Goal: Task Accomplishment & Management: Manage account settings

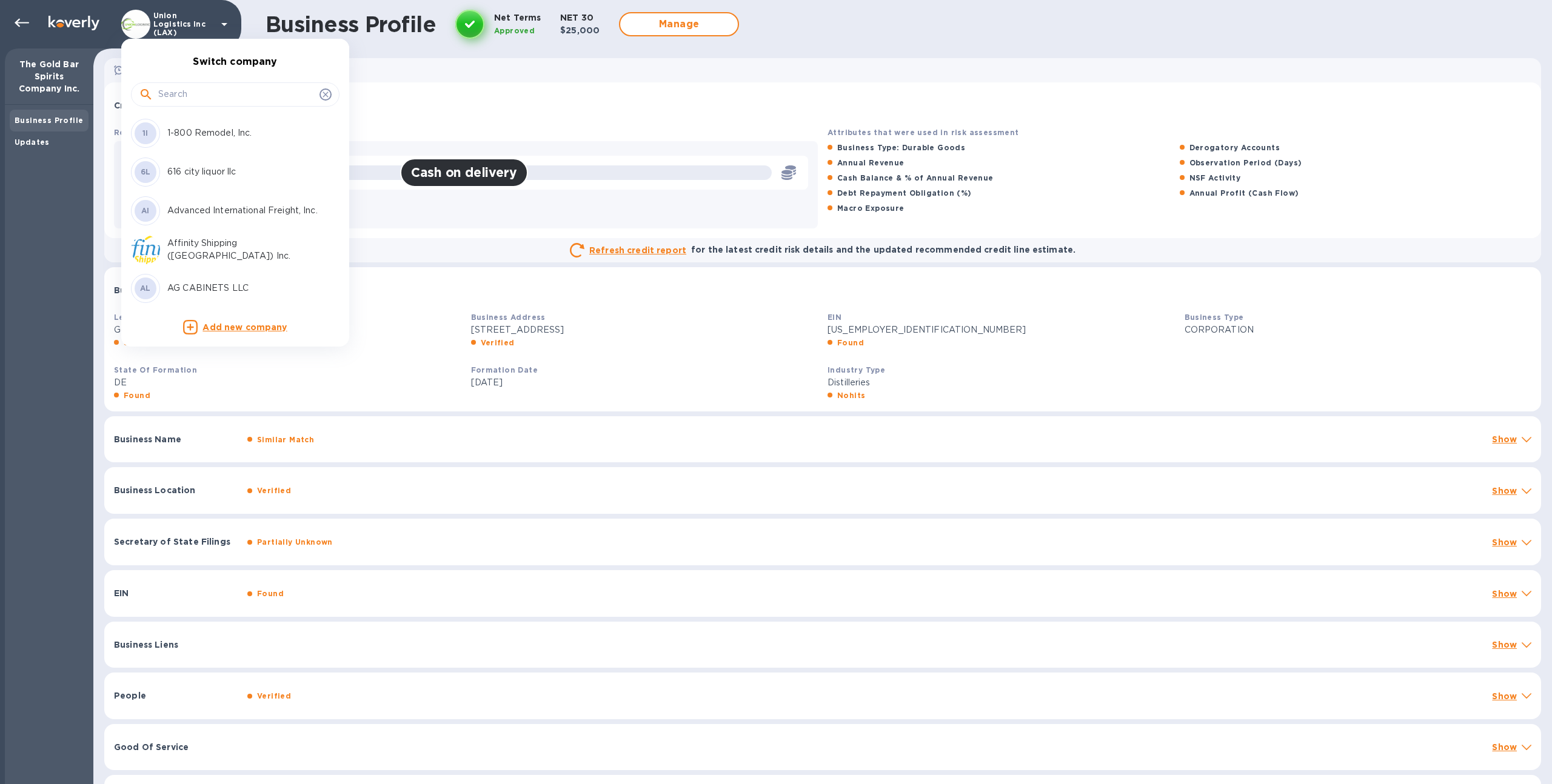
click at [177, 90] on input "text" at bounding box center [236, 95] width 156 height 18
type input "surp"
click at [191, 125] on div "SL SURPOINTE GROUP LLC" at bounding box center [225, 133] width 189 height 29
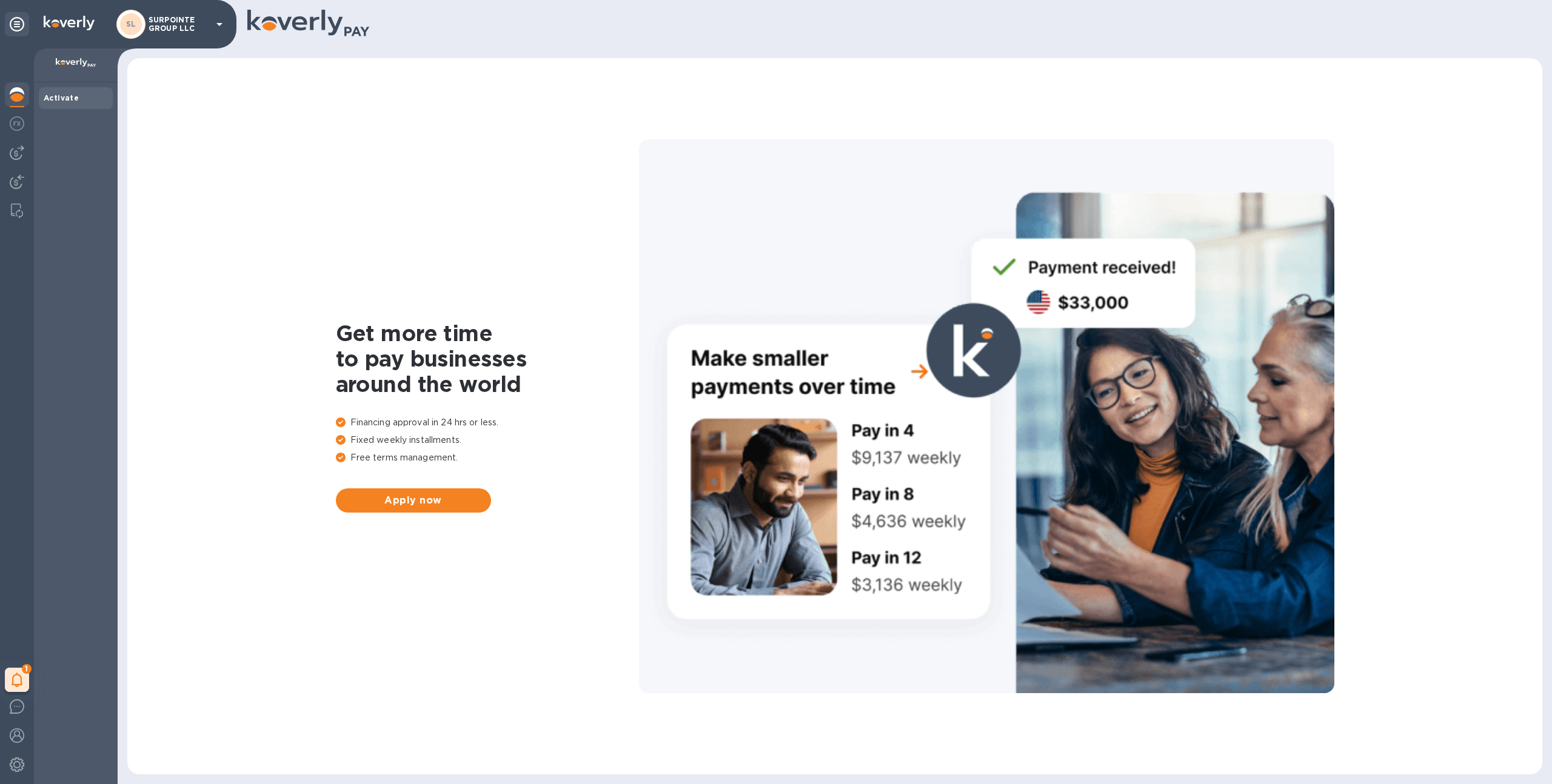
click at [10, 95] on img at bounding box center [17, 95] width 15 height 15
click at [18, 158] on img at bounding box center [17, 153] width 15 height 15
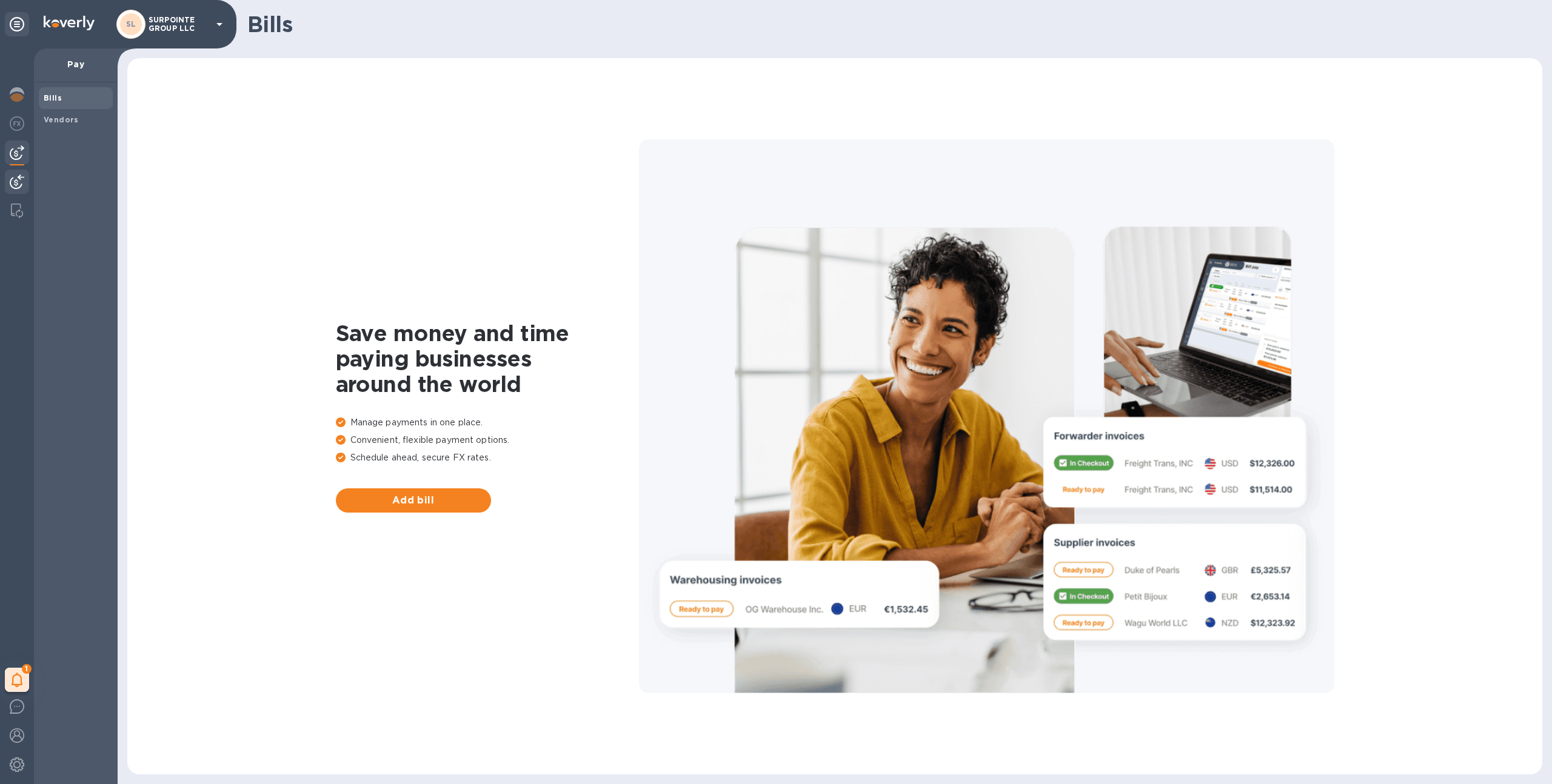
click at [20, 180] on img at bounding box center [17, 182] width 15 height 15
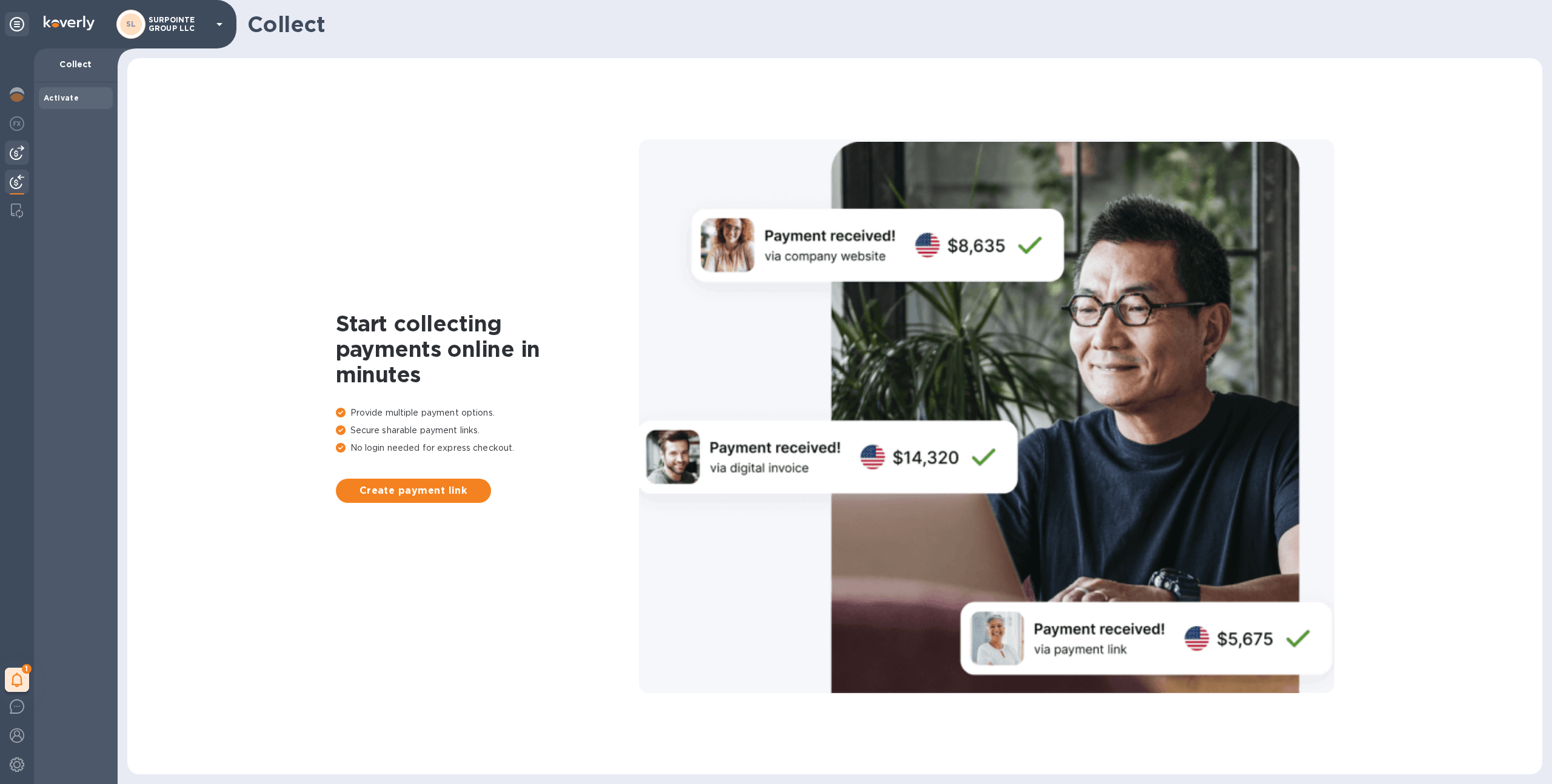
click at [18, 160] on div at bounding box center [17, 153] width 24 height 24
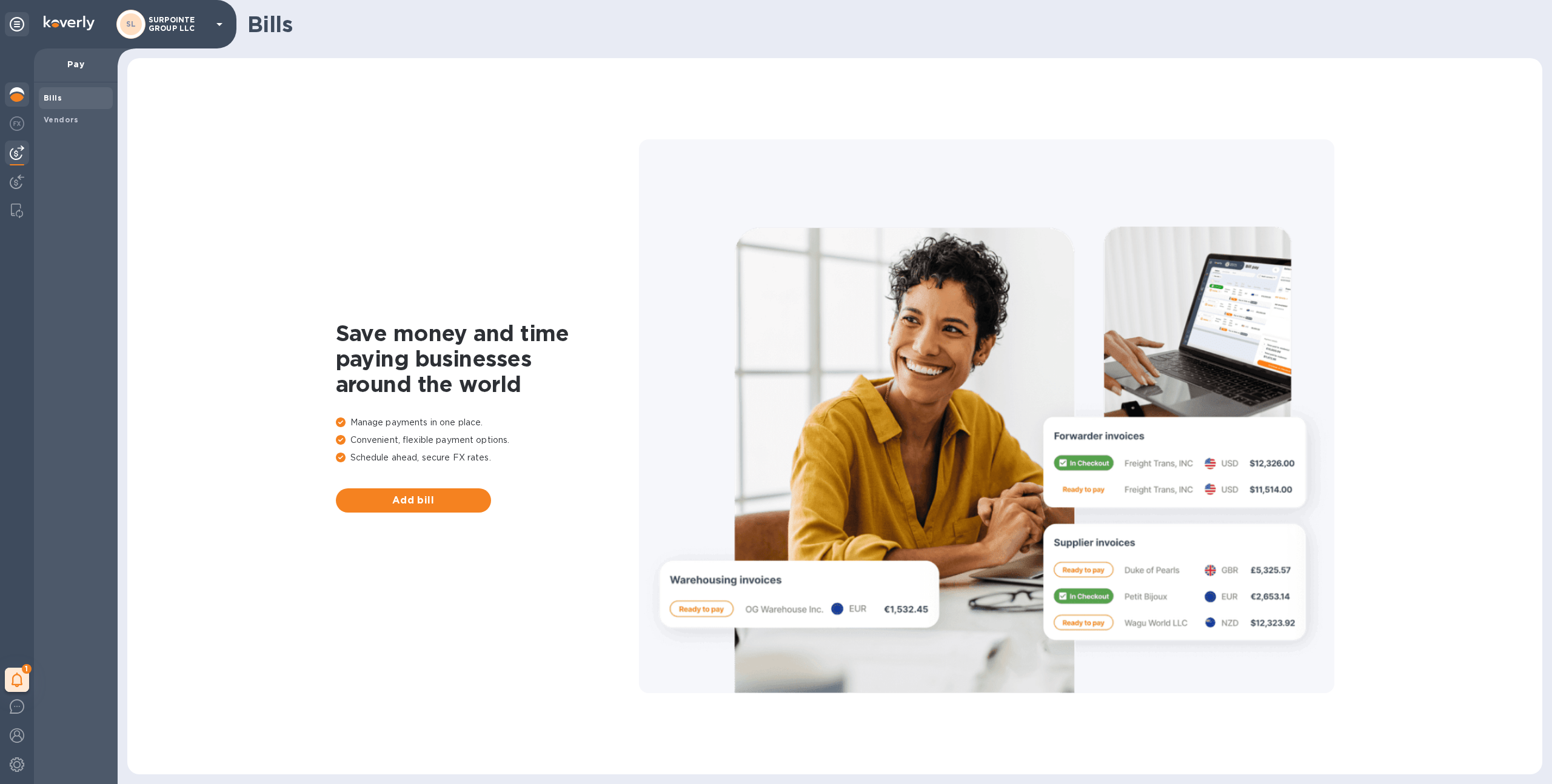
click at [17, 88] on img at bounding box center [17, 95] width 15 height 15
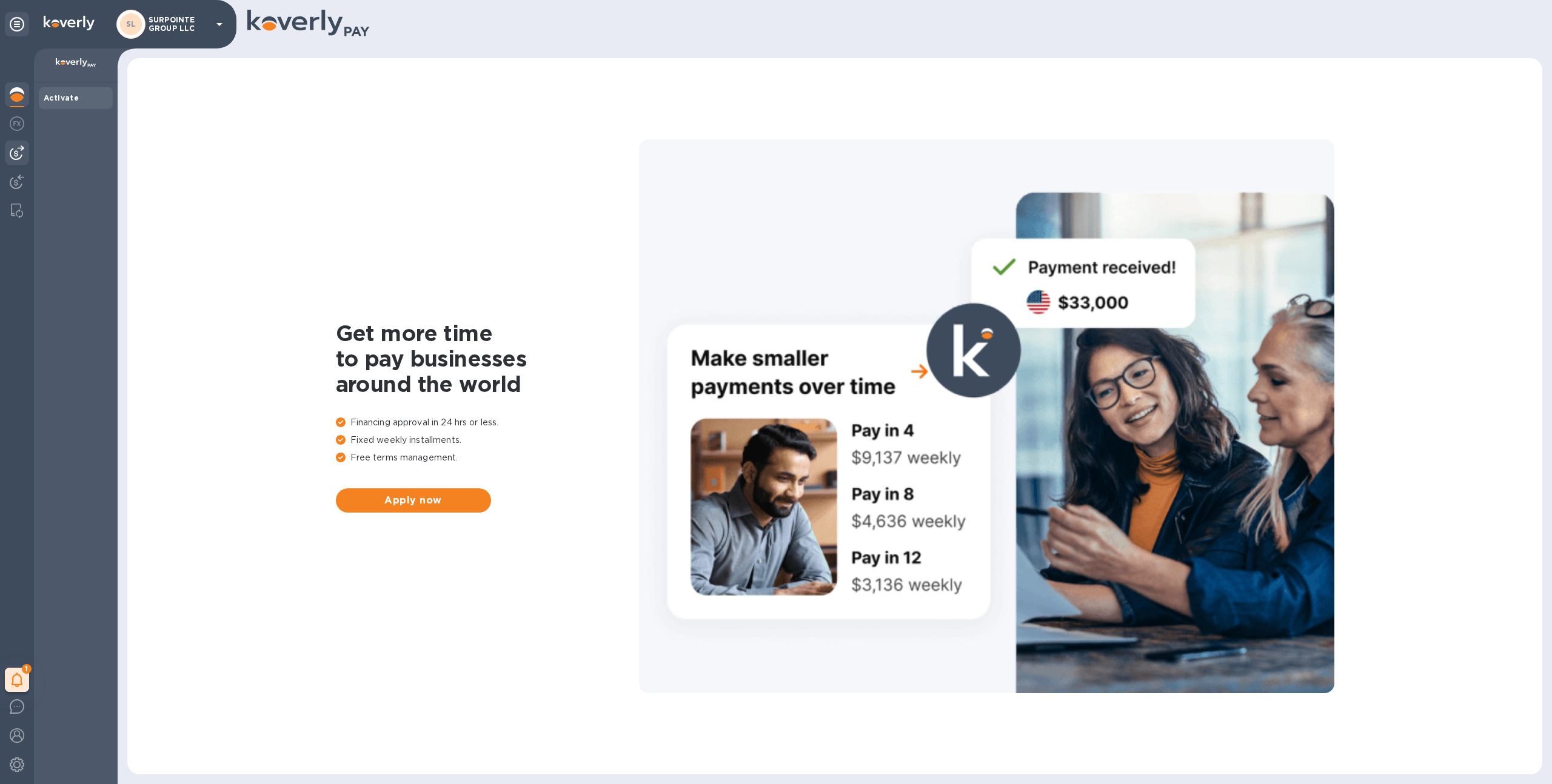
click at [17, 151] on img at bounding box center [17, 153] width 15 height 15
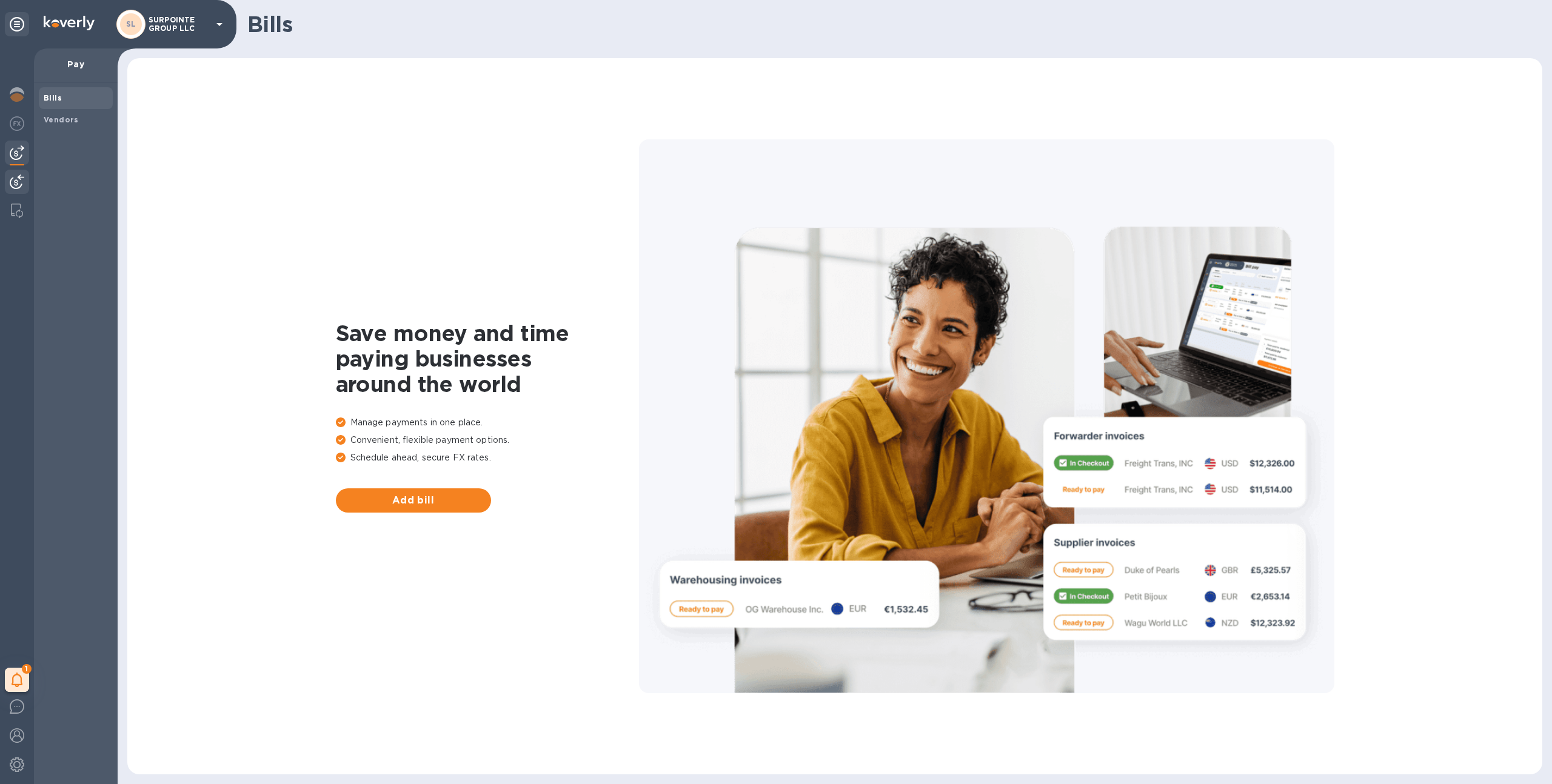
click at [16, 177] on img at bounding box center [17, 182] width 15 height 15
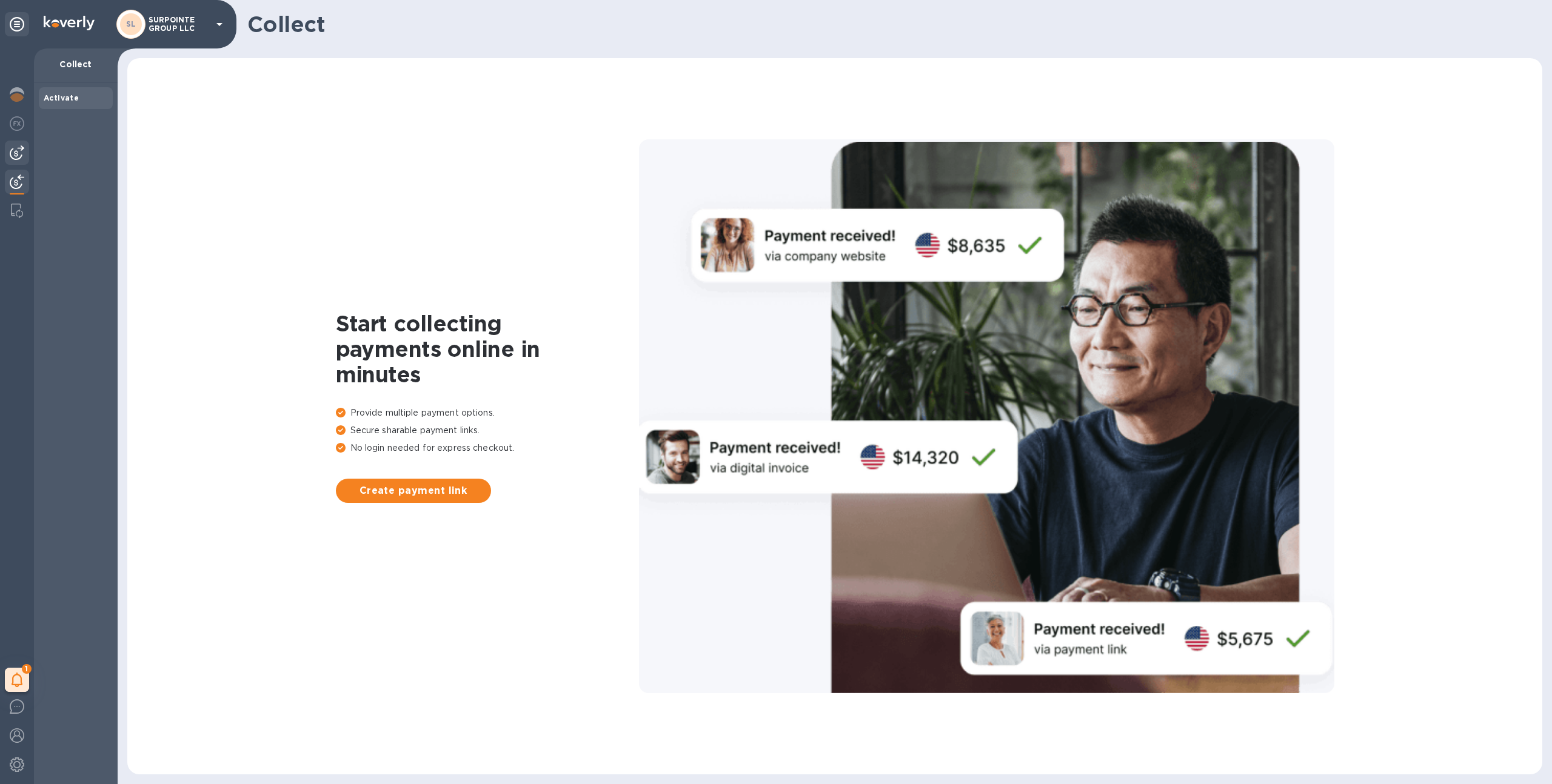
click at [10, 145] on img at bounding box center [17, 153] width 15 height 15
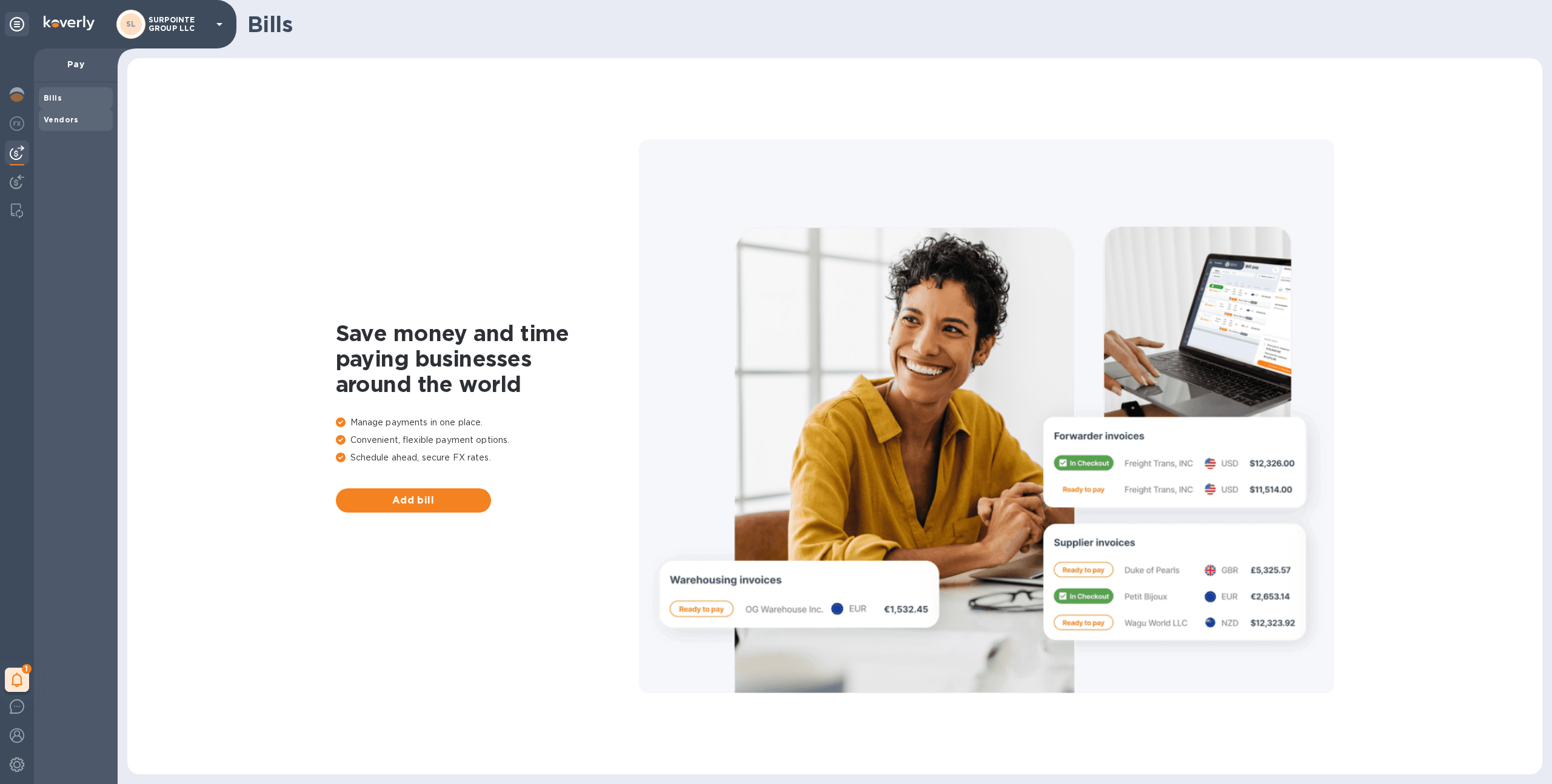
click at [74, 109] on div "Vendors" at bounding box center [75, 120] width 74 height 22
click at [80, 102] on span "Bills" at bounding box center [75, 97] width 64 height 12
click at [91, 118] on span "Vendors" at bounding box center [75, 119] width 64 height 12
click at [162, 16] on p "SURPOINTE GROUP LLC" at bounding box center [179, 24] width 61 height 17
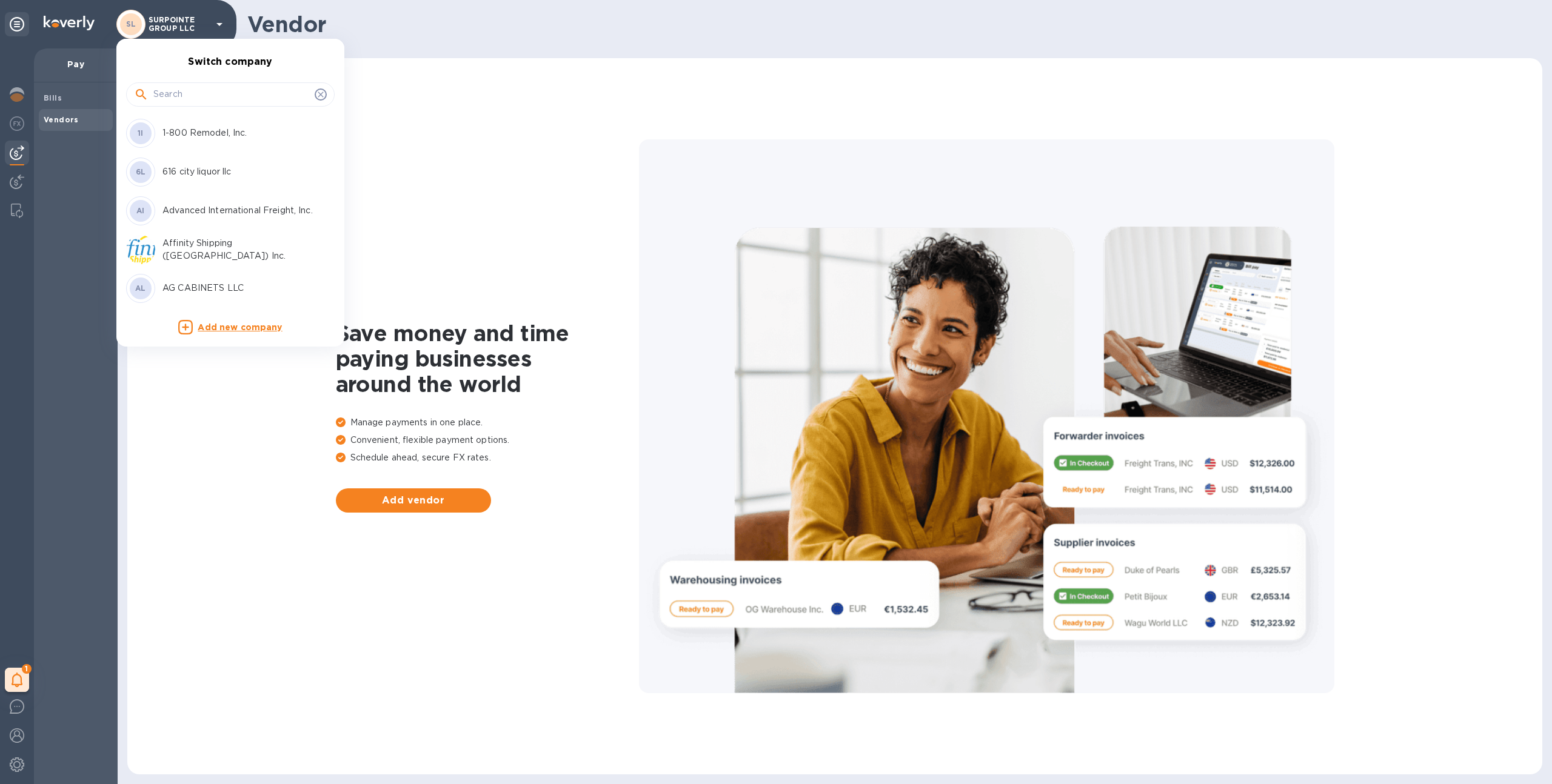
click at [177, 89] on input "text" at bounding box center [232, 95] width 156 height 18
click at [371, 29] on div at bounding box center [776, 392] width 1552 height 784
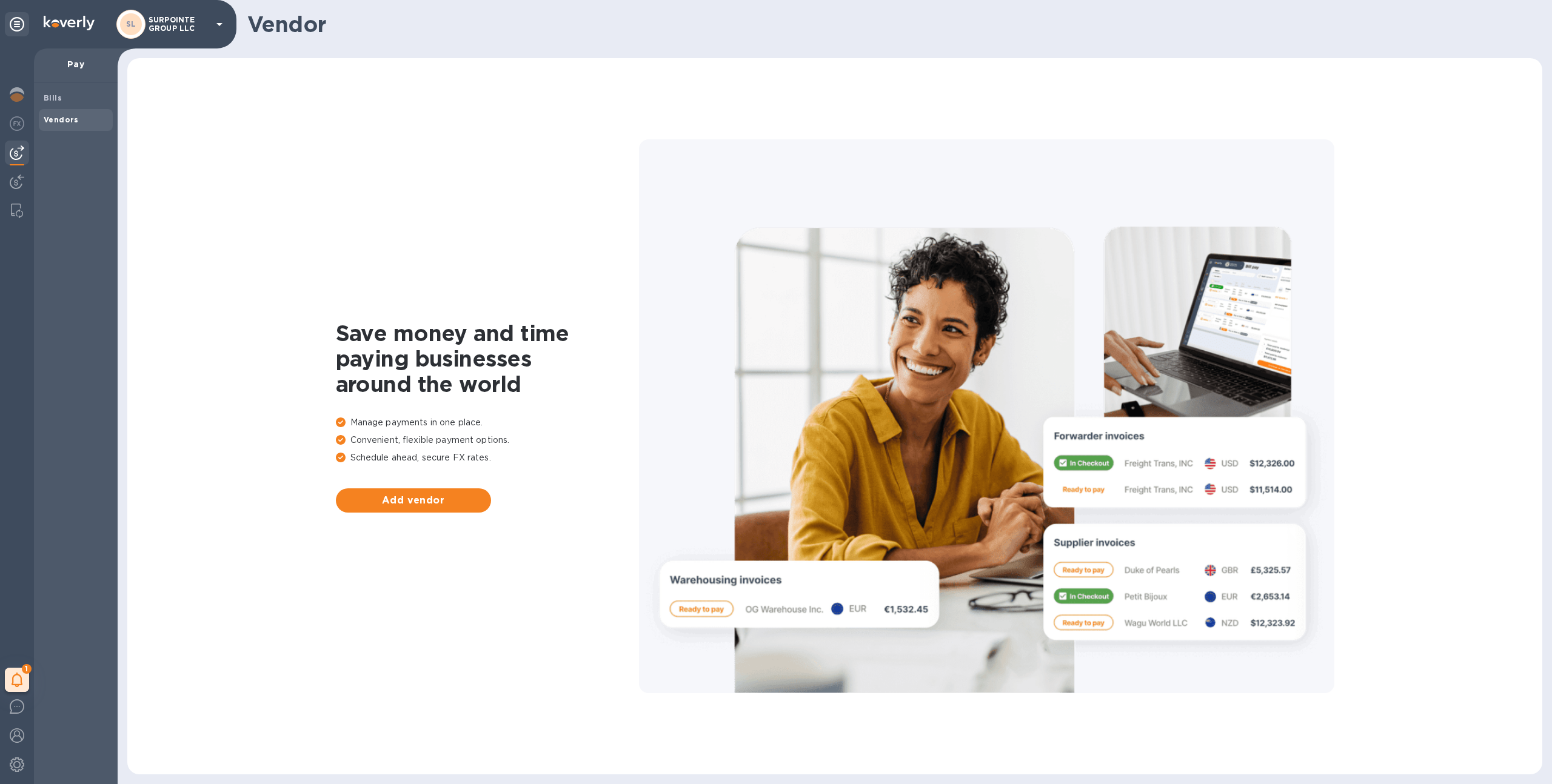
click at [185, 31] on p "SURPOINTE GROUP LLC" at bounding box center [179, 24] width 61 height 17
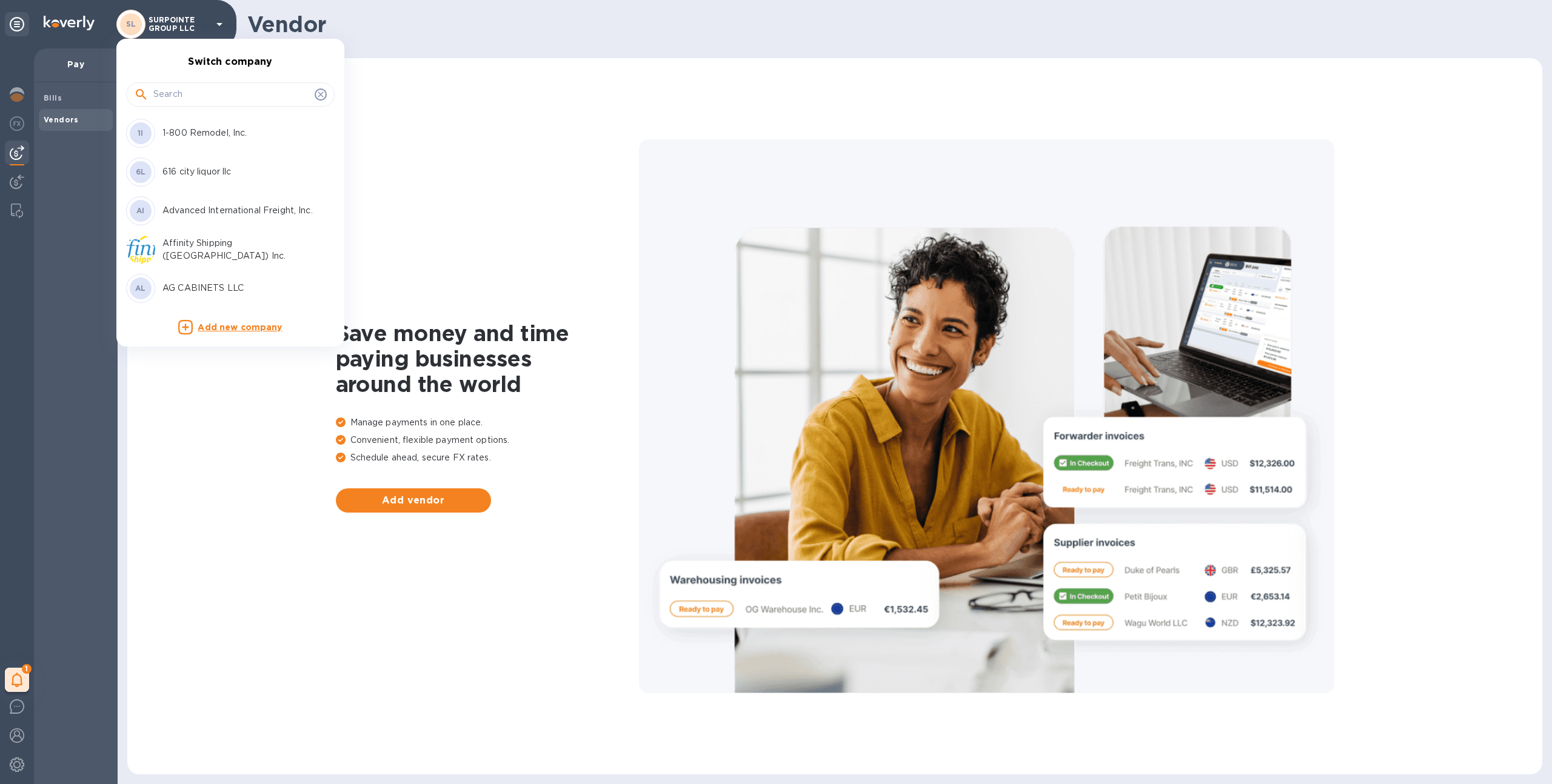
click at [475, 34] on div at bounding box center [776, 392] width 1552 height 784
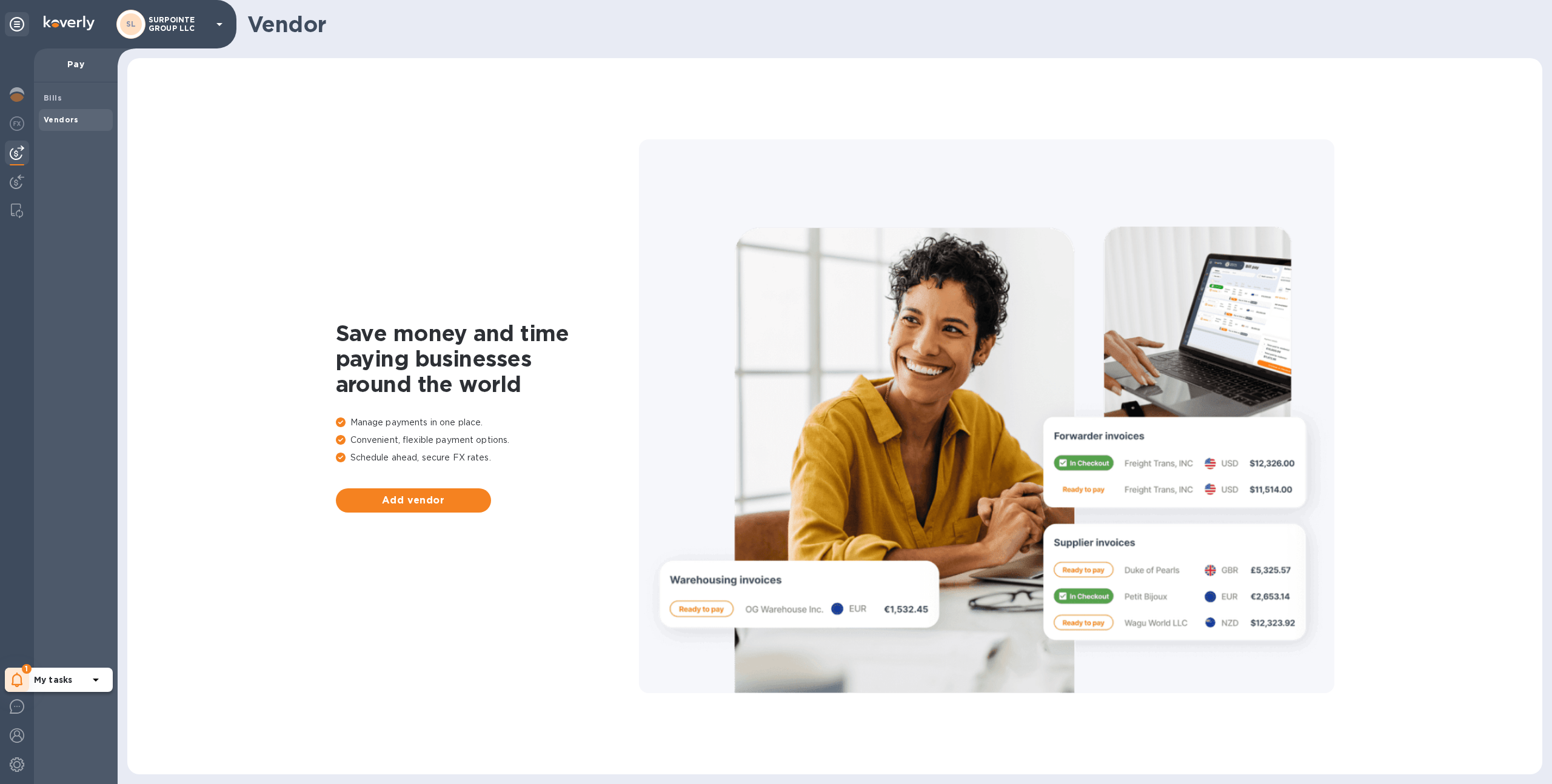
click at [19, 682] on icon at bounding box center [17, 680] width 12 height 15
click at [51, 637] on p "Routing number (**1627) Account number (**0703)" at bounding box center [102, 638] width 136 height 26
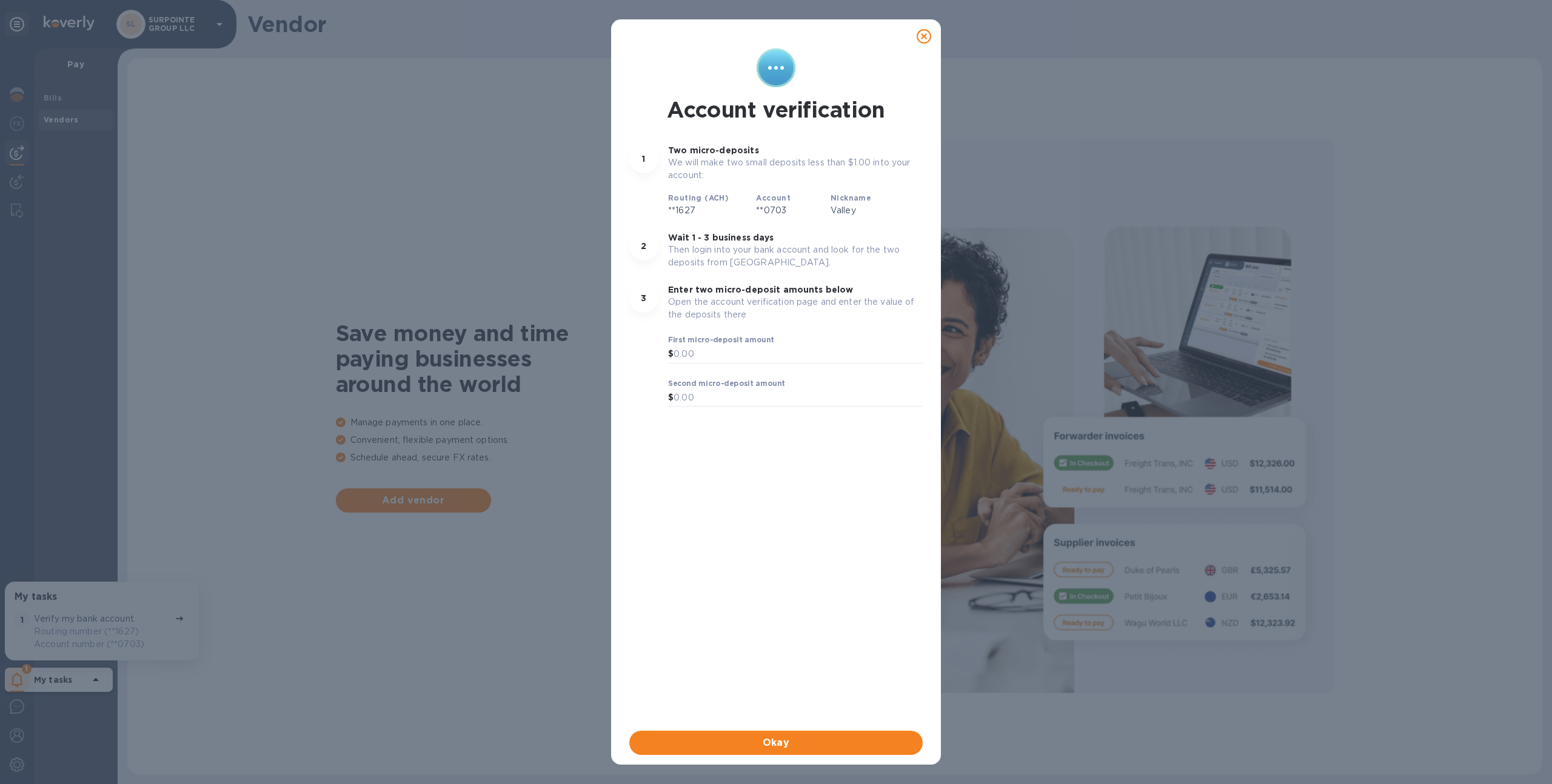
click at [841, 210] on p "Valley" at bounding box center [863, 210] width 66 height 13
click at [751, 351] on input "text" at bounding box center [797, 355] width 249 height 18
click at [928, 38] on icon at bounding box center [924, 37] width 15 height 15
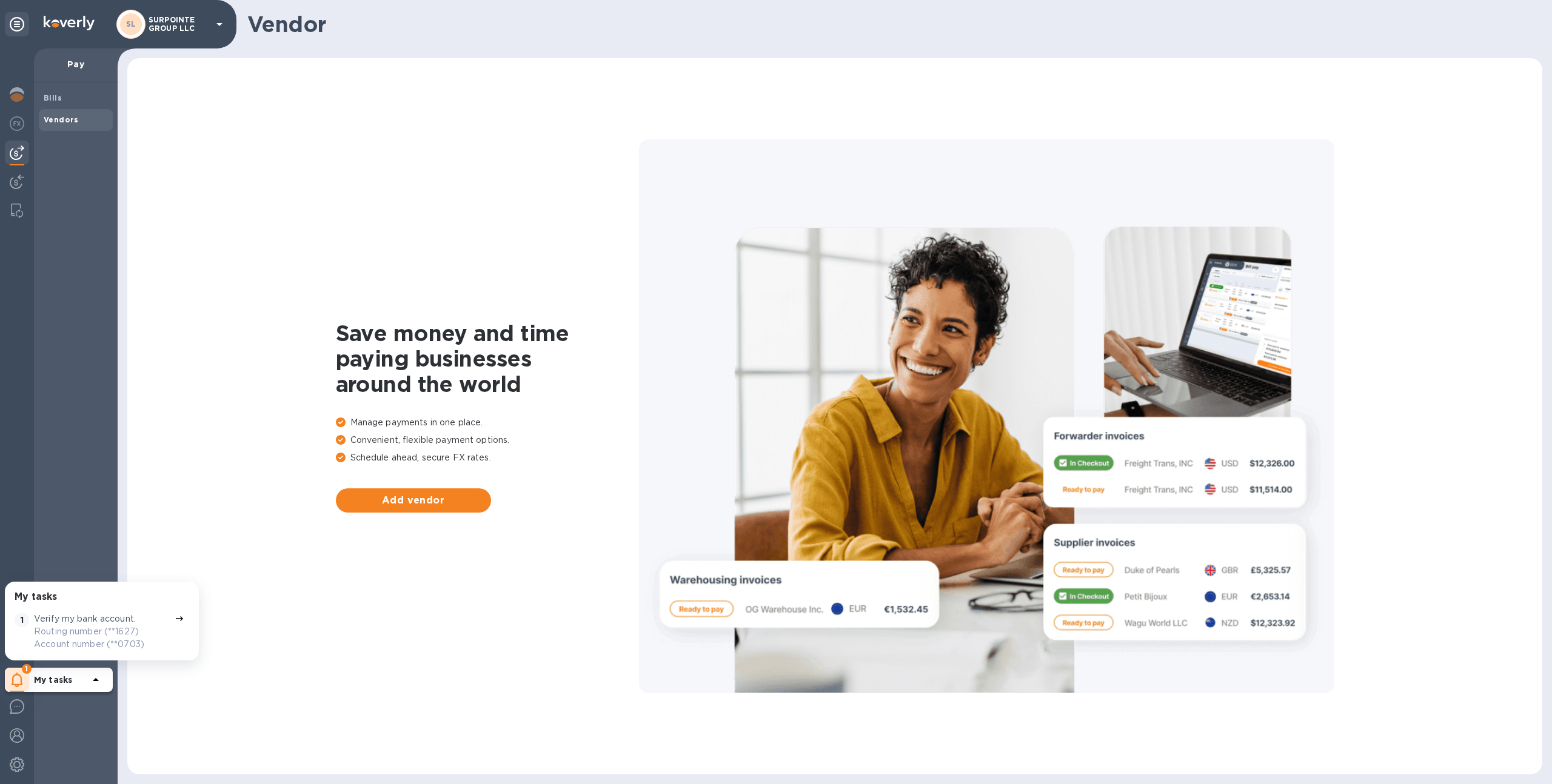
click at [292, 231] on div "Save money and time paying businesses around the world Manage payments in one p…" at bounding box center [835, 415] width 1390 height 692
click at [72, 674] on p "My tasks" at bounding box center [61, 679] width 54 height 12
click at [153, 22] on p "SURPOINTE GROUP LLC" at bounding box center [179, 24] width 61 height 17
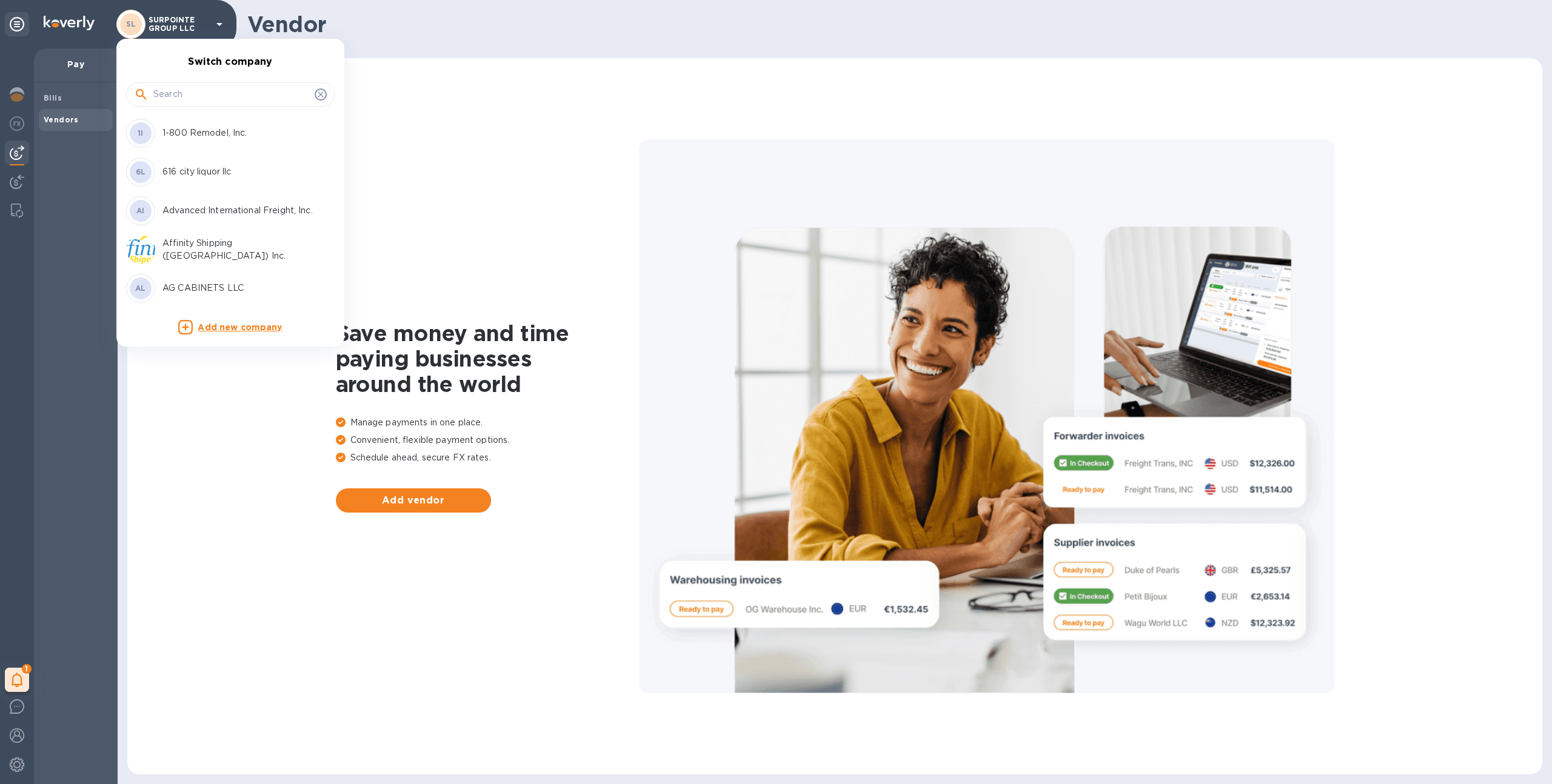
click at [17, 729] on div at bounding box center [776, 392] width 1552 height 784
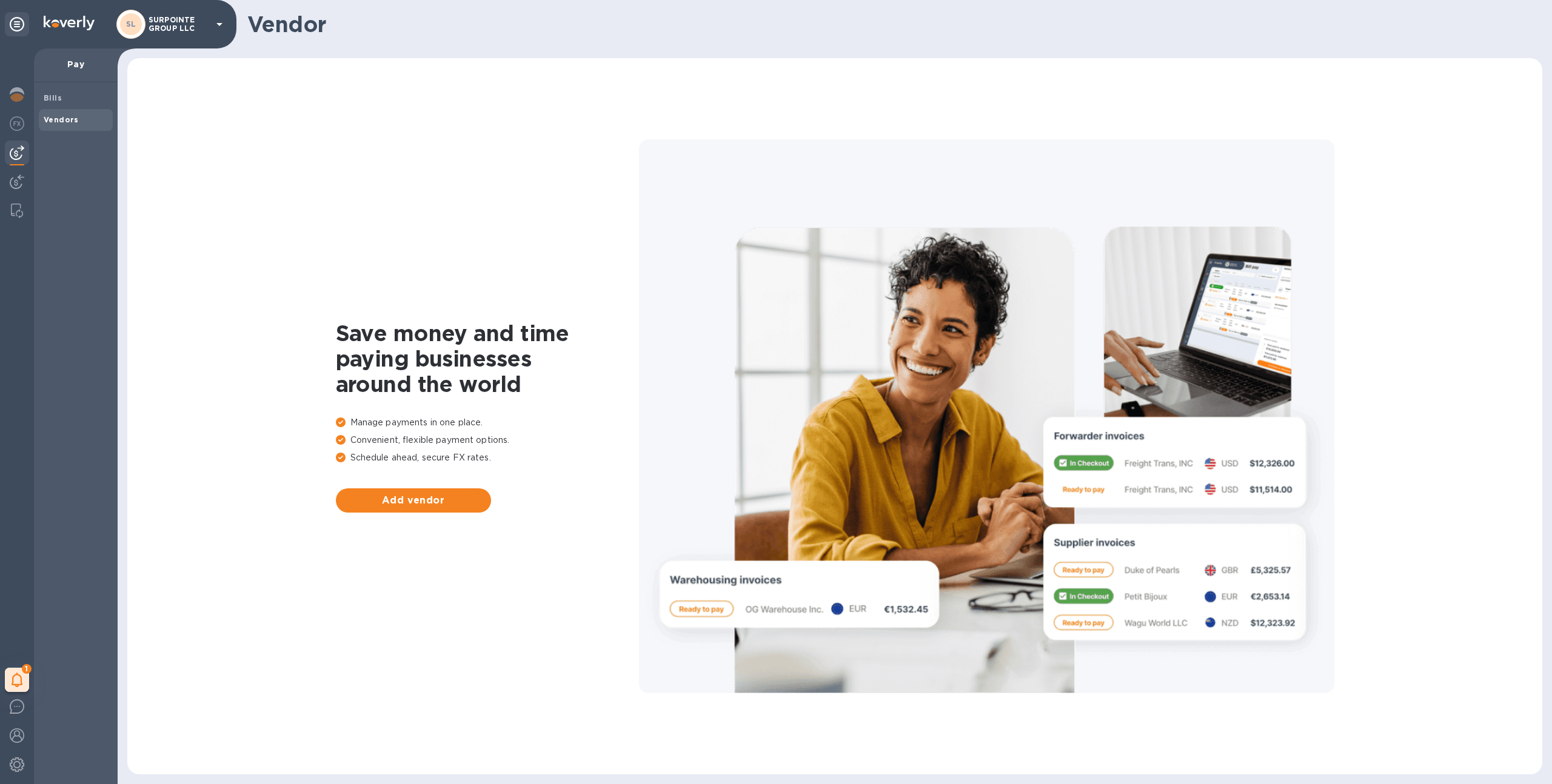
click at [16, 733] on div "Switch company 1I 1-800 Remodel, Inc. 6L 616 city liquor llc AI Advanced Intern…" at bounding box center [776, 392] width 1552 height 784
click at [16, 733] on img at bounding box center [17, 735] width 15 height 15
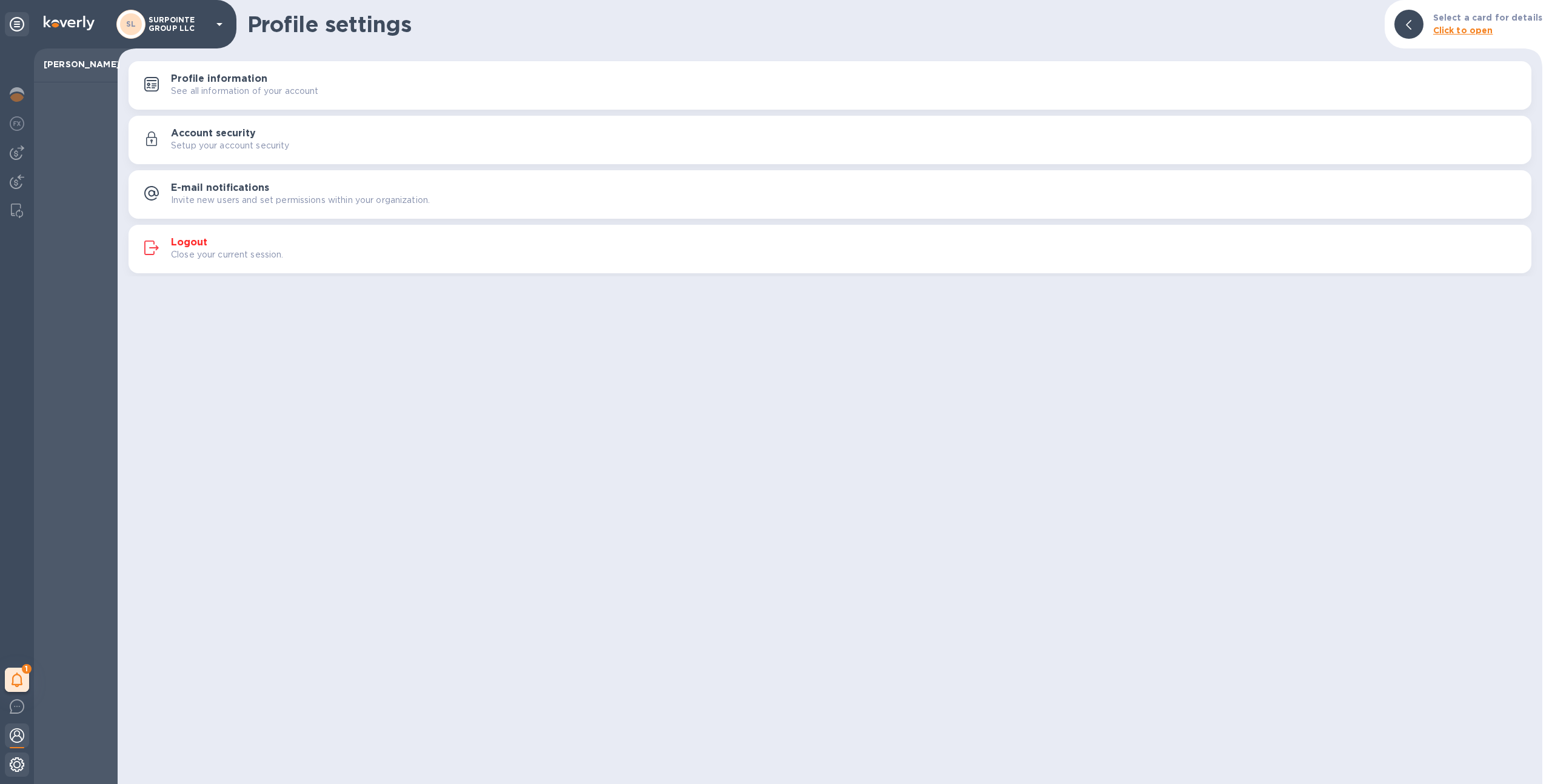
click at [6, 760] on div at bounding box center [17, 766] width 24 height 27
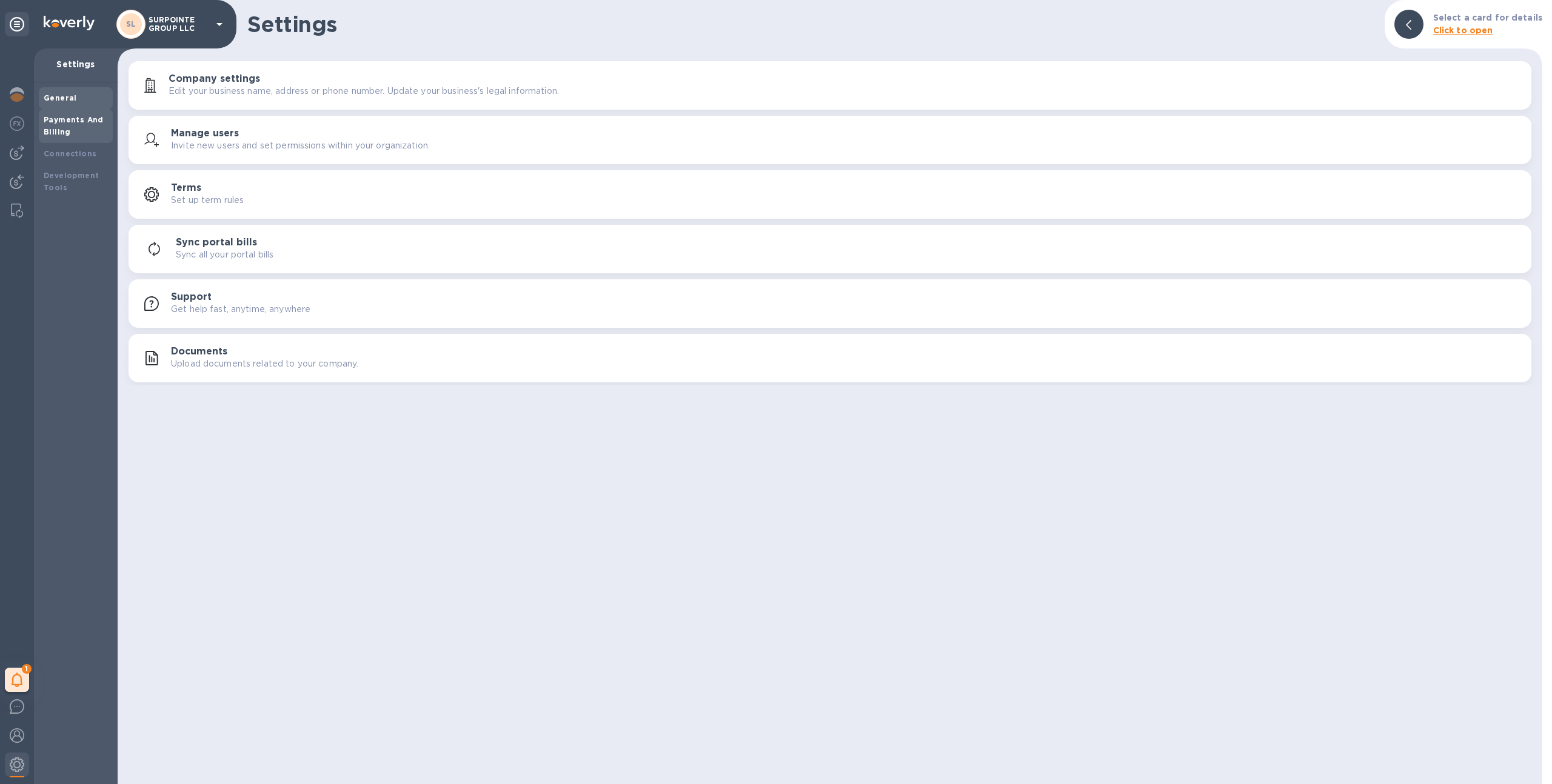
click at [108, 129] on div "Payments And Billing" at bounding box center [75, 126] width 64 height 24
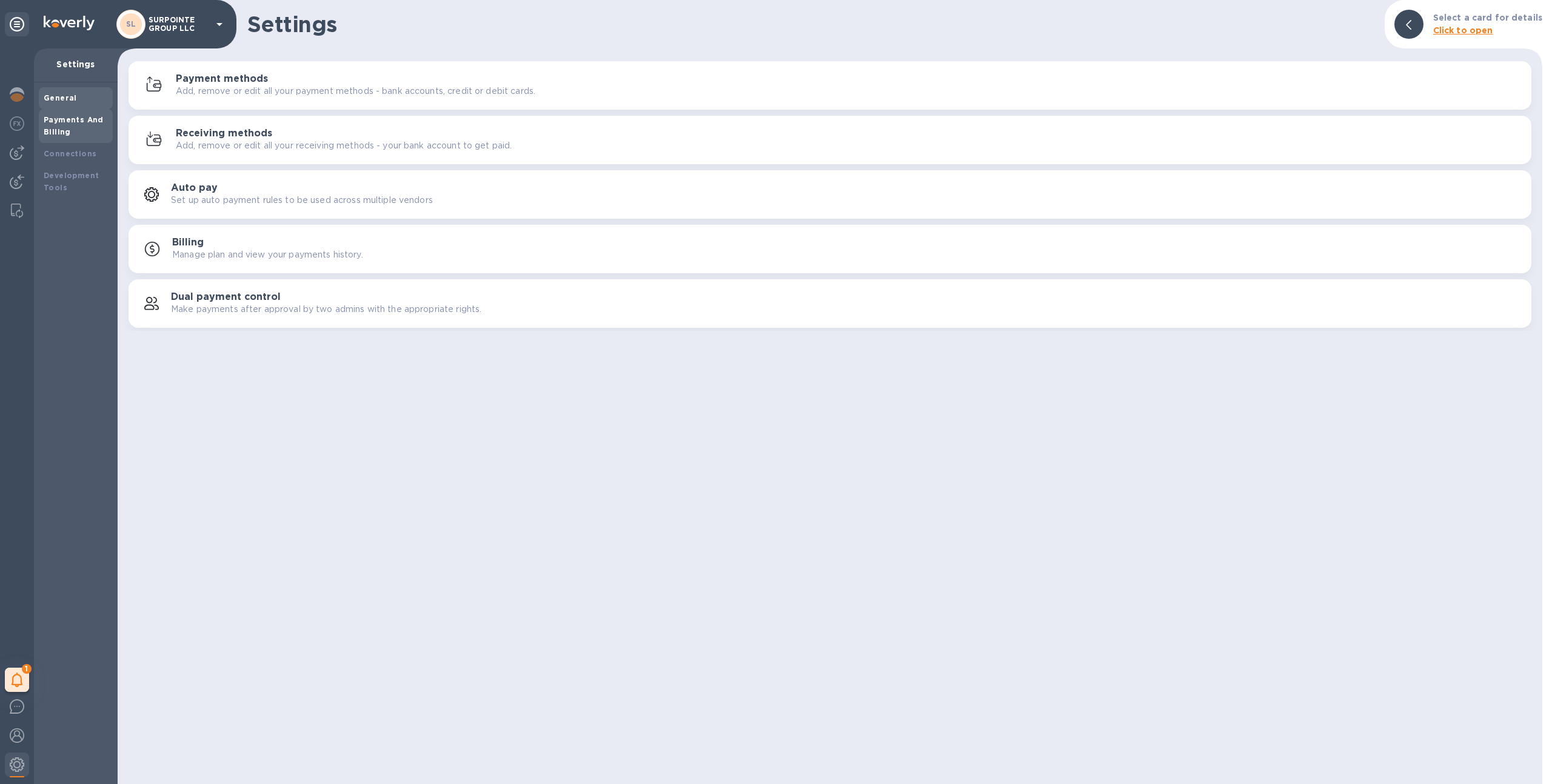
click at [102, 102] on div "General" at bounding box center [75, 97] width 64 height 12
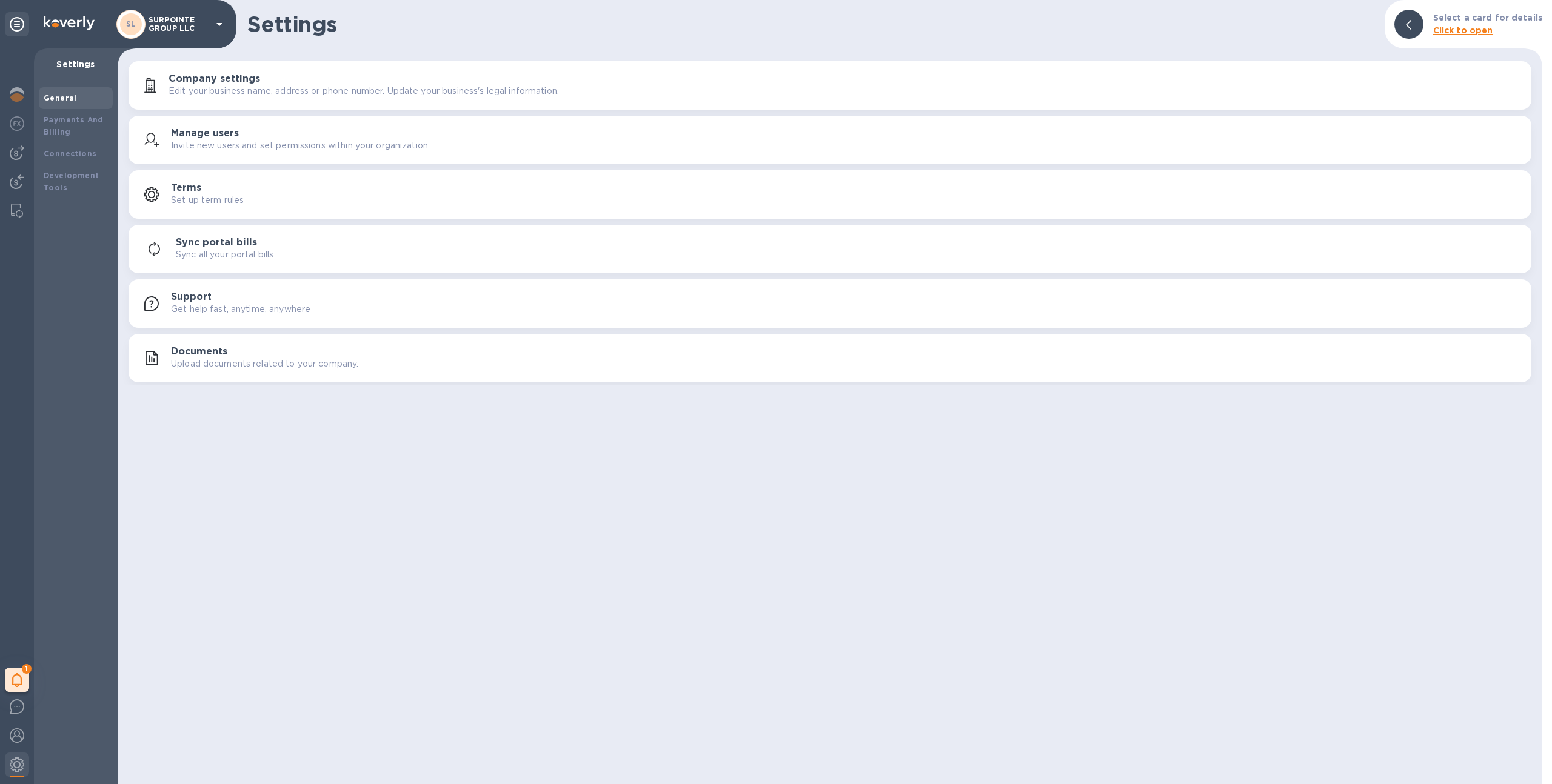
click at [202, 131] on h3 "Manage users" at bounding box center [205, 133] width 68 height 12
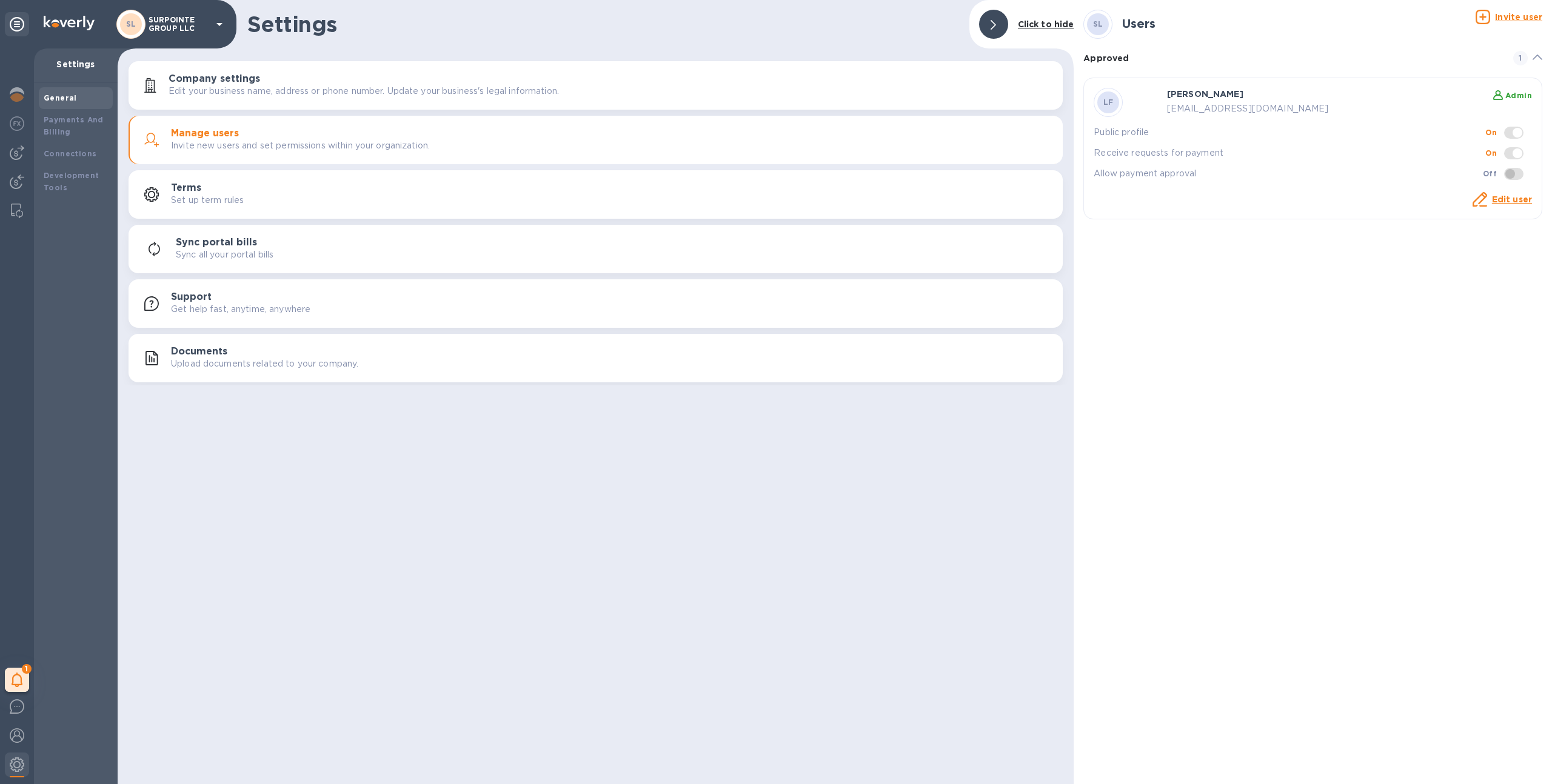
click at [1493, 23] on div "Invite user" at bounding box center [1509, 17] width 67 height 15
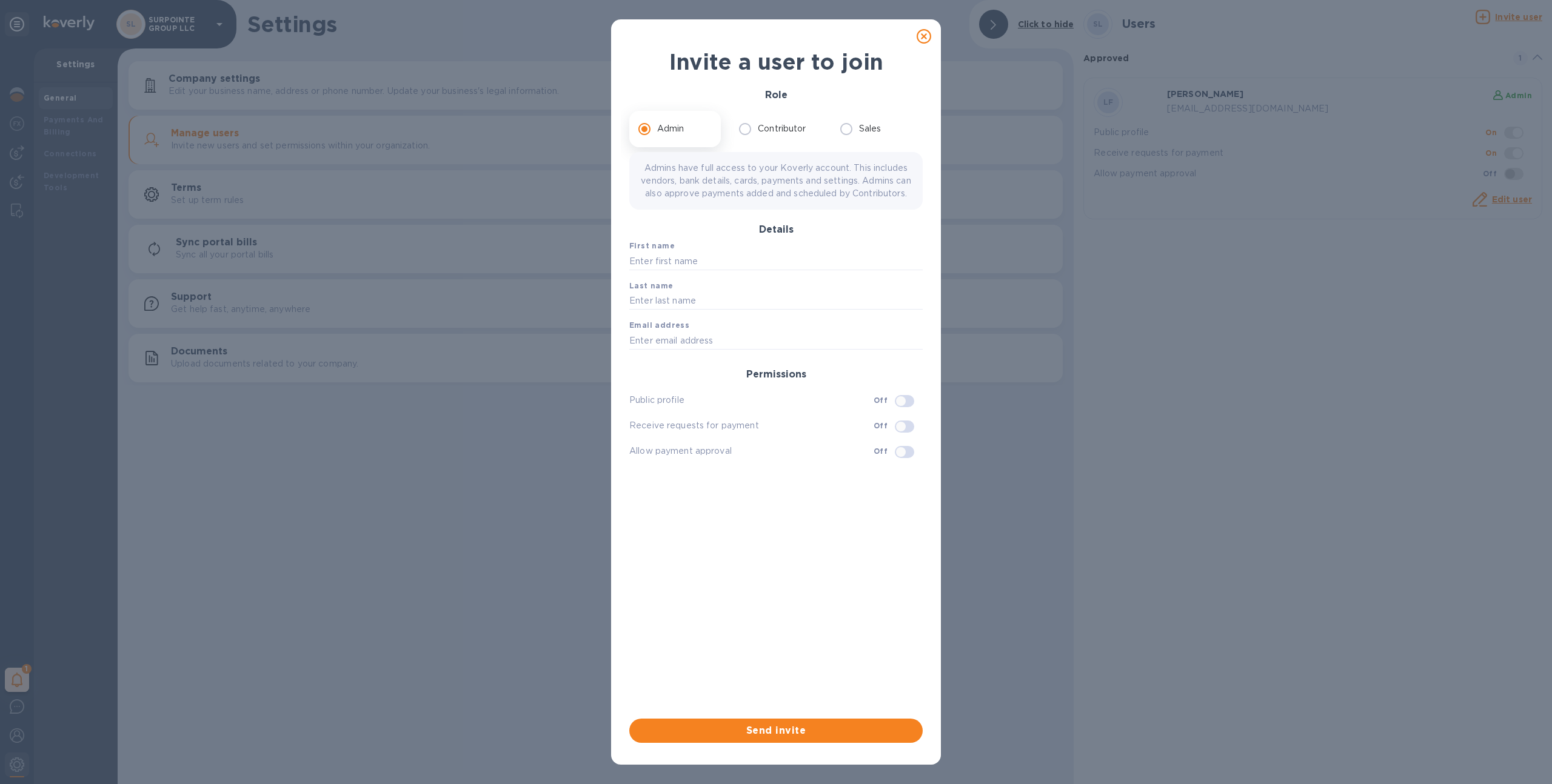
click at [920, 39] on icon at bounding box center [924, 37] width 15 height 15
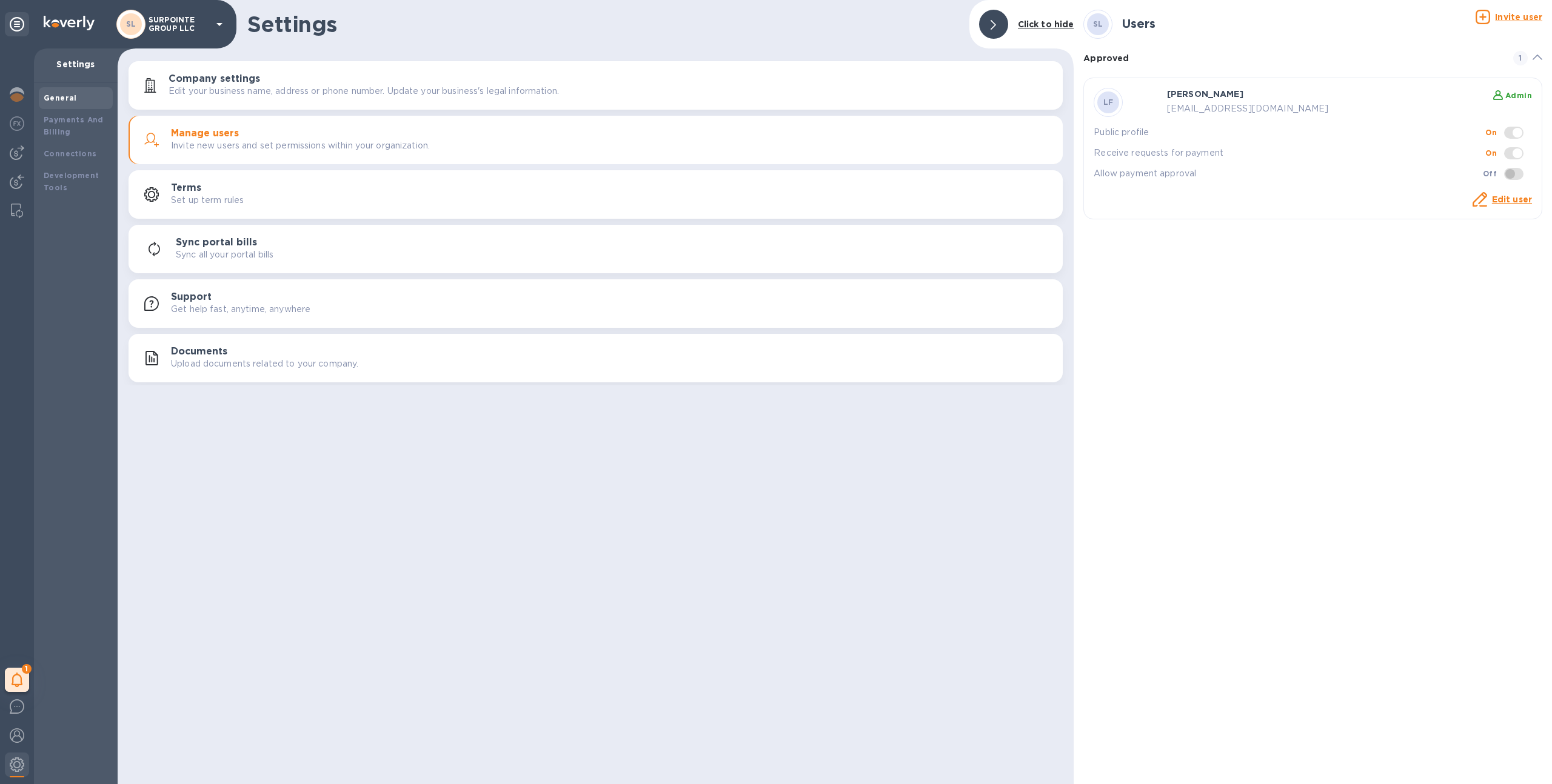
click at [1525, 15] on u "Invite user" at bounding box center [1518, 17] width 47 height 10
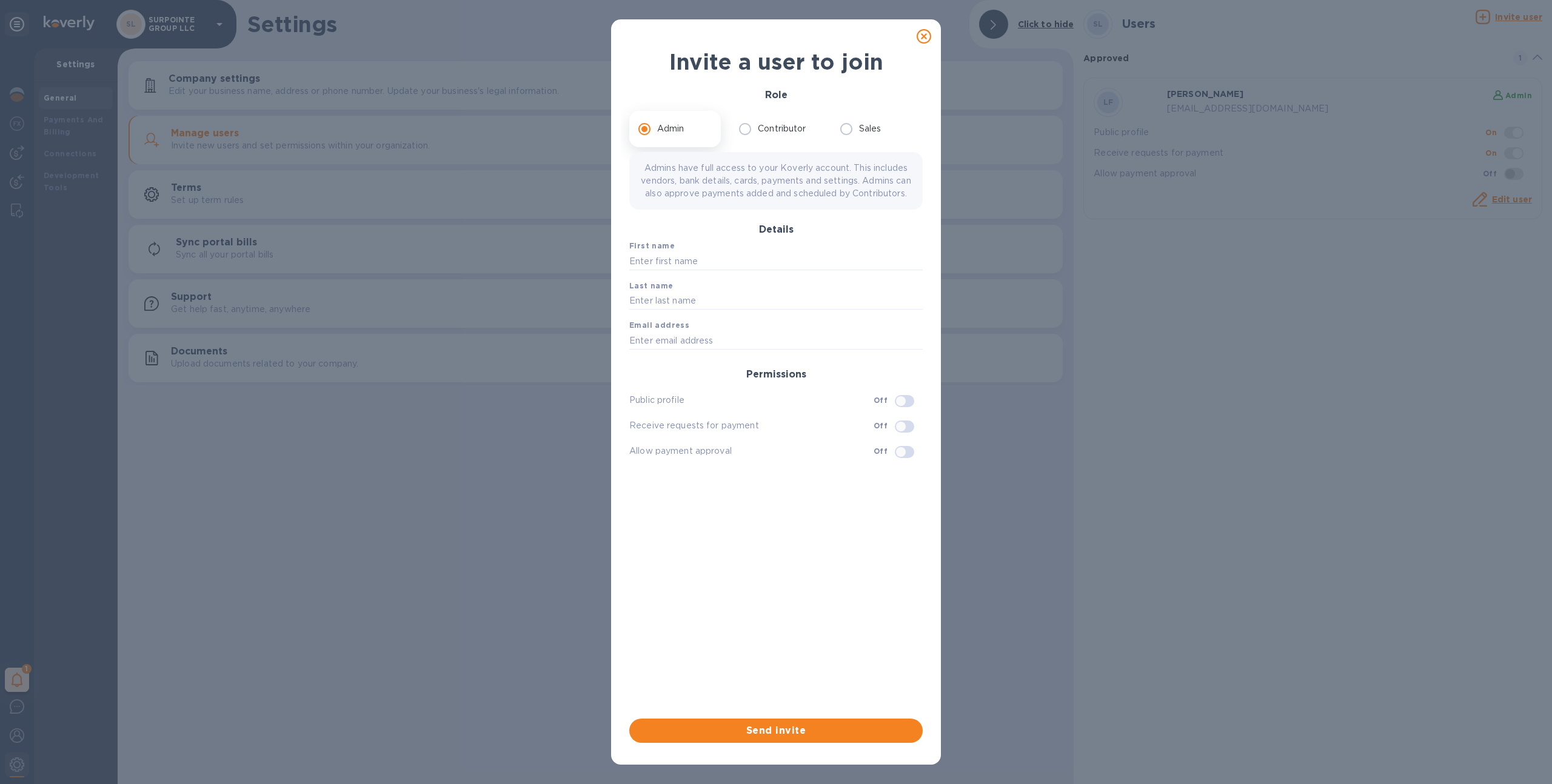
click at [920, 33] on icon at bounding box center [924, 37] width 15 height 15
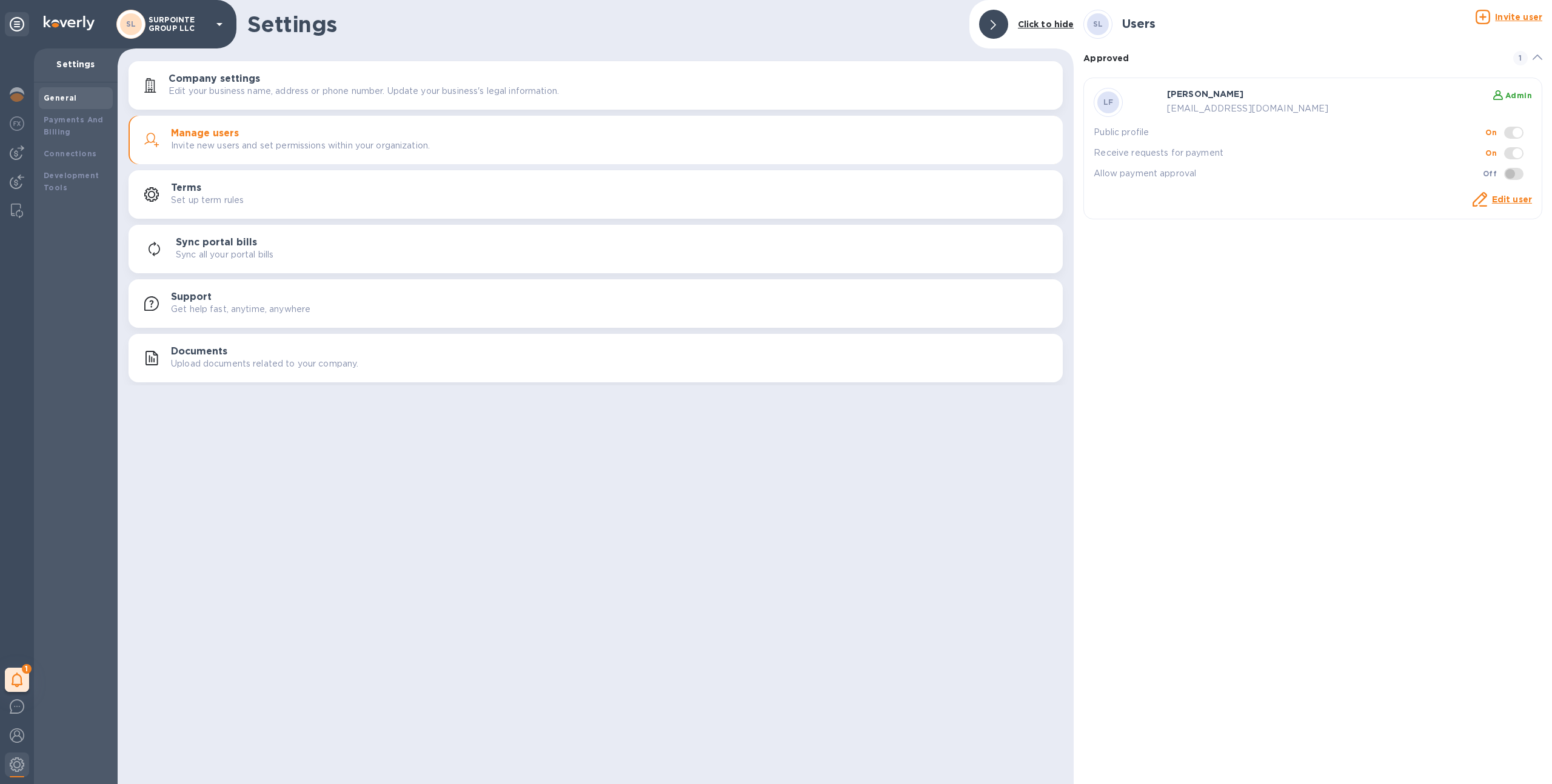
click at [1491, 15] on div "Invite user" at bounding box center [1509, 17] width 67 height 15
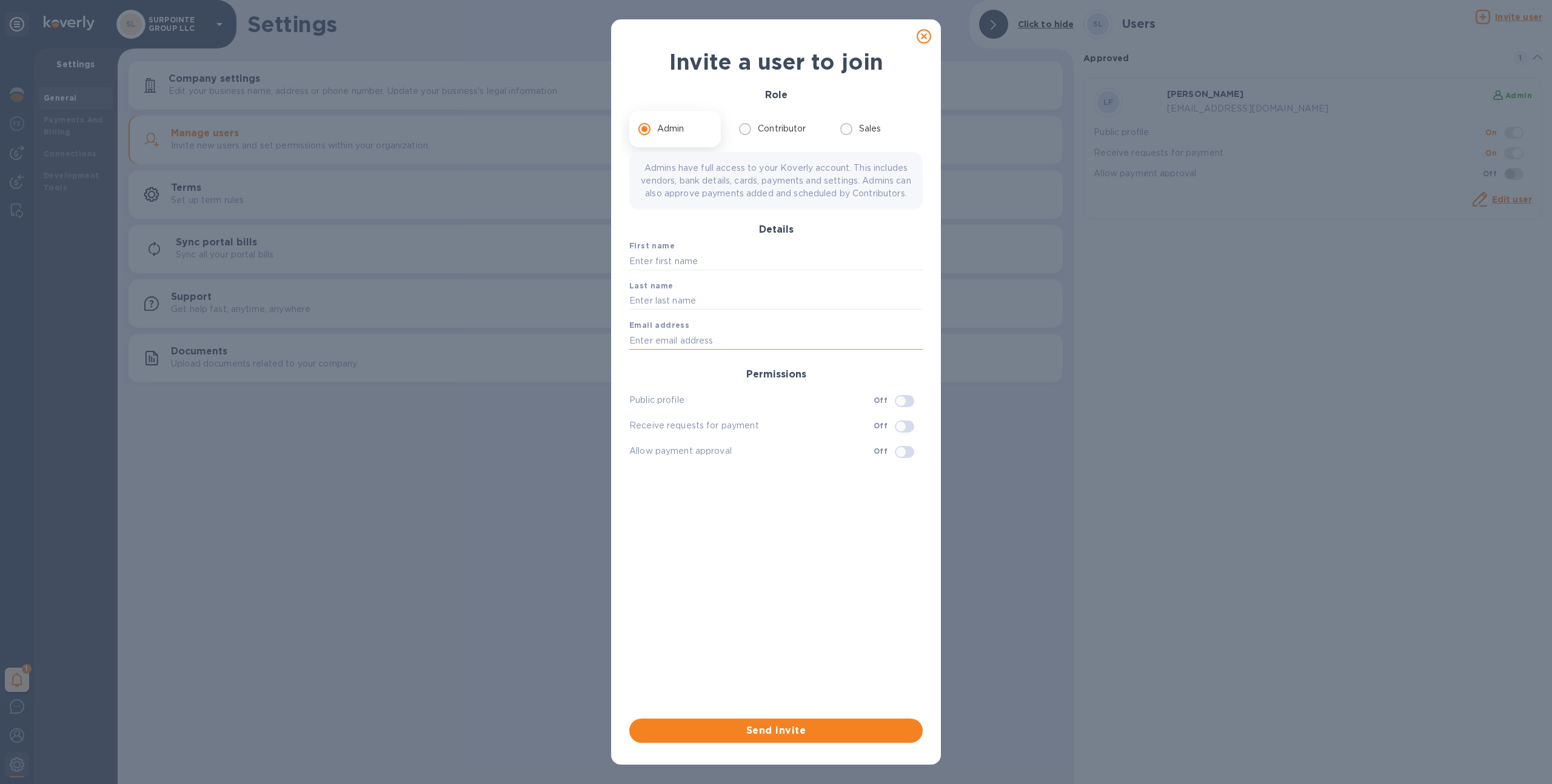
click at [749, 344] on input "text" at bounding box center [775, 341] width 293 height 18
paste input "[EMAIL_ADDRESS][DOMAIN_NAME]"
type input "[EMAIL_ADDRESS][DOMAIN_NAME]"
click at [713, 270] on input "text" at bounding box center [775, 261] width 293 height 18
type input "Lauren"
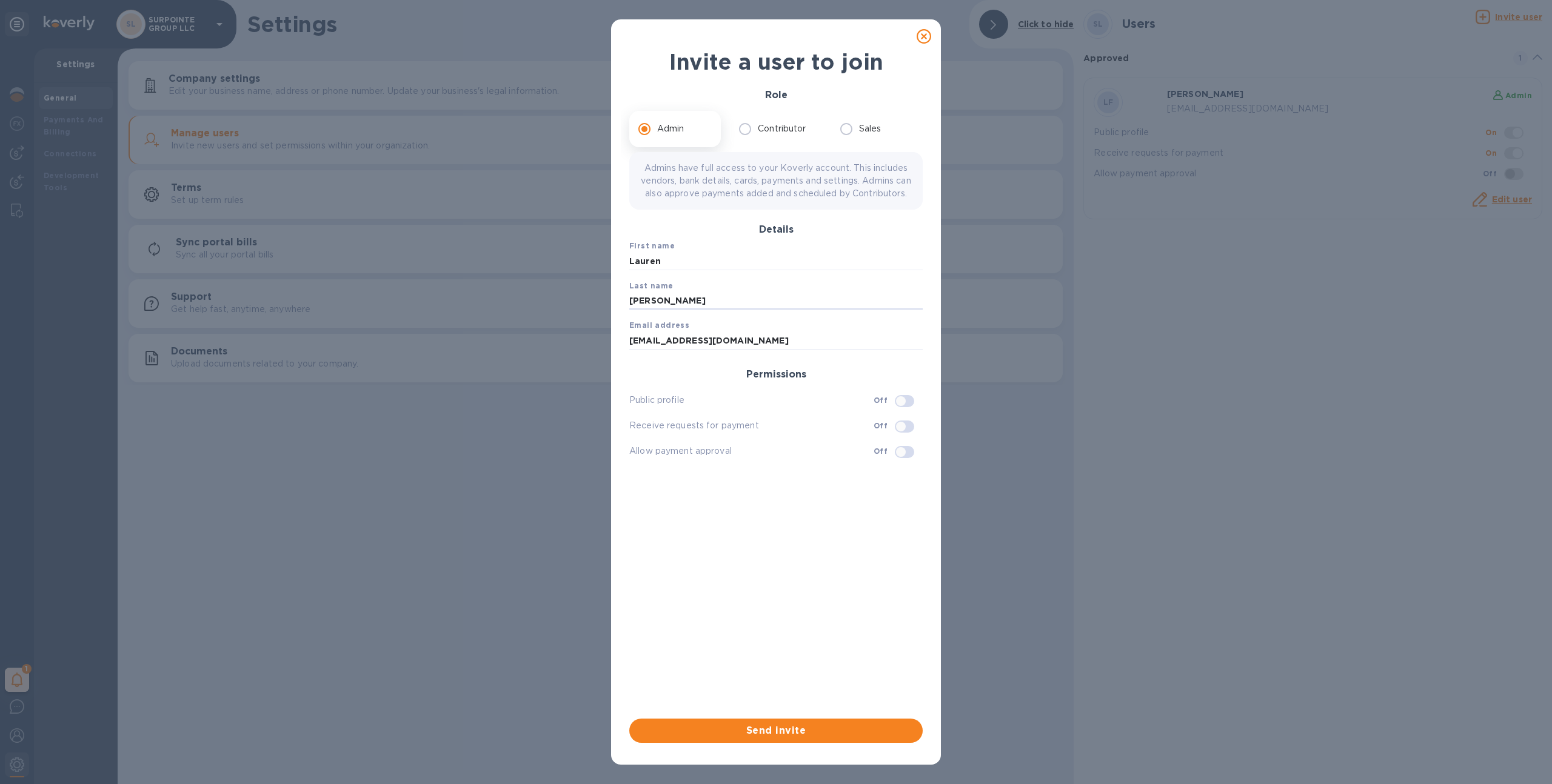
type input "[PERSON_NAME]"
click at [906, 412] on input "checkbox" at bounding box center [900, 401] width 62 height 20
checkbox input "true"
click at [775, 728] on span "Send invite" at bounding box center [776, 731] width 274 height 15
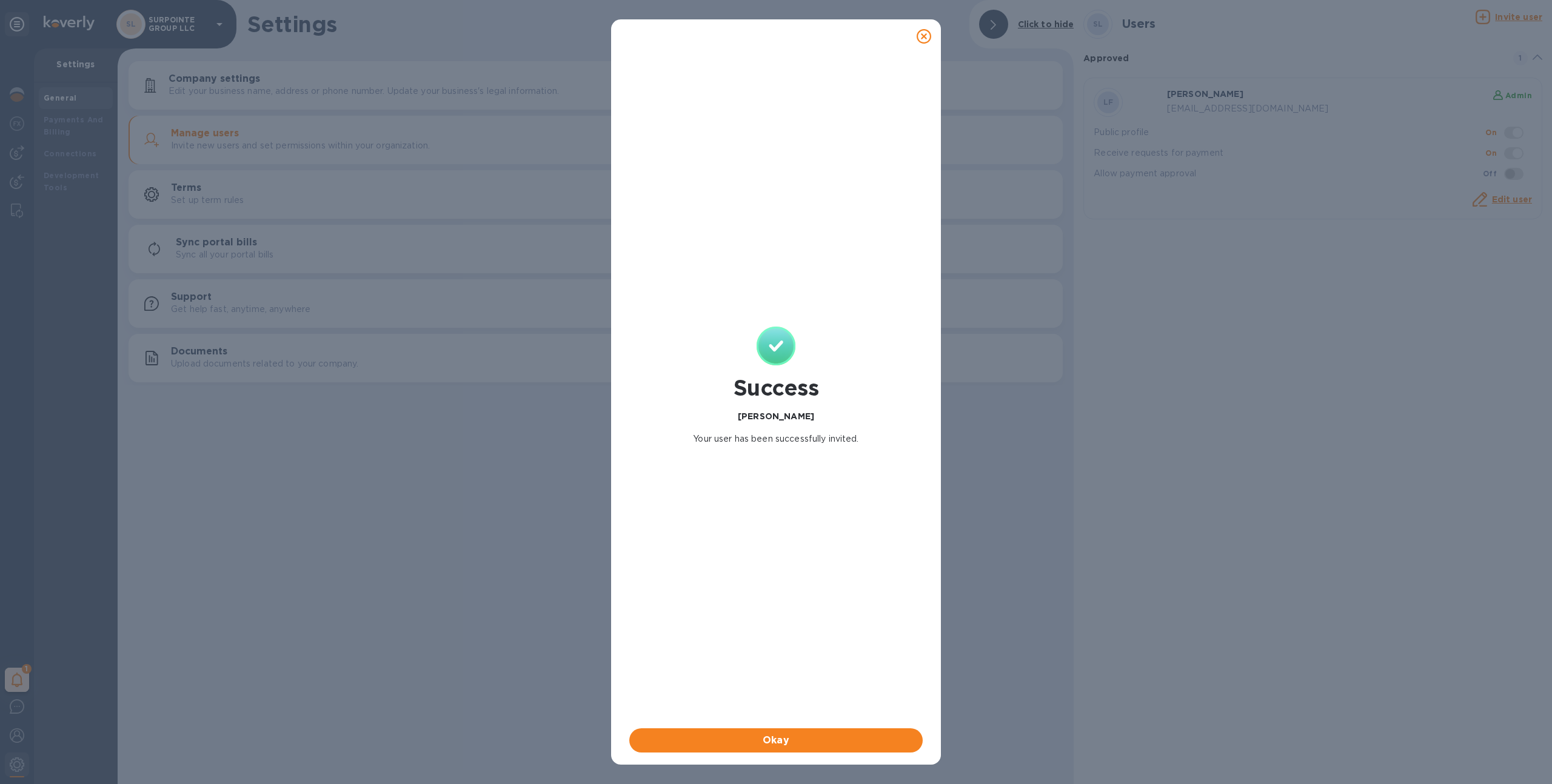
checkbox input "false"
click at [773, 732] on button "Okay" at bounding box center [775, 740] width 293 height 24
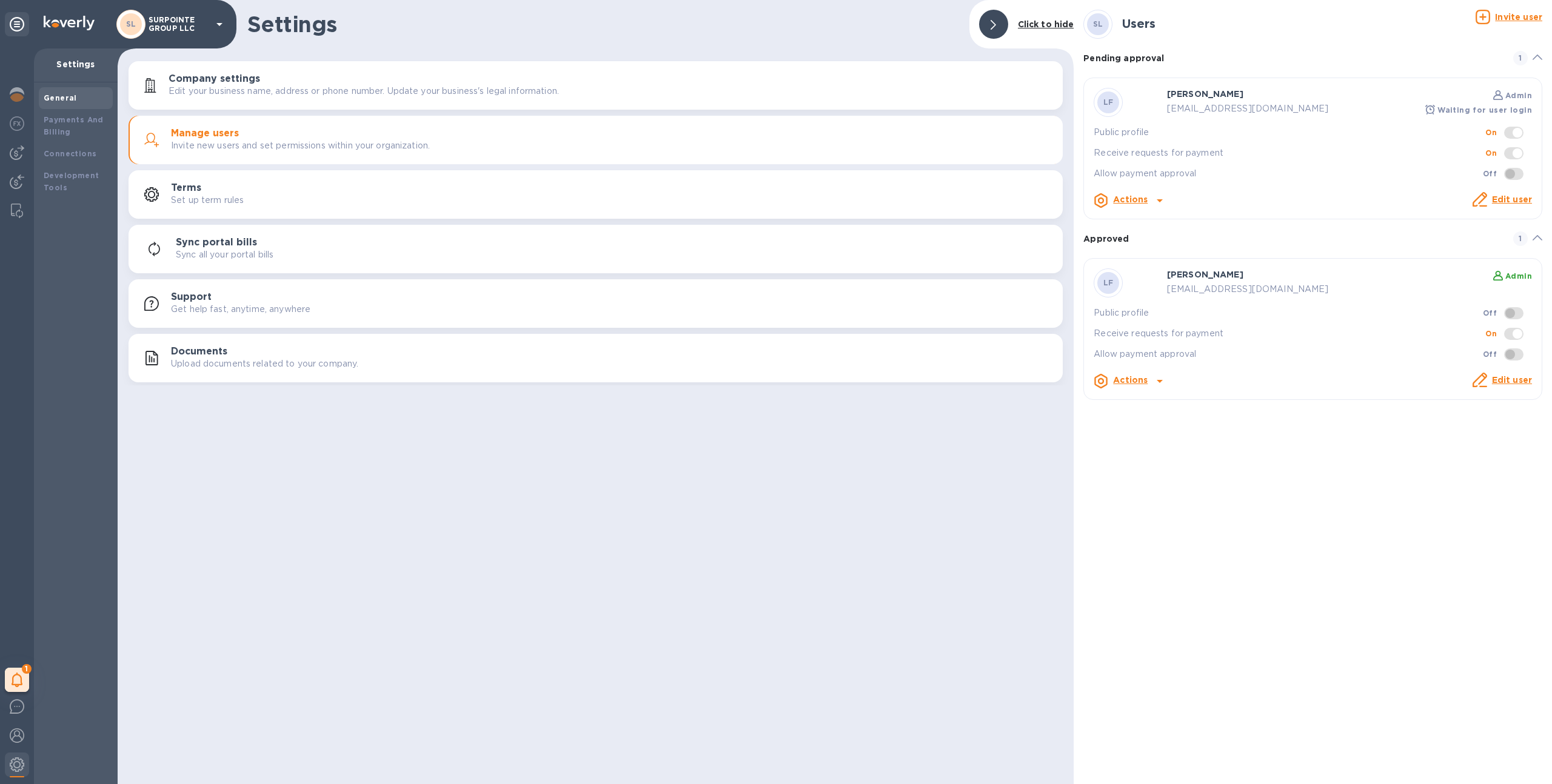
drag, startPoint x: 1312, startPoint y: 109, endPoint x: 1180, endPoint y: 113, distance: 132.1
click at [1180, 113] on p "[EMAIL_ADDRESS][DOMAIN_NAME]" at bounding box center [1272, 108] width 212 height 13
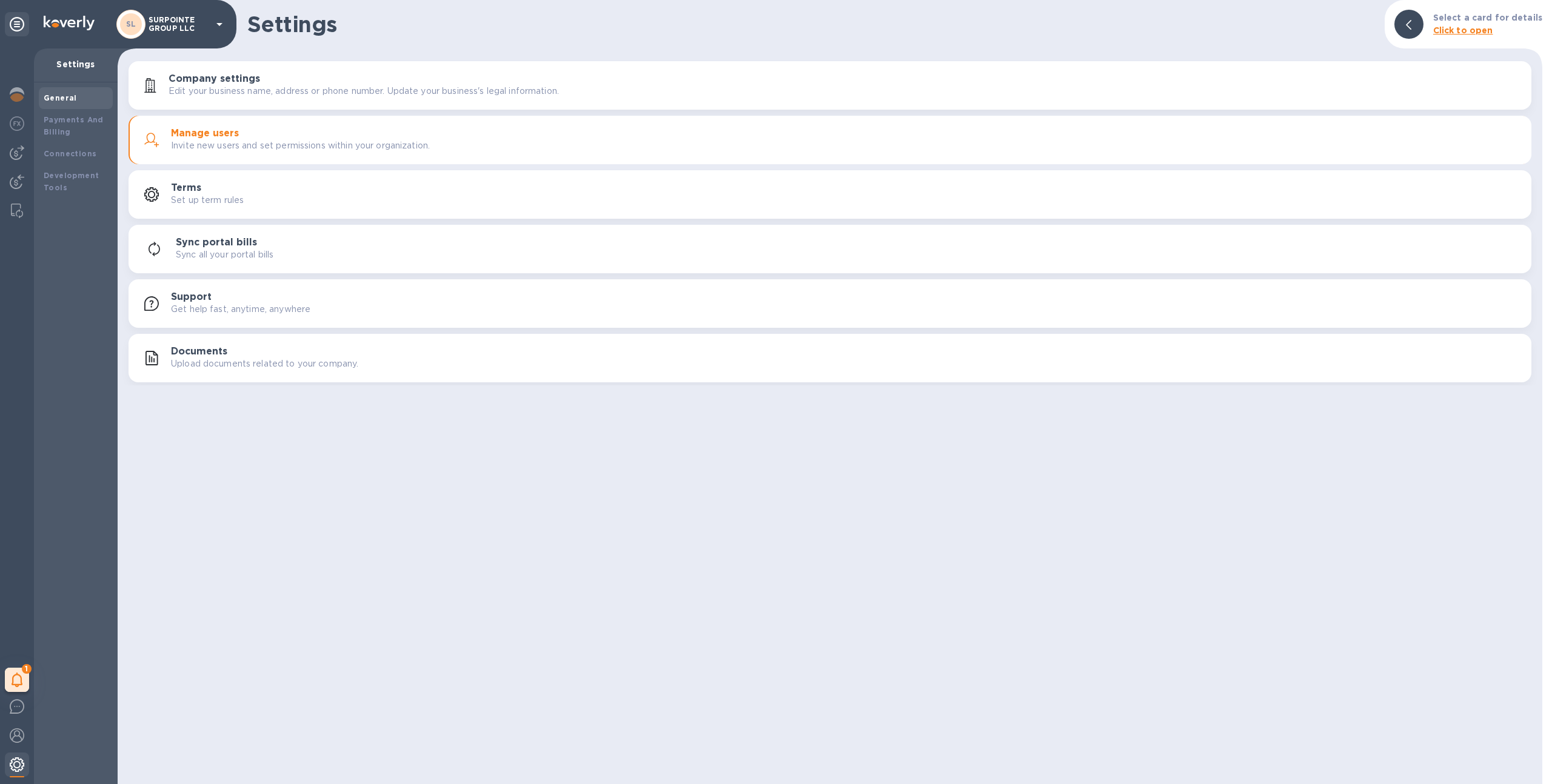
click at [15, 772] on div at bounding box center [17, 766] width 24 height 27
click at [81, 133] on div "Payments And Billing" at bounding box center [75, 126] width 64 height 24
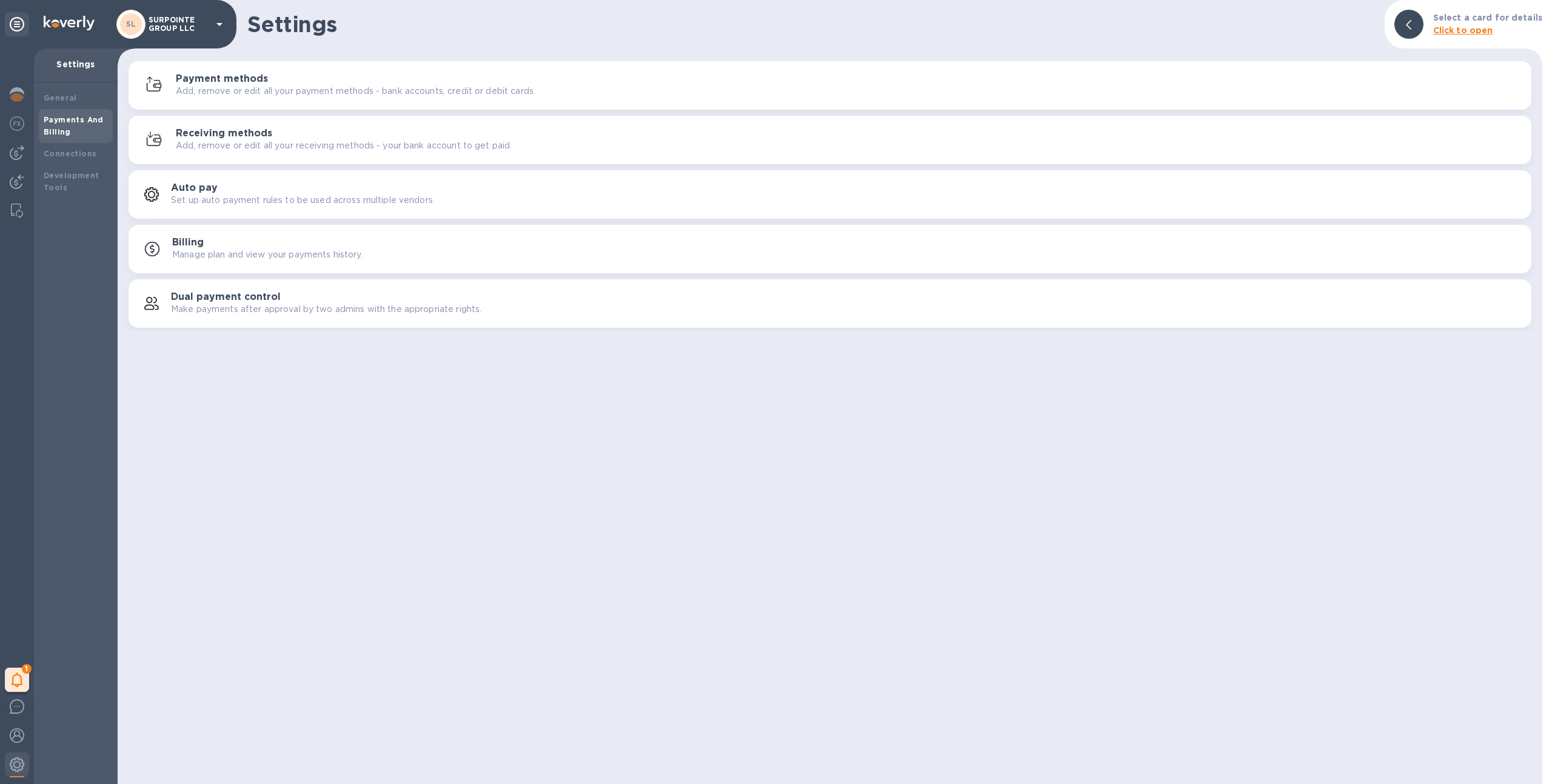
click at [175, 72] on div "Payment methods Add, remove or edit all your payment methods - bank accounts, c…" at bounding box center [830, 85] width 1388 height 29
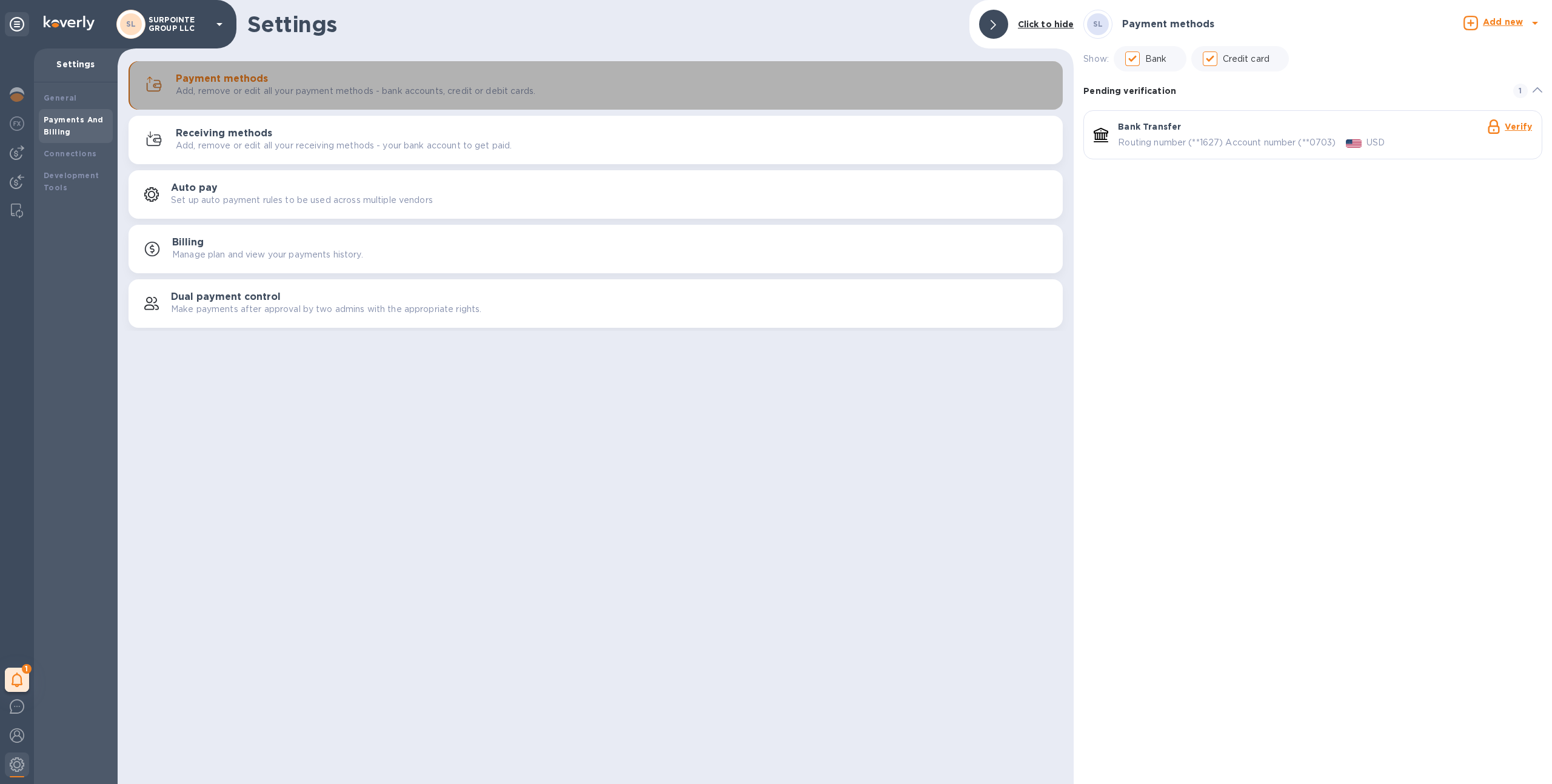
click at [423, 102] on button "Payment methods Add, remove or edit all your payment methods - bank accounts, c…" at bounding box center [596, 85] width 934 height 49
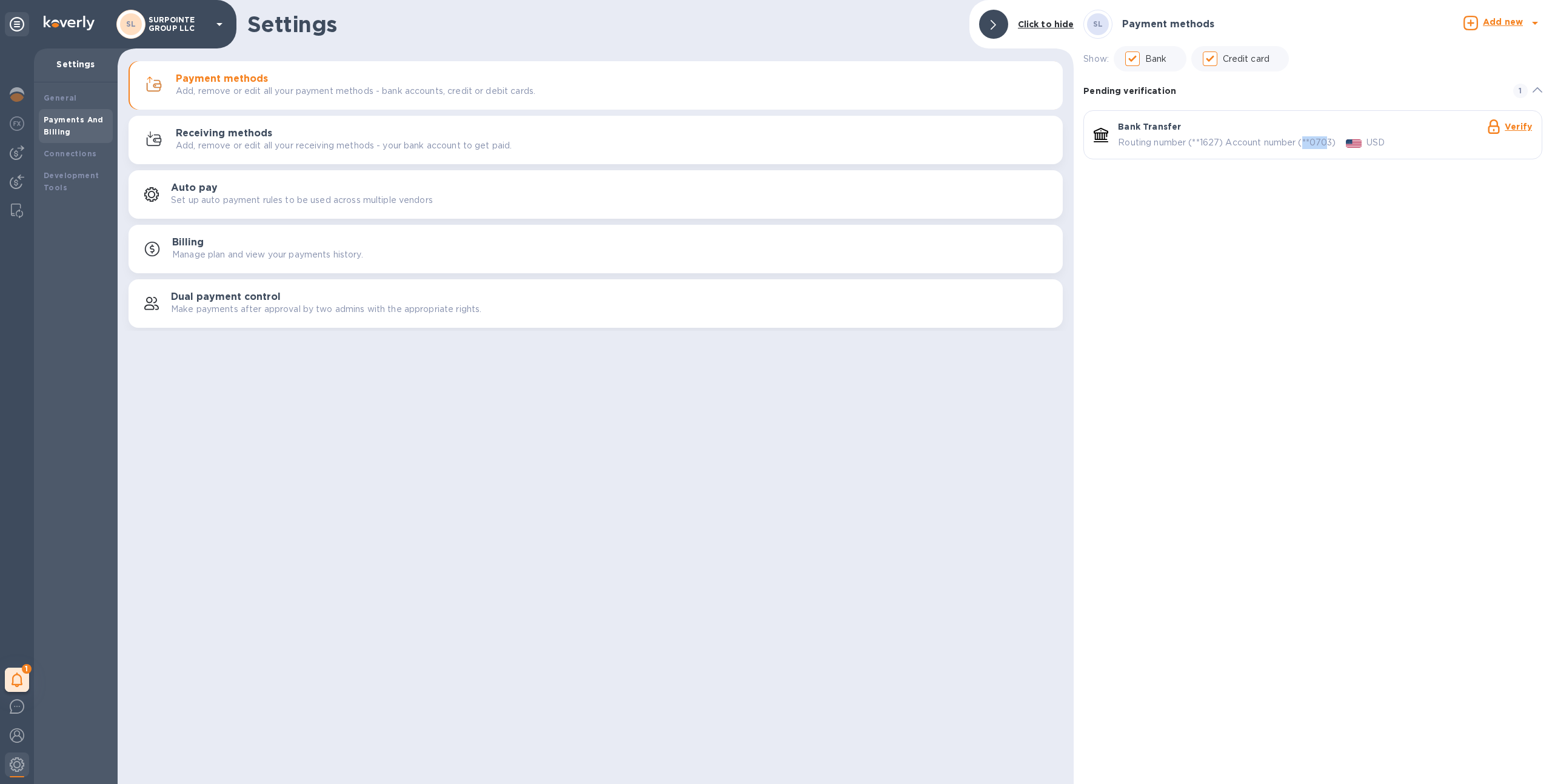
drag, startPoint x: 1306, startPoint y: 142, endPoint x: 1329, endPoint y: 141, distance: 23.0
click at [1331, 142] on p "Routing number (**1627) Account number (**0703)" at bounding box center [1227, 142] width 218 height 13
click at [1537, 92] on icon "default-method" at bounding box center [1537, 90] width 10 height 6
click at [1537, 92] on span "default-method" at bounding box center [1537, 86] width 10 height 15
click at [159, 40] on div "SL SURPOINTE GROUP LLC" at bounding box center [118, 24] width 236 height 49
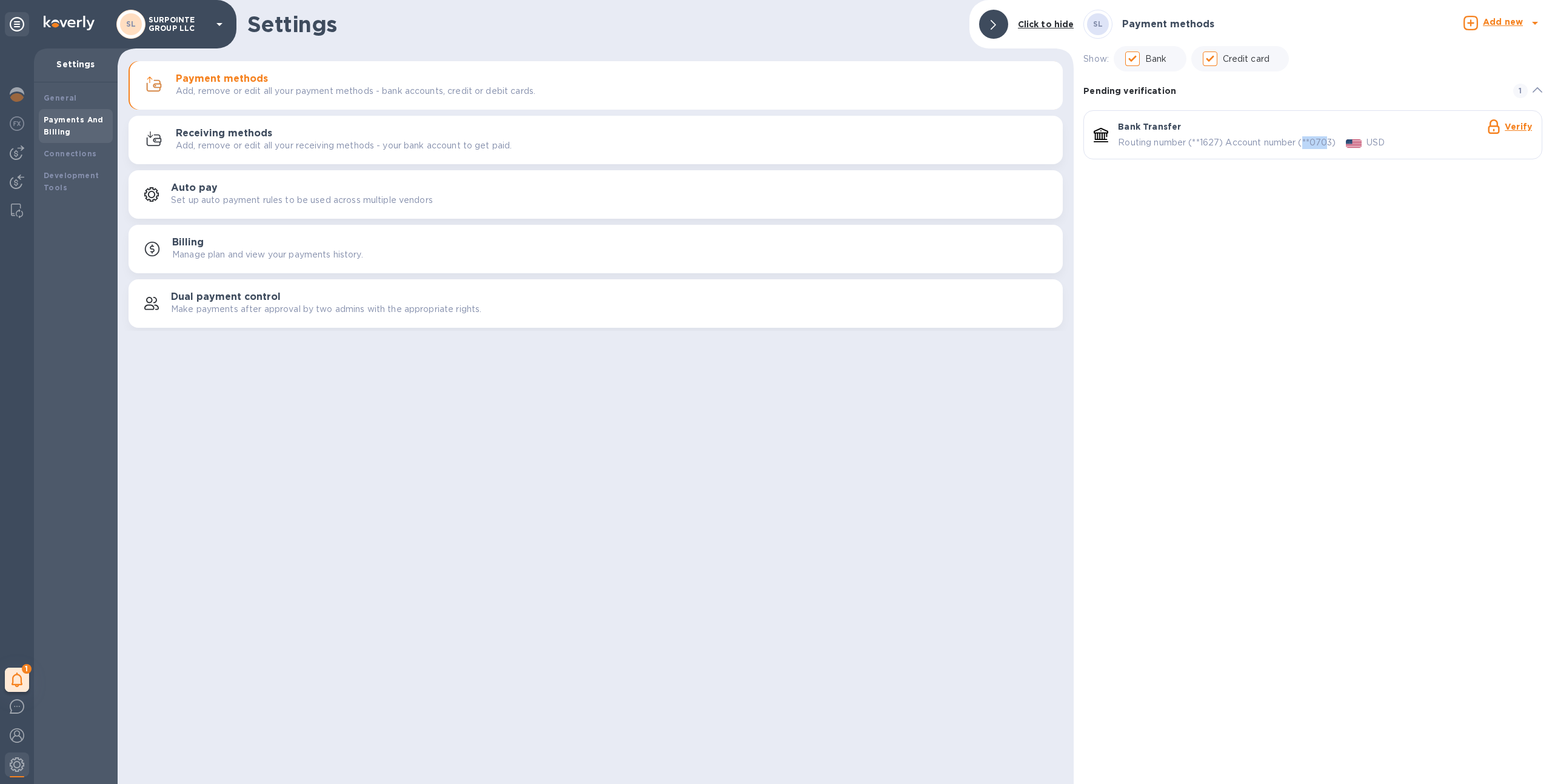
click at [167, 26] on p "SURPOINTE GROUP LLC" at bounding box center [179, 24] width 61 height 17
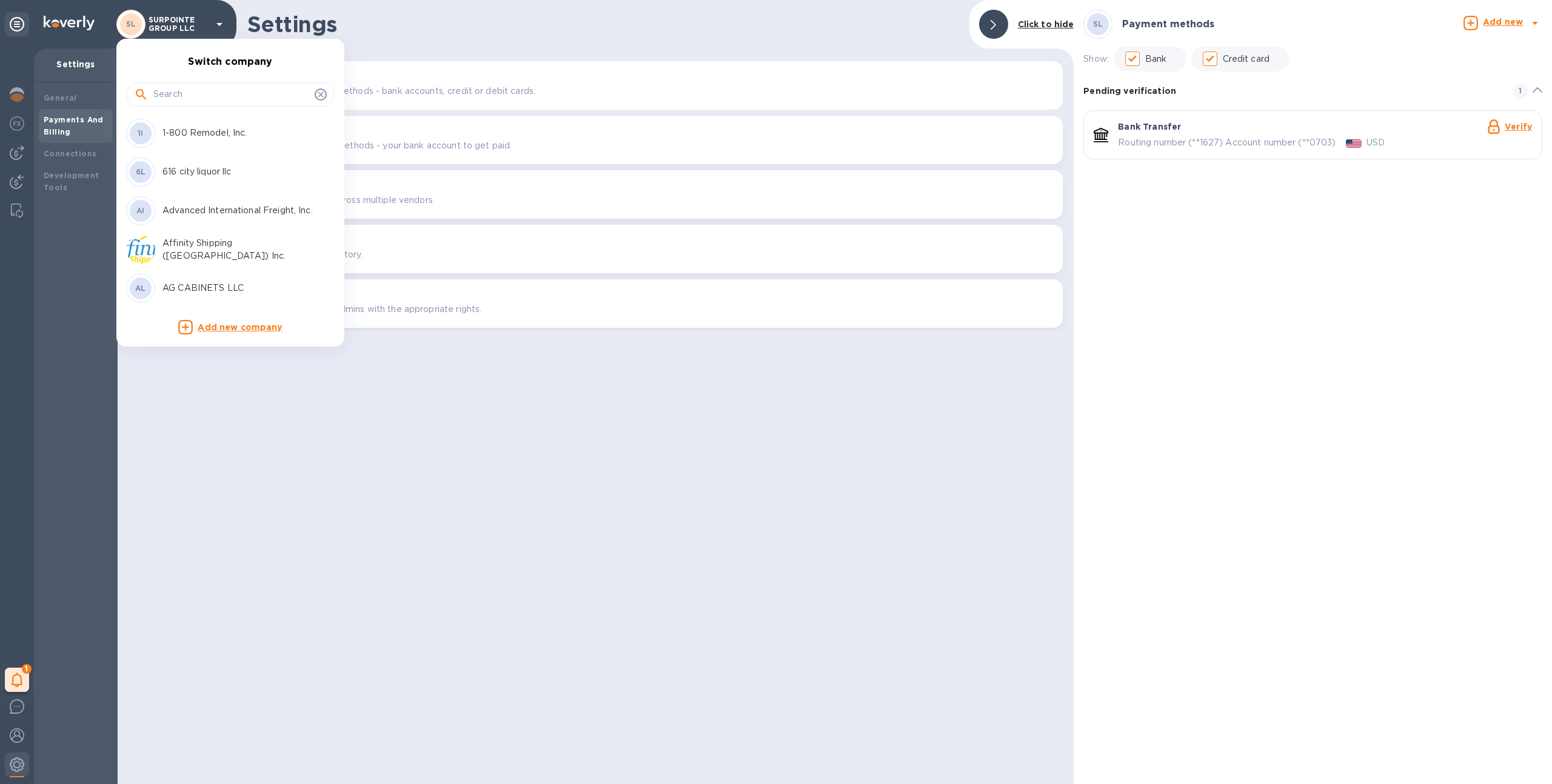
click at [167, 26] on div at bounding box center [776, 392] width 1552 height 784
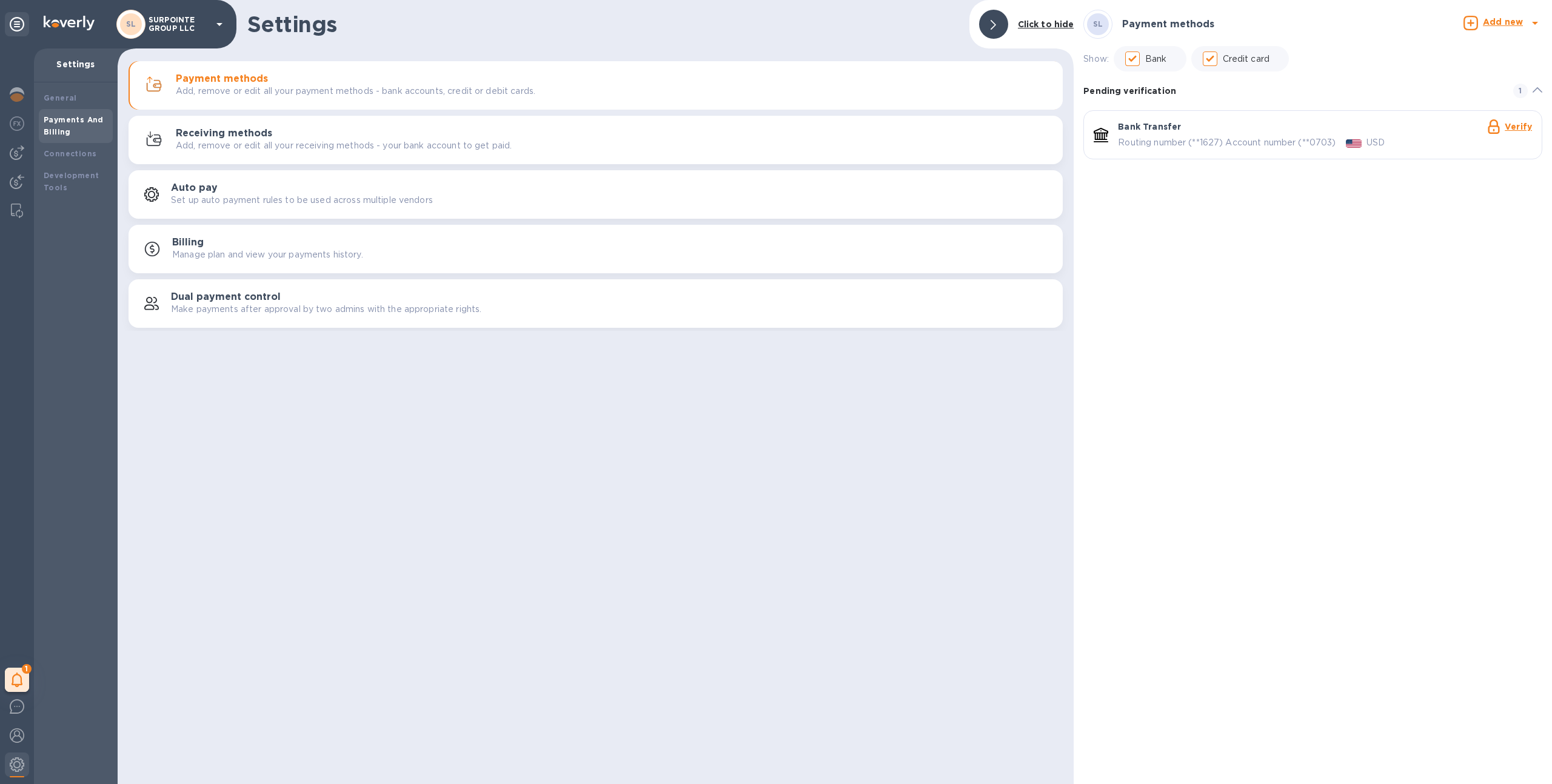
click at [1493, 26] on b "Add new" at bounding box center [1503, 21] width 40 height 10
click at [1350, 73] on div at bounding box center [776, 392] width 1552 height 784
click at [1490, 20] on b "Add new" at bounding box center [1503, 21] width 40 height 10
click at [1386, 77] on li "Bank account" at bounding box center [1459, 76] width 165 height 29
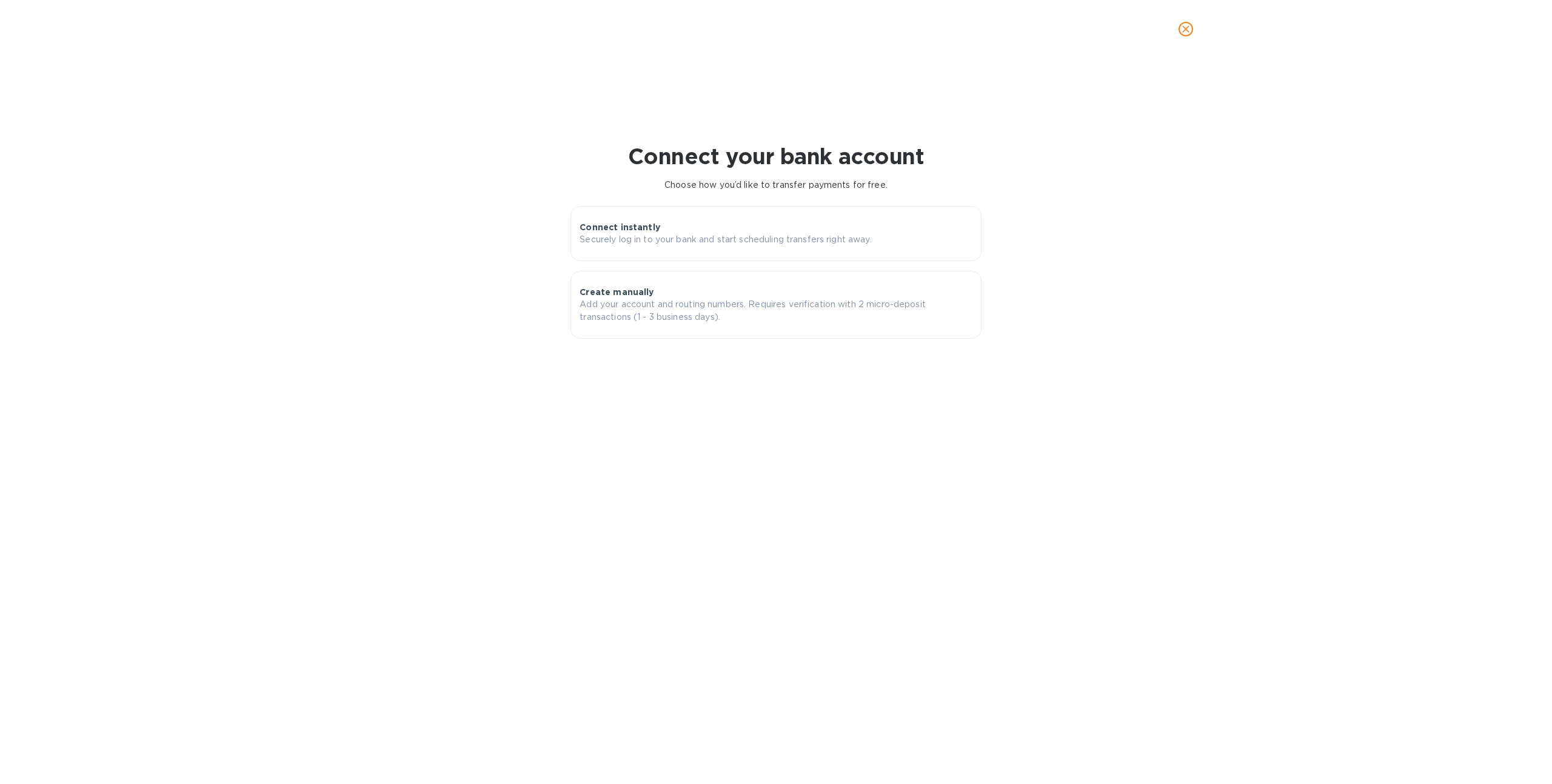
click at [1184, 30] on icon "close" at bounding box center [1186, 29] width 7 height 7
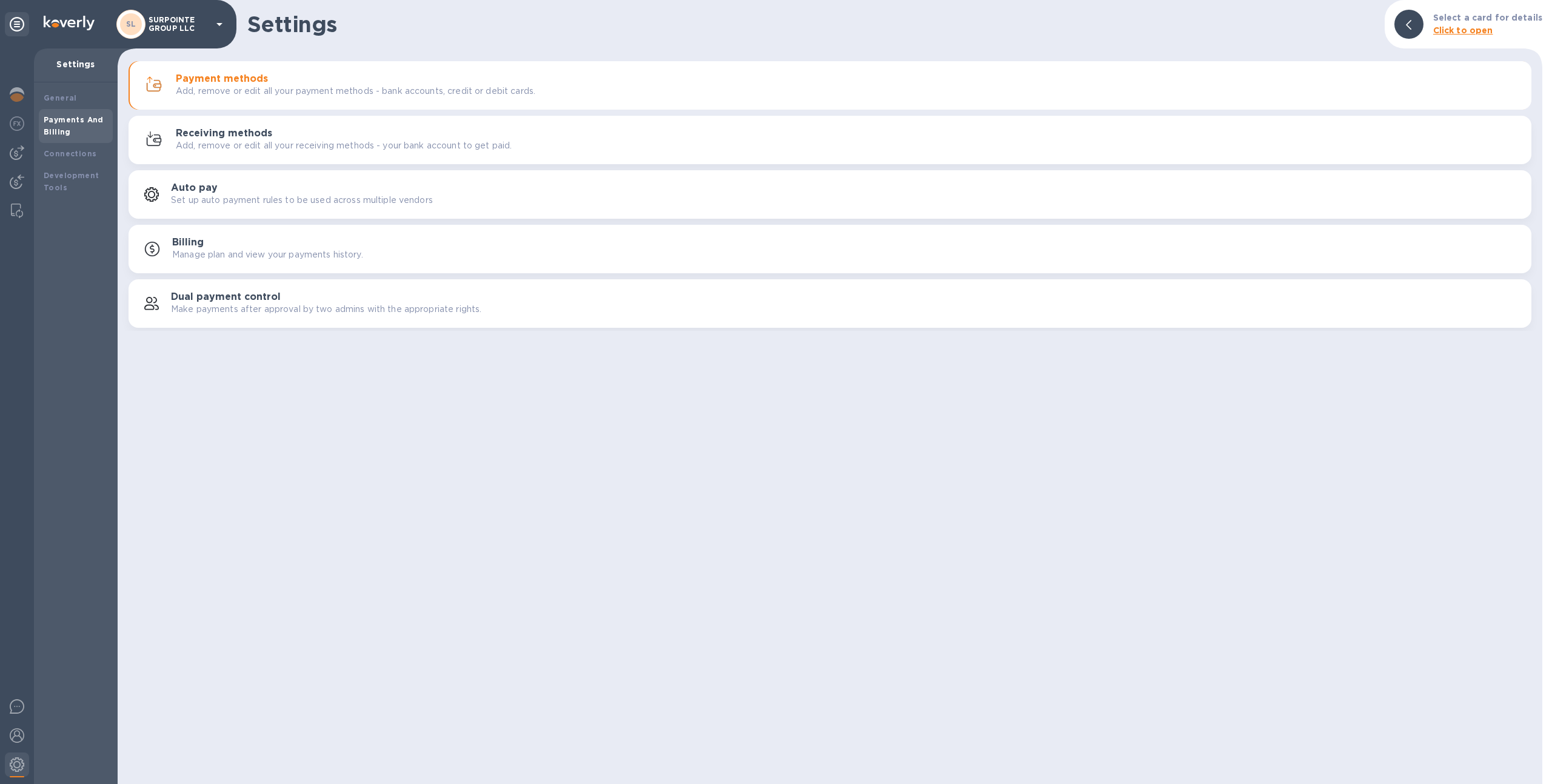
click at [218, 90] on p "Add, remove or edit all your payment methods - bank accounts, credit or debit c…" at bounding box center [355, 91] width 359 height 13
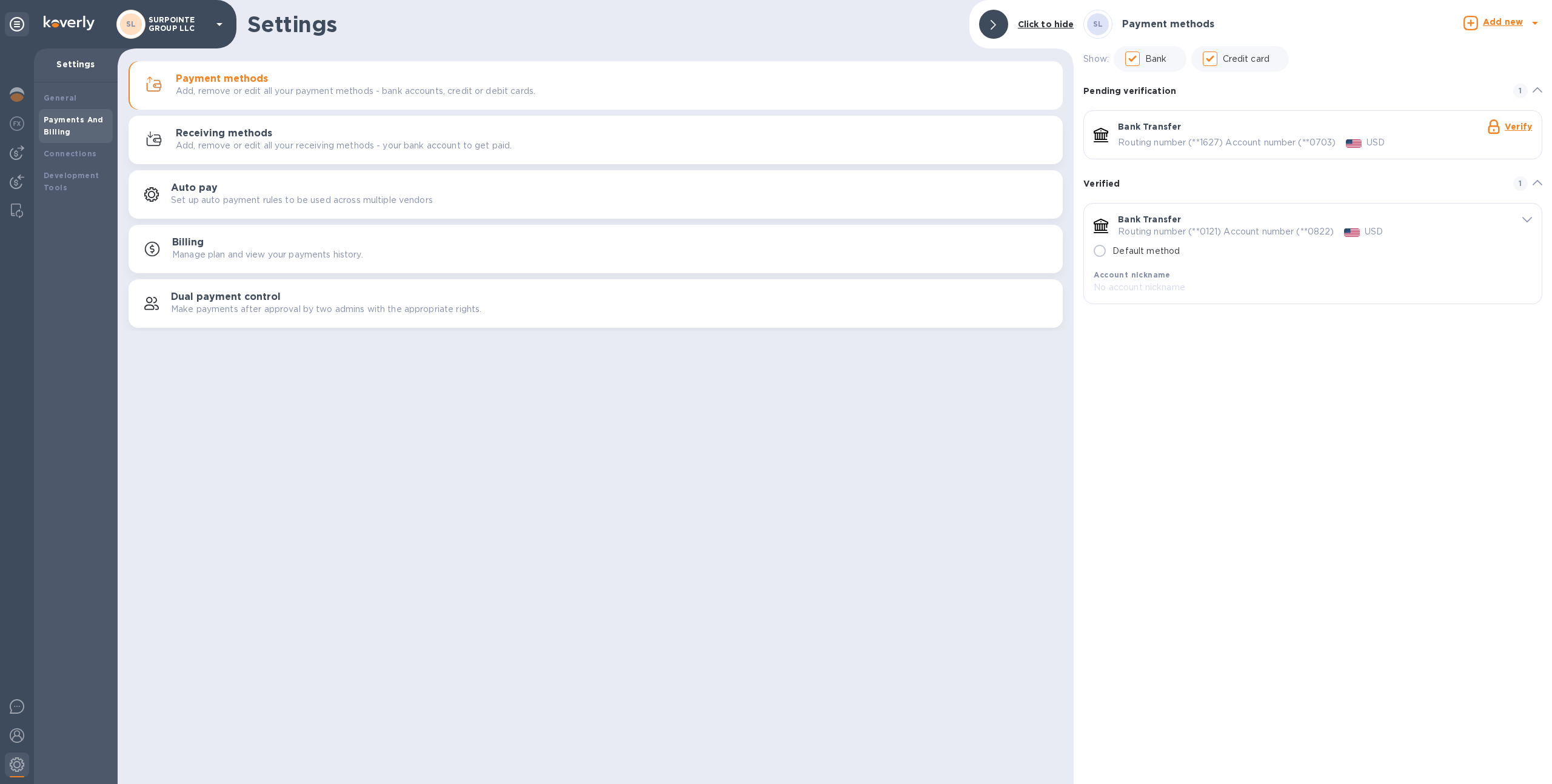
click at [1171, 250] on p "Default method" at bounding box center [1146, 251] width 67 height 13
click at [1113, 250] on input "Default method" at bounding box center [1100, 251] width 26 height 26
radio input "true"
drag, startPoint x: 1203, startPoint y: 232, endPoint x: 1219, endPoint y: 233, distance: 16.0
click at [1219, 233] on p "Routing number (**0121) Account number (**0822)" at bounding box center [1226, 232] width 216 height 13
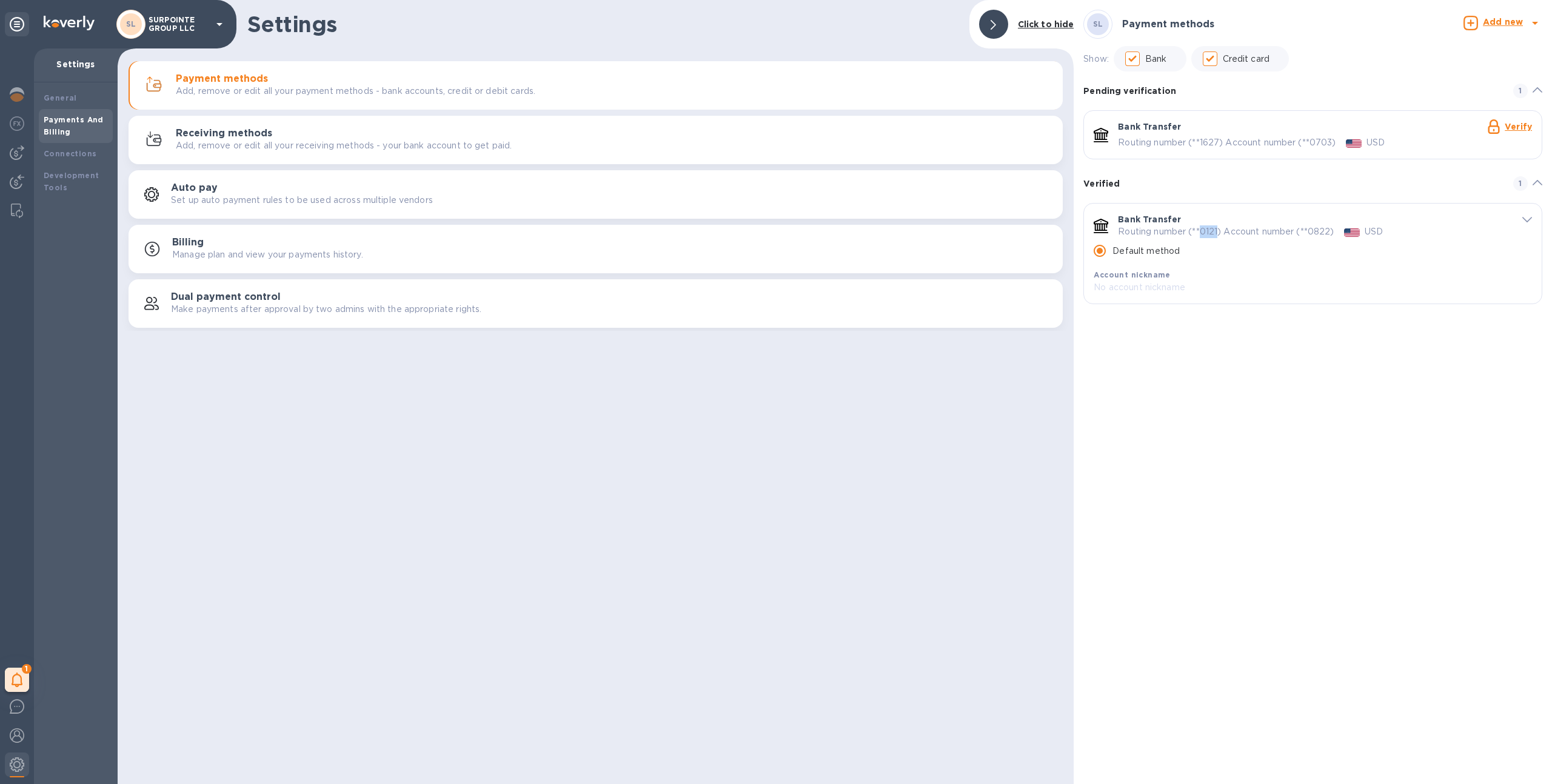
click at [1188, 187] on div "Verified 1" at bounding box center [1312, 184] width 459 height 15
click at [1177, 179] on div "Verified 1" at bounding box center [1312, 179] width 459 height 15
click at [1262, 320] on div "SL Payment methods Add new Show: Bank Credit card Pending verification 1 Bank T…" at bounding box center [1313, 392] width 478 height 784
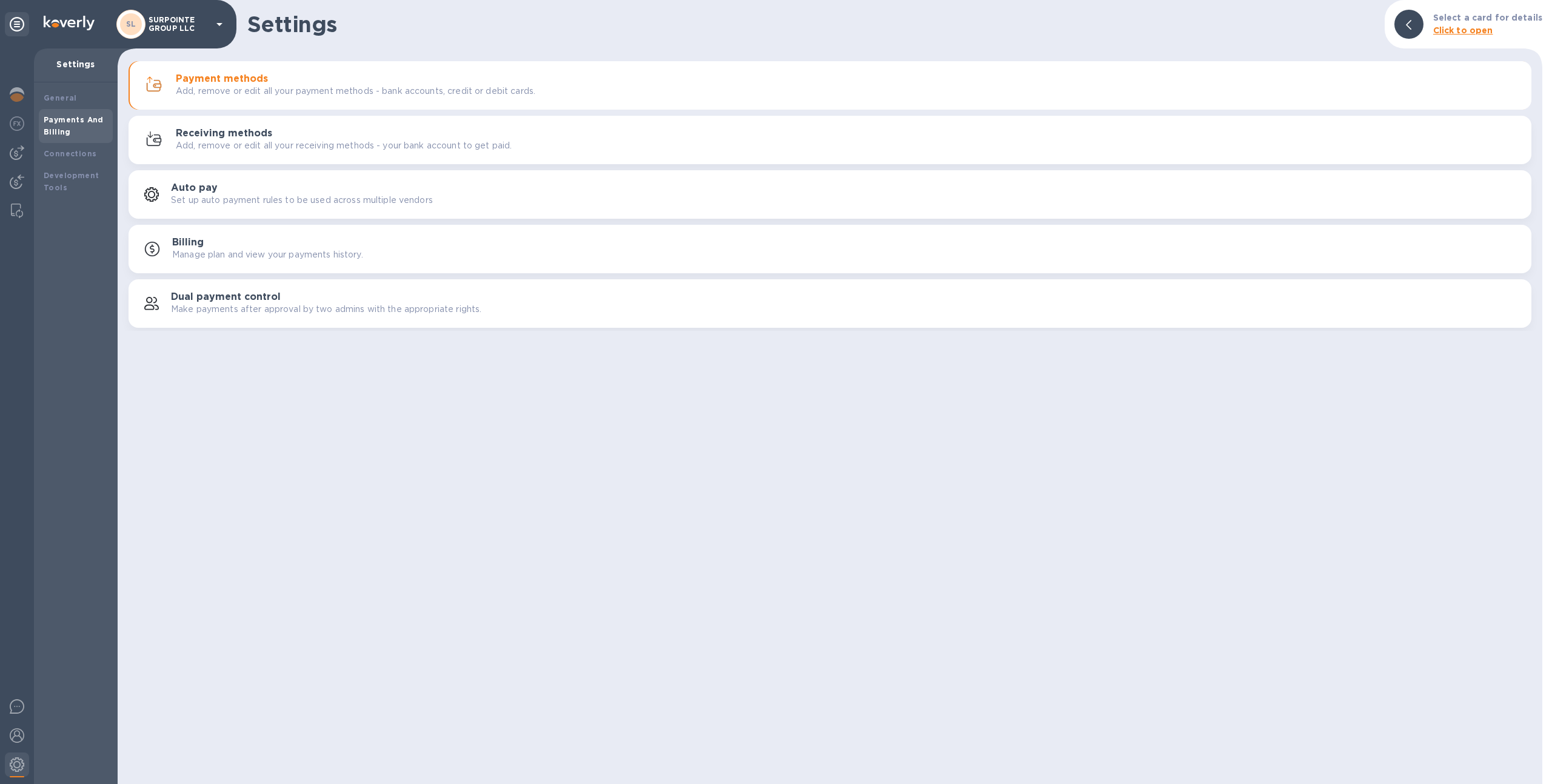
click at [153, 40] on div "SL SURPOINTE GROUP LLC" at bounding box center [118, 24] width 236 height 49
click at [161, 28] on p "SURPOINTE GROUP LLC" at bounding box center [179, 24] width 61 height 17
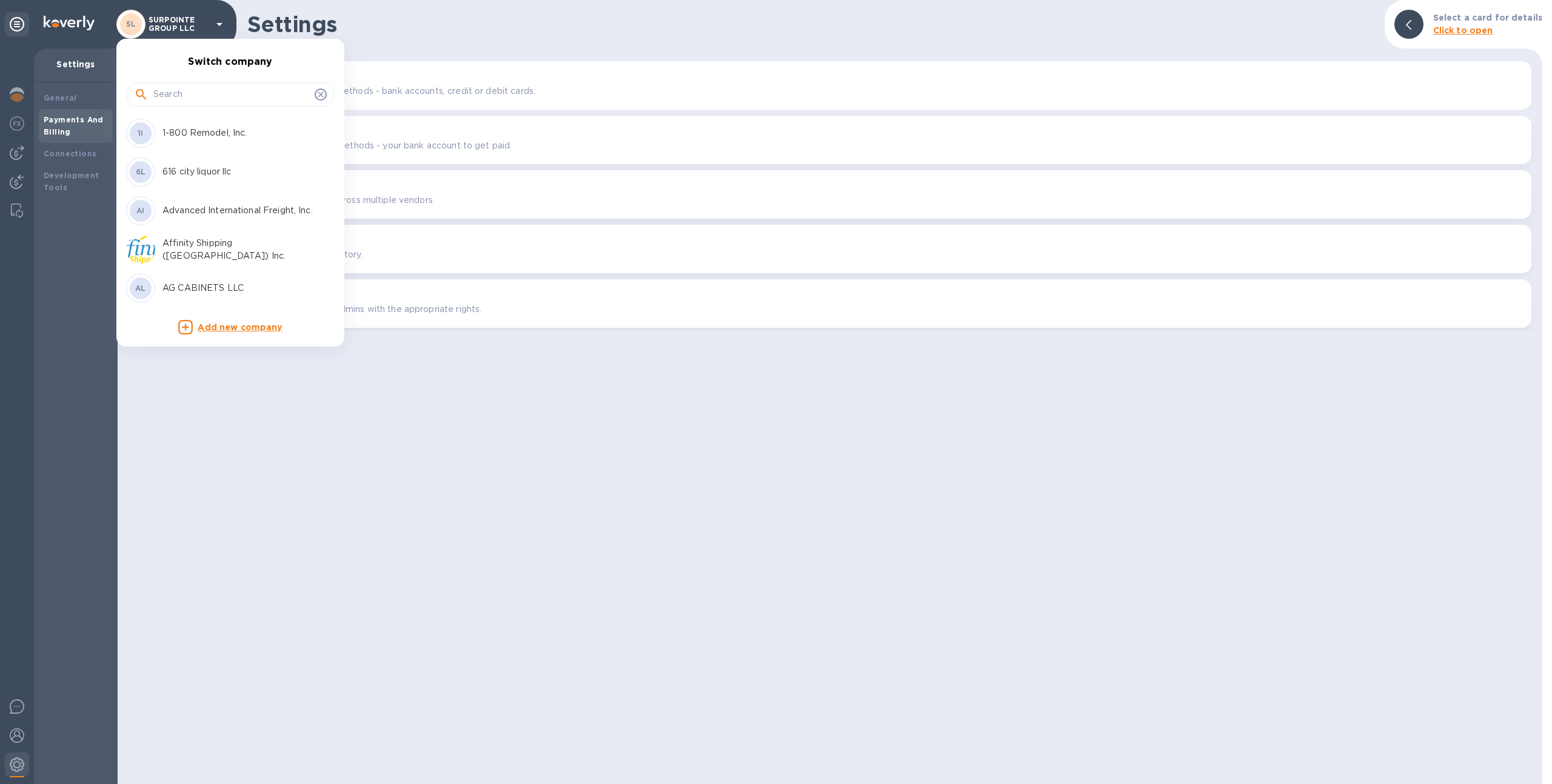
click at [204, 110] on div at bounding box center [230, 93] width 209 height 41
click at [205, 100] on input "text" at bounding box center [232, 95] width 156 height 18
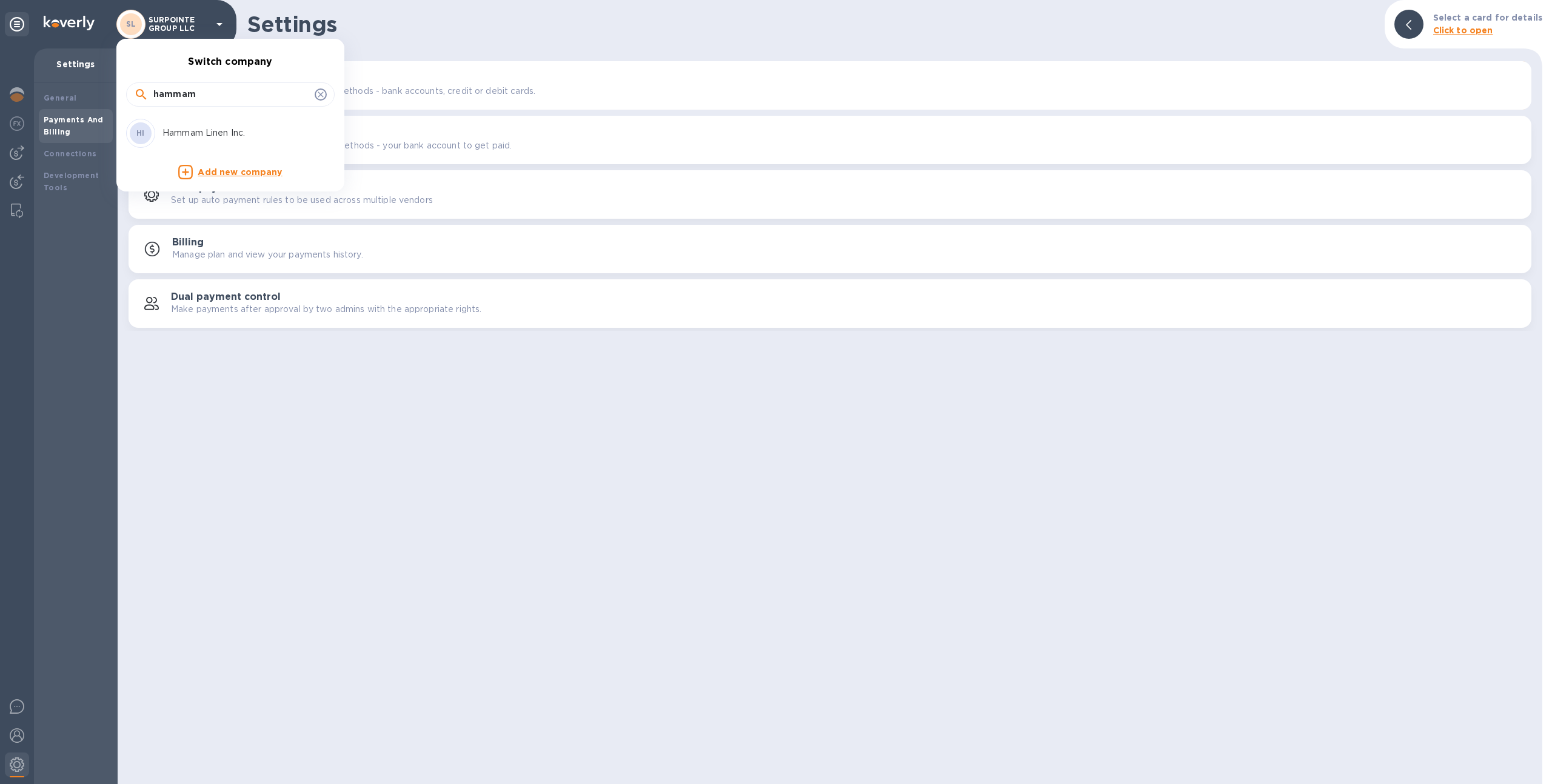
type input "hammam"
click at [220, 132] on p "Hammam Linen Inc." at bounding box center [239, 133] width 153 height 13
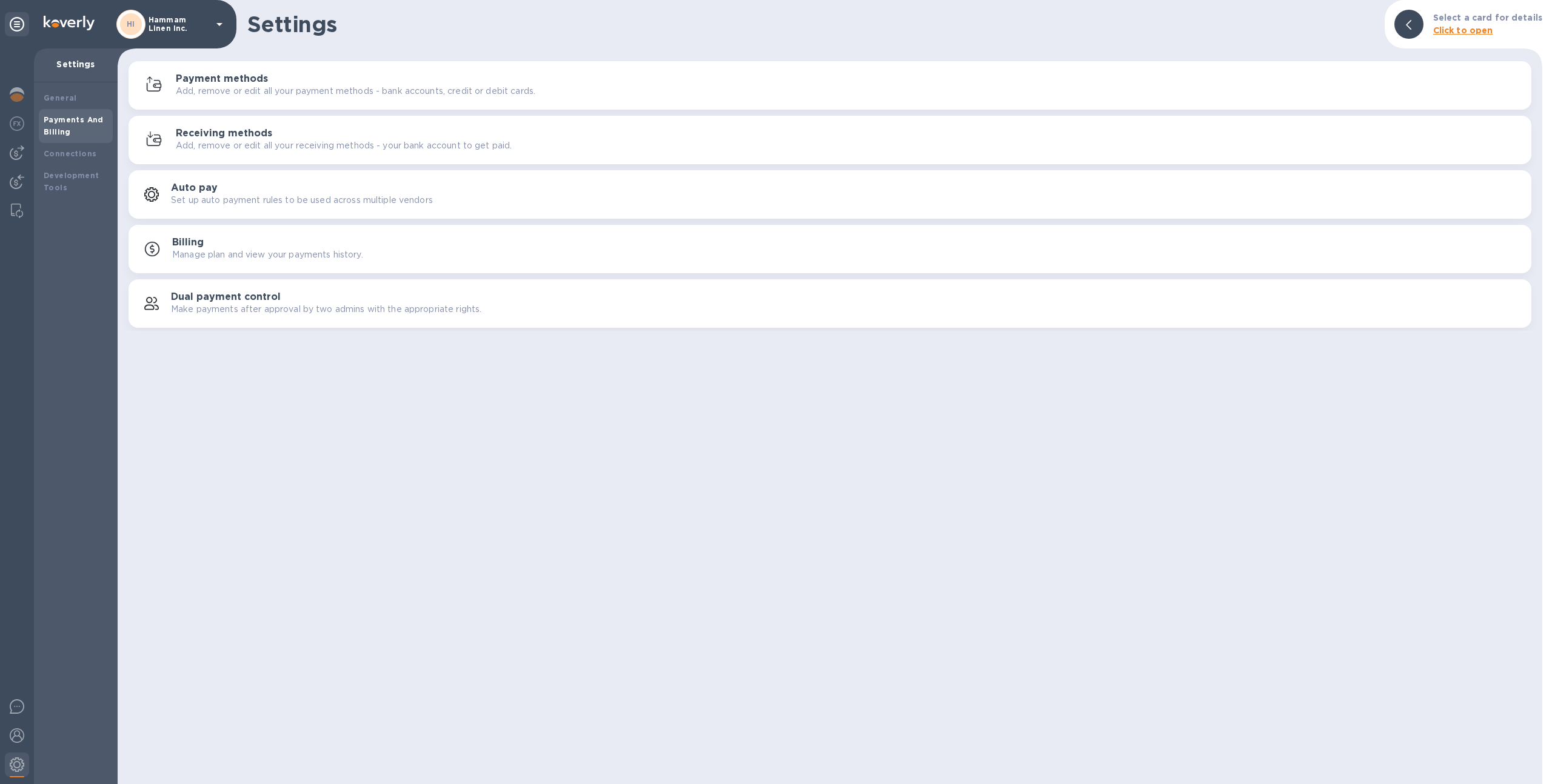
click at [4, 92] on div at bounding box center [17, 416] width 34 height 735
click at [13, 96] on img at bounding box center [17, 95] width 15 height 15
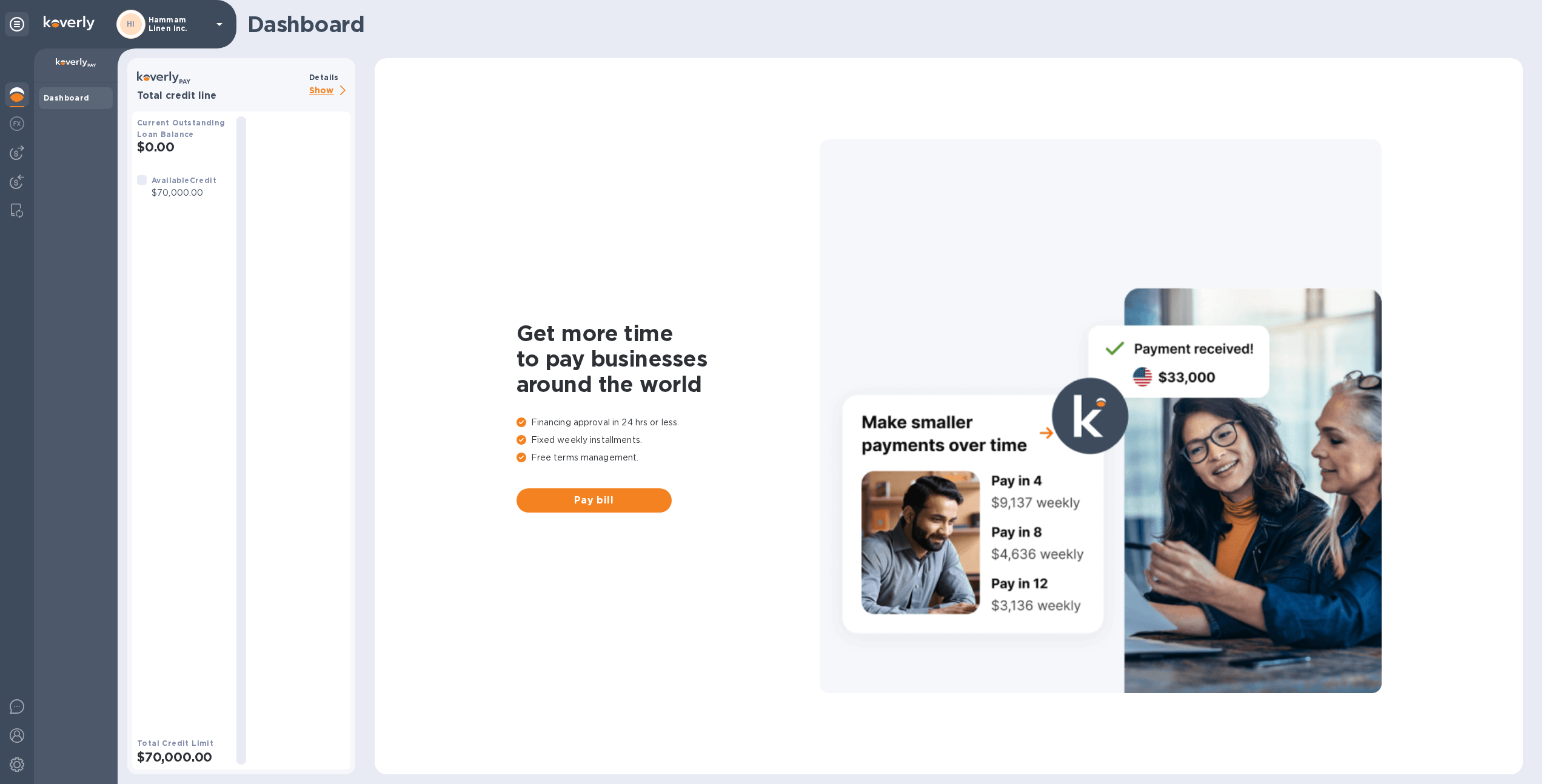
click at [326, 91] on p "Show" at bounding box center [329, 91] width 41 height 15
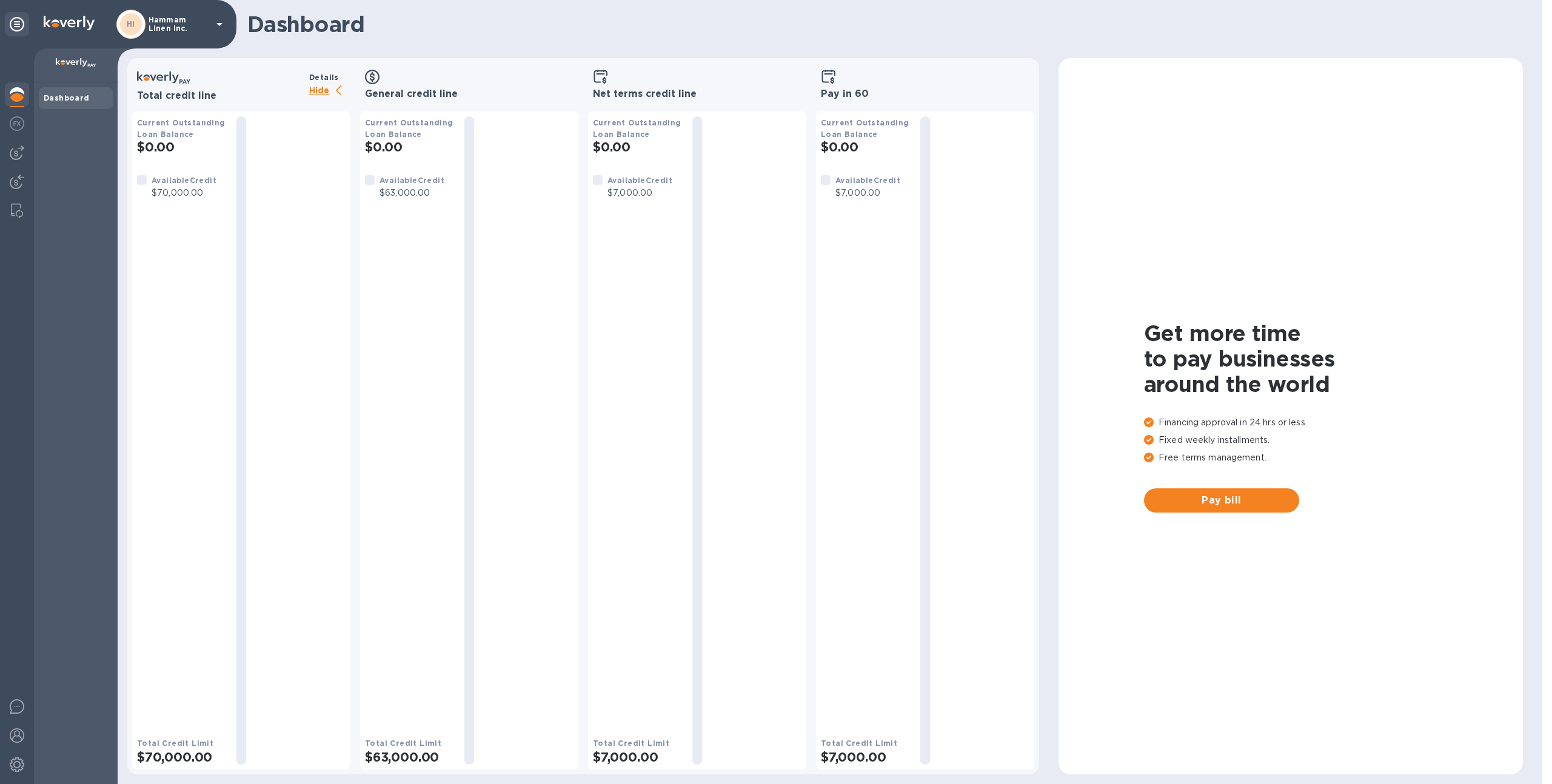
click at [326, 92] on p "Hide" at bounding box center [329, 91] width 41 height 15
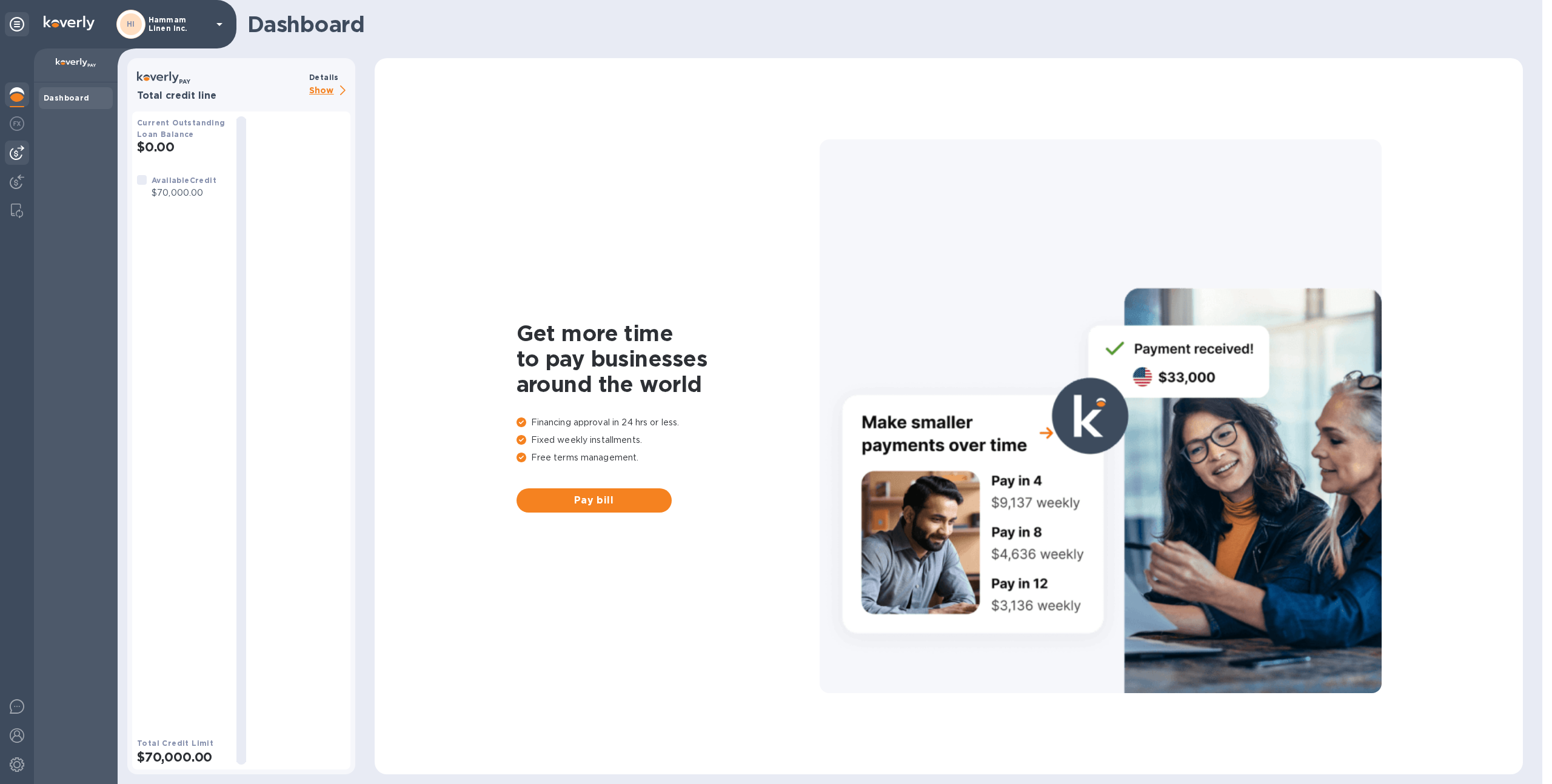
click at [10, 159] on img at bounding box center [17, 153] width 15 height 15
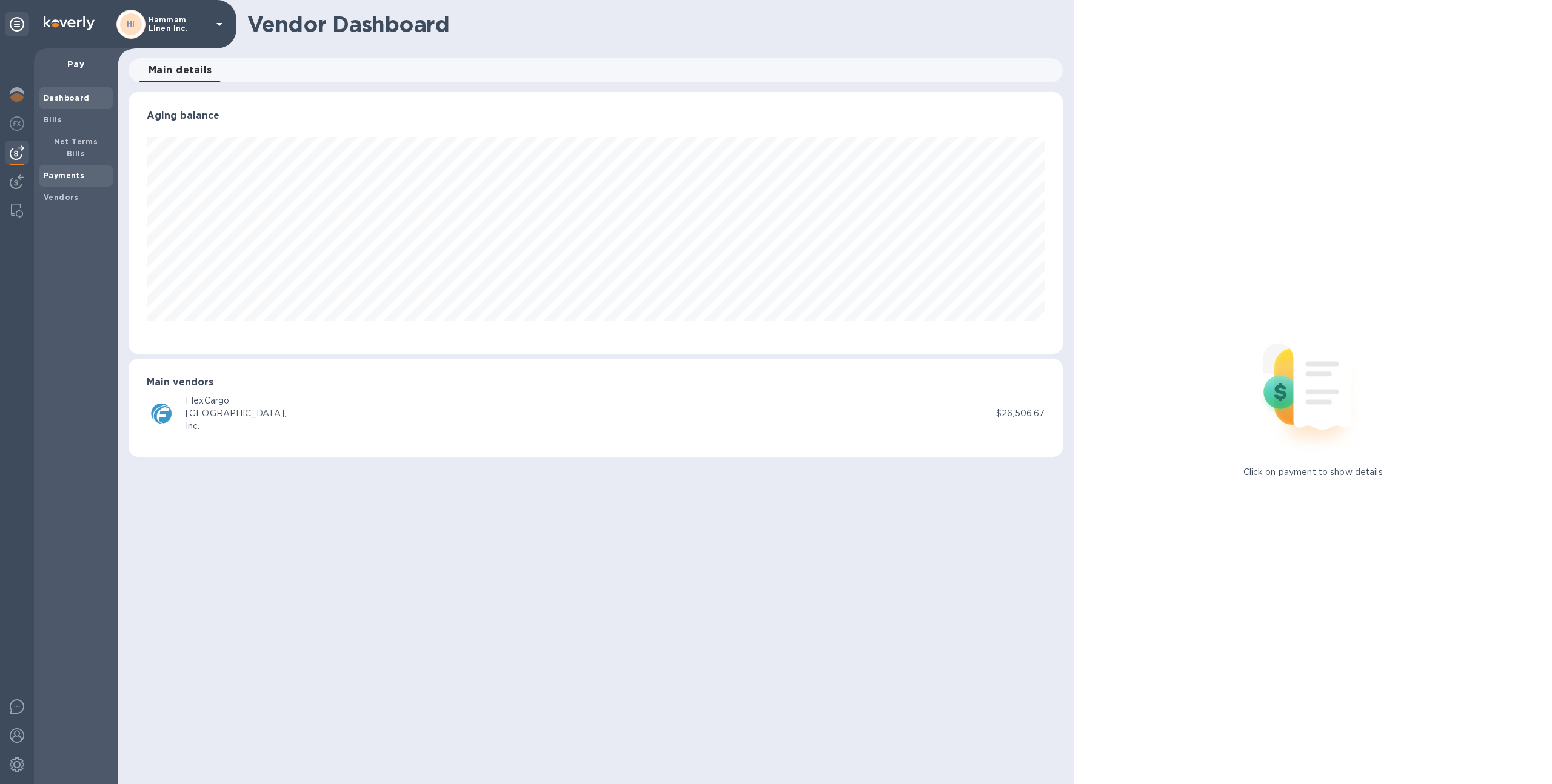
scroll to position [262, 935]
click at [63, 144] on b "Net Terms Bills" at bounding box center [76, 147] width 44 height 21
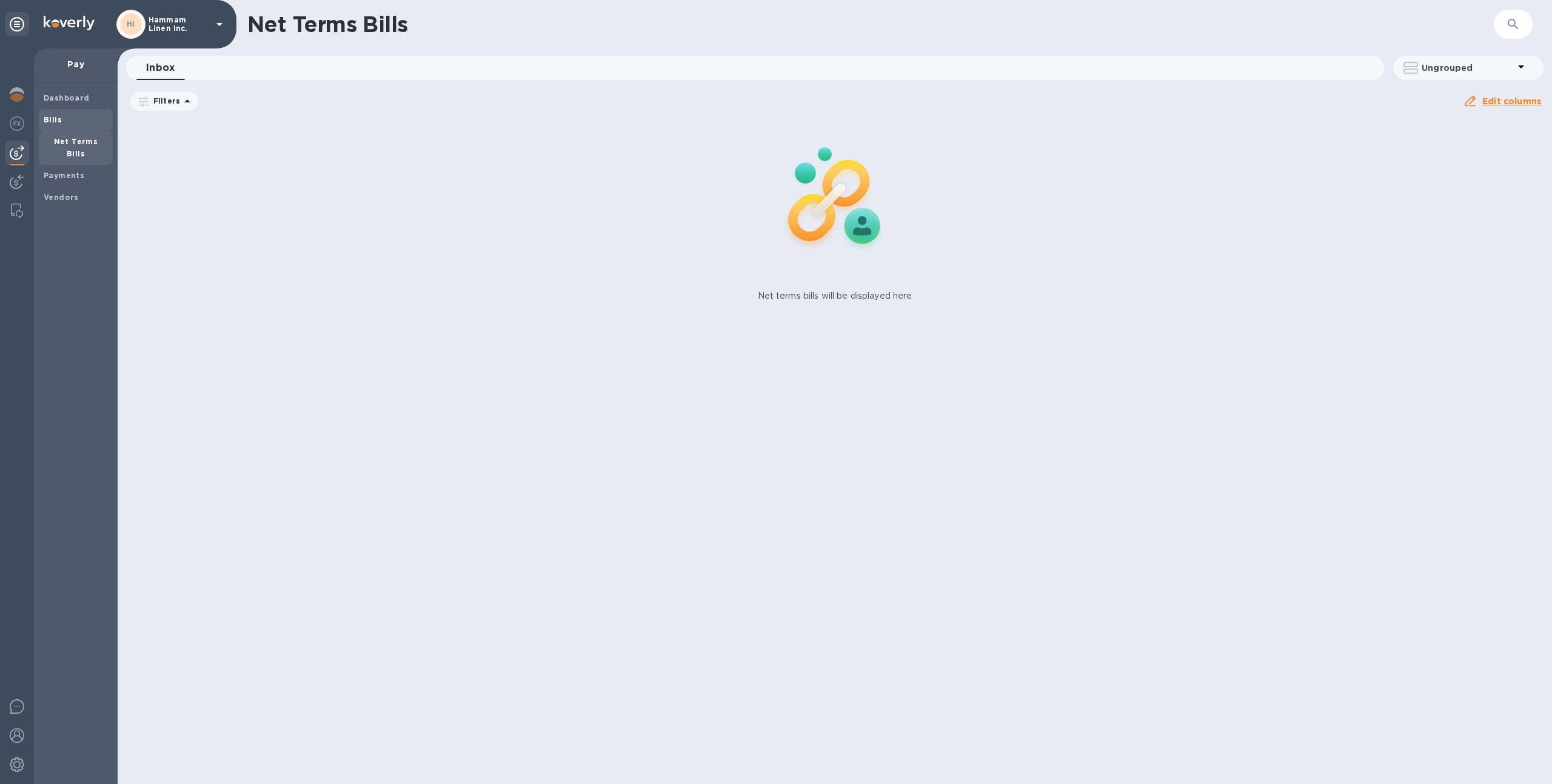
click at [63, 119] on span "Bills" at bounding box center [75, 119] width 64 height 12
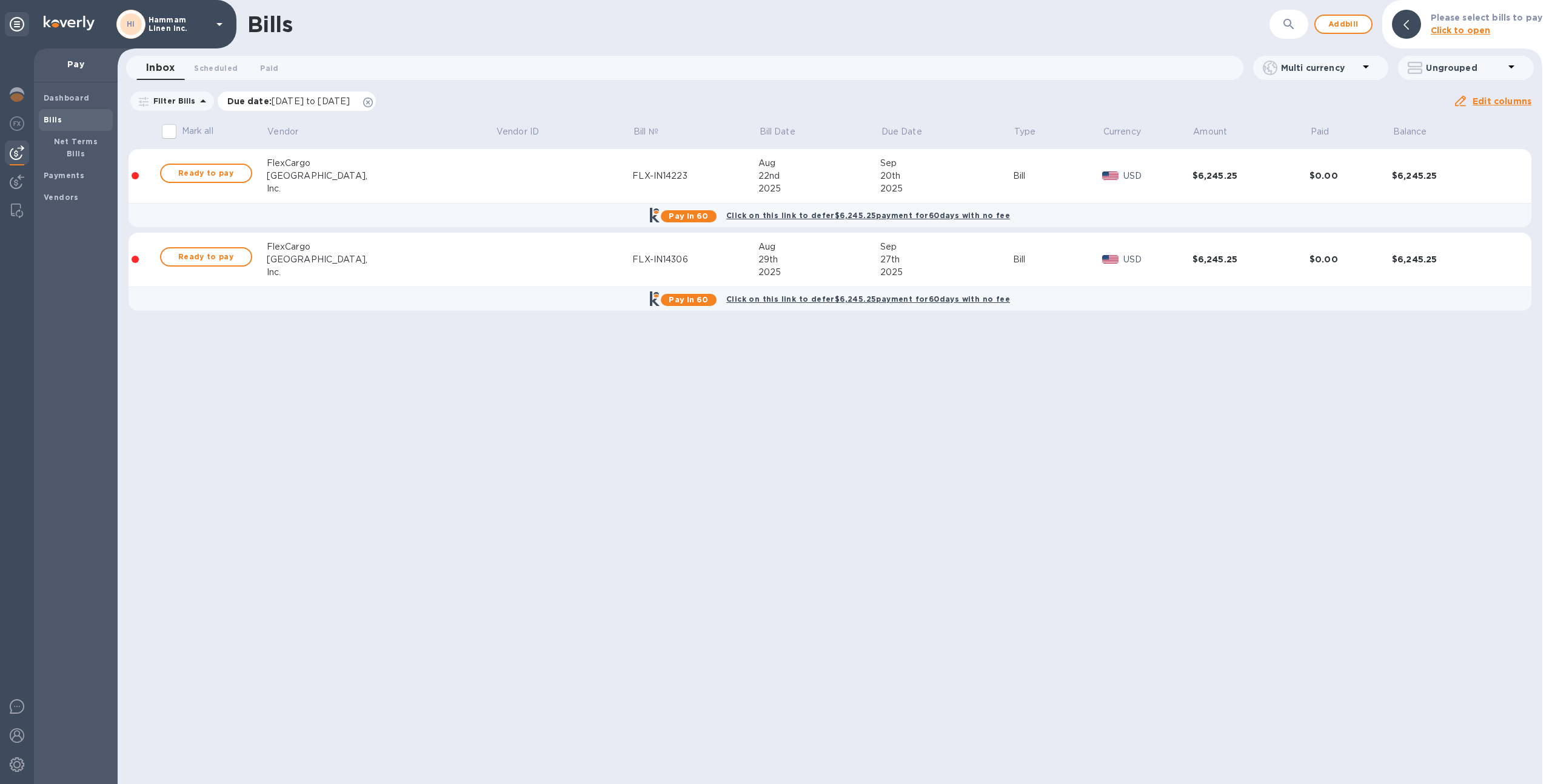
click at [376, 100] on div "Due date : 08/04/2025 to 12/02/2025" at bounding box center [297, 101] width 159 height 19
click at [372, 100] on icon at bounding box center [368, 102] width 10 height 10
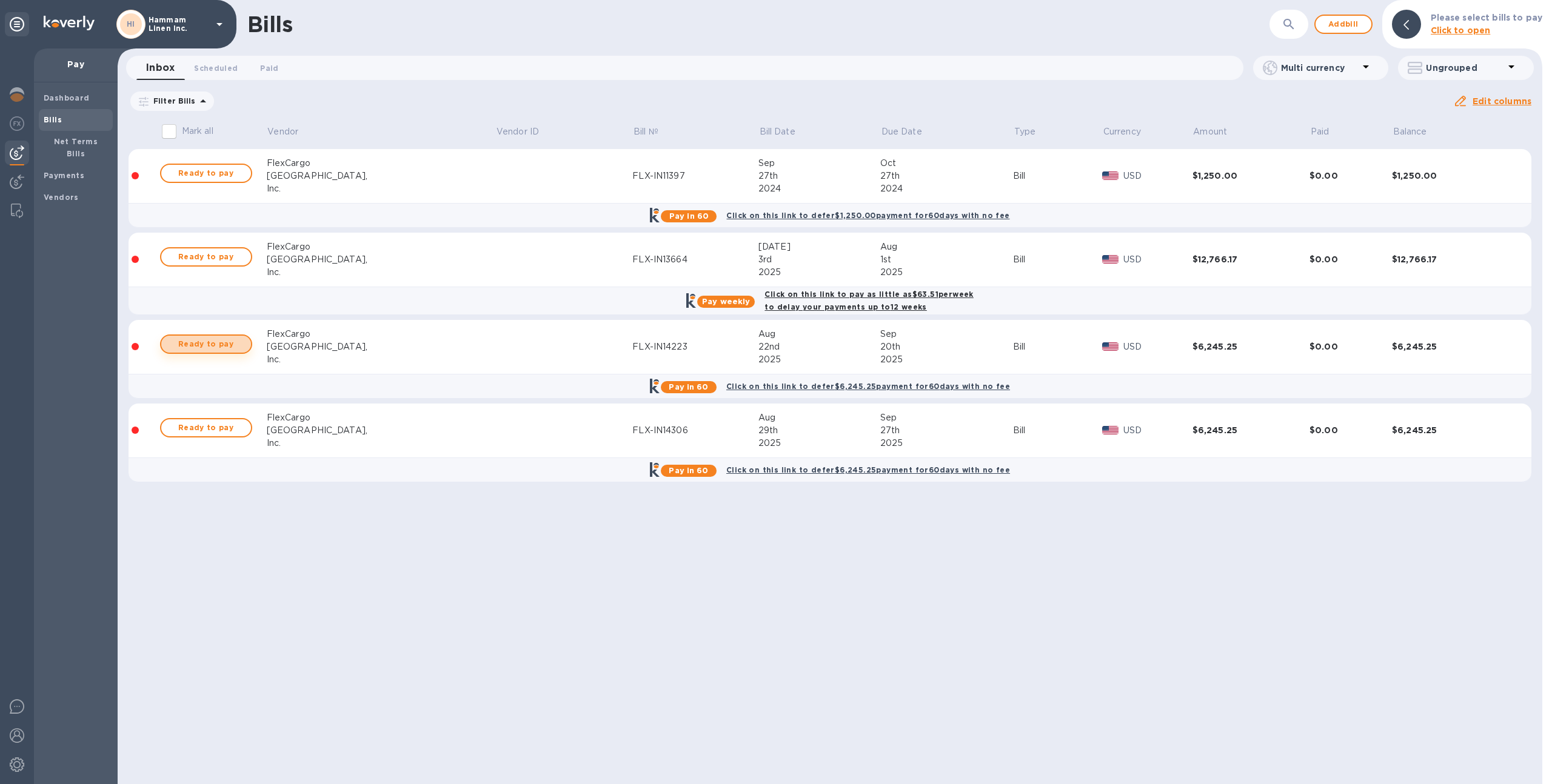
click at [239, 337] on span "Ready to pay" at bounding box center [206, 345] width 70 height 15
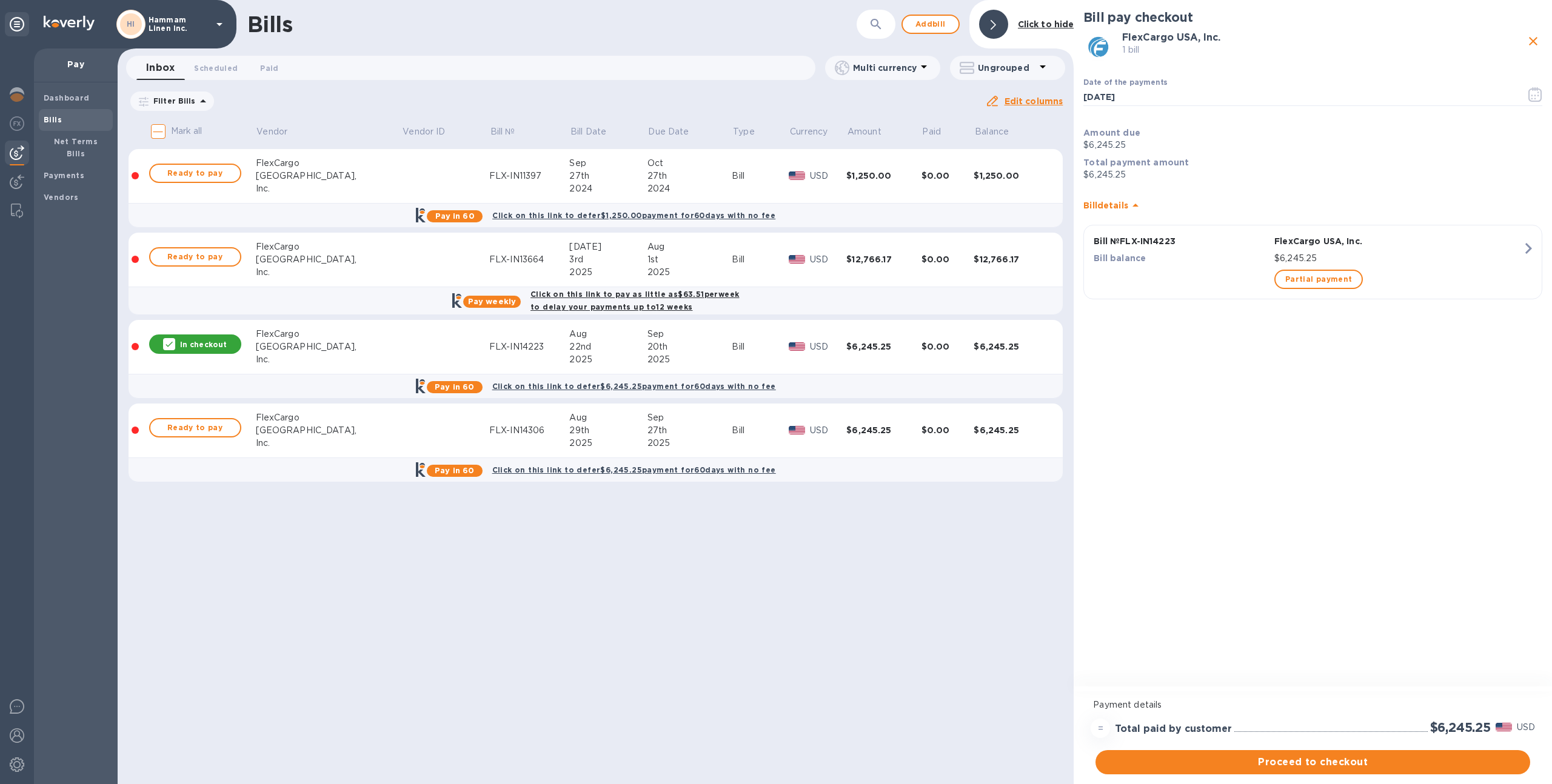
click at [213, 341] on p "In checkout" at bounding box center [203, 344] width 47 height 10
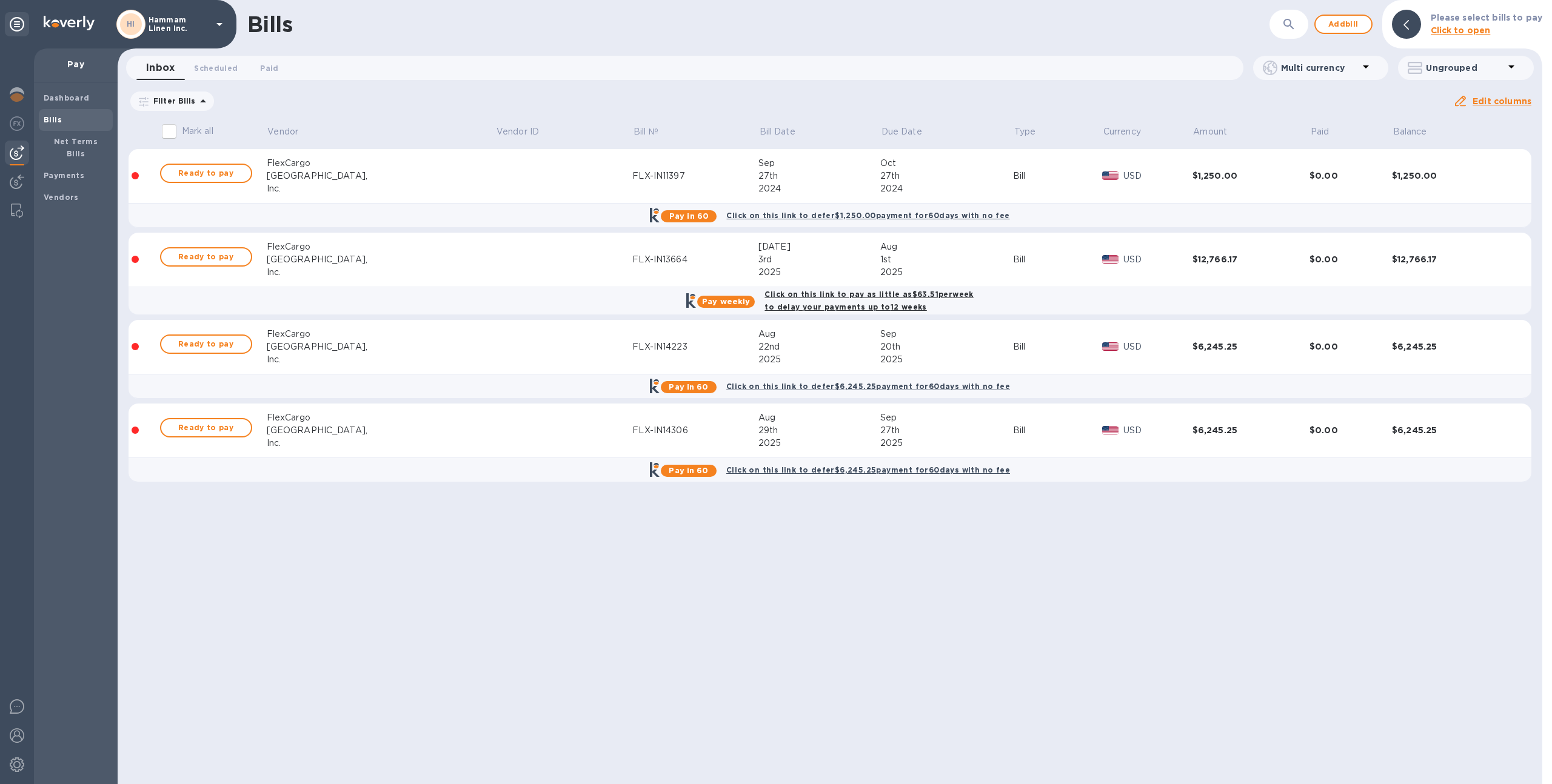
click at [177, 48] on div "HI Hammam Linen Inc." at bounding box center [118, 24] width 236 height 49
click at [165, 14] on div "HI Hammam Linen Inc." at bounding box center [172, 25] width 110 height 29
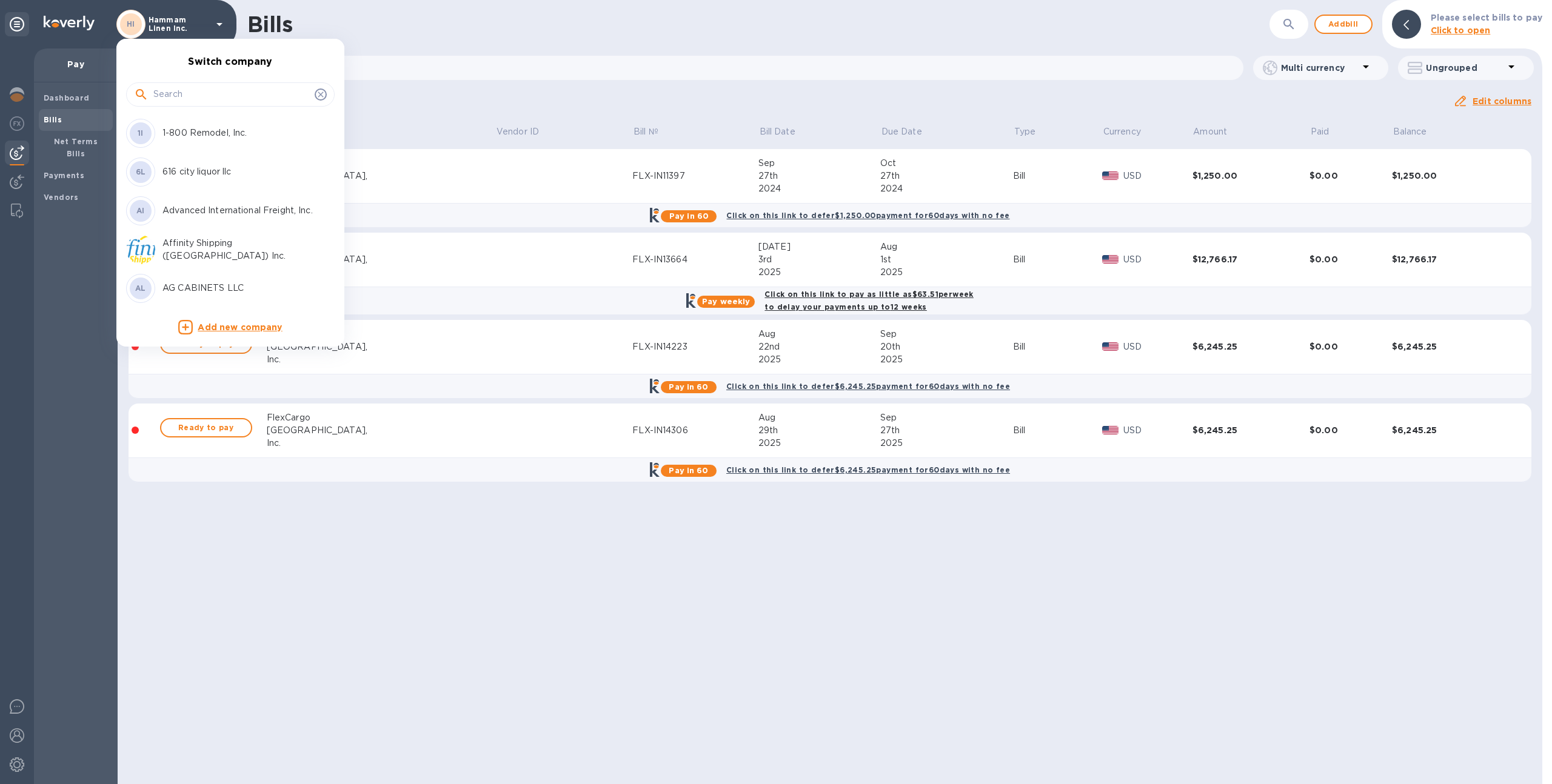
click at [189, 92] on input "text" at bounding box center [232, 95] width 156 height 18
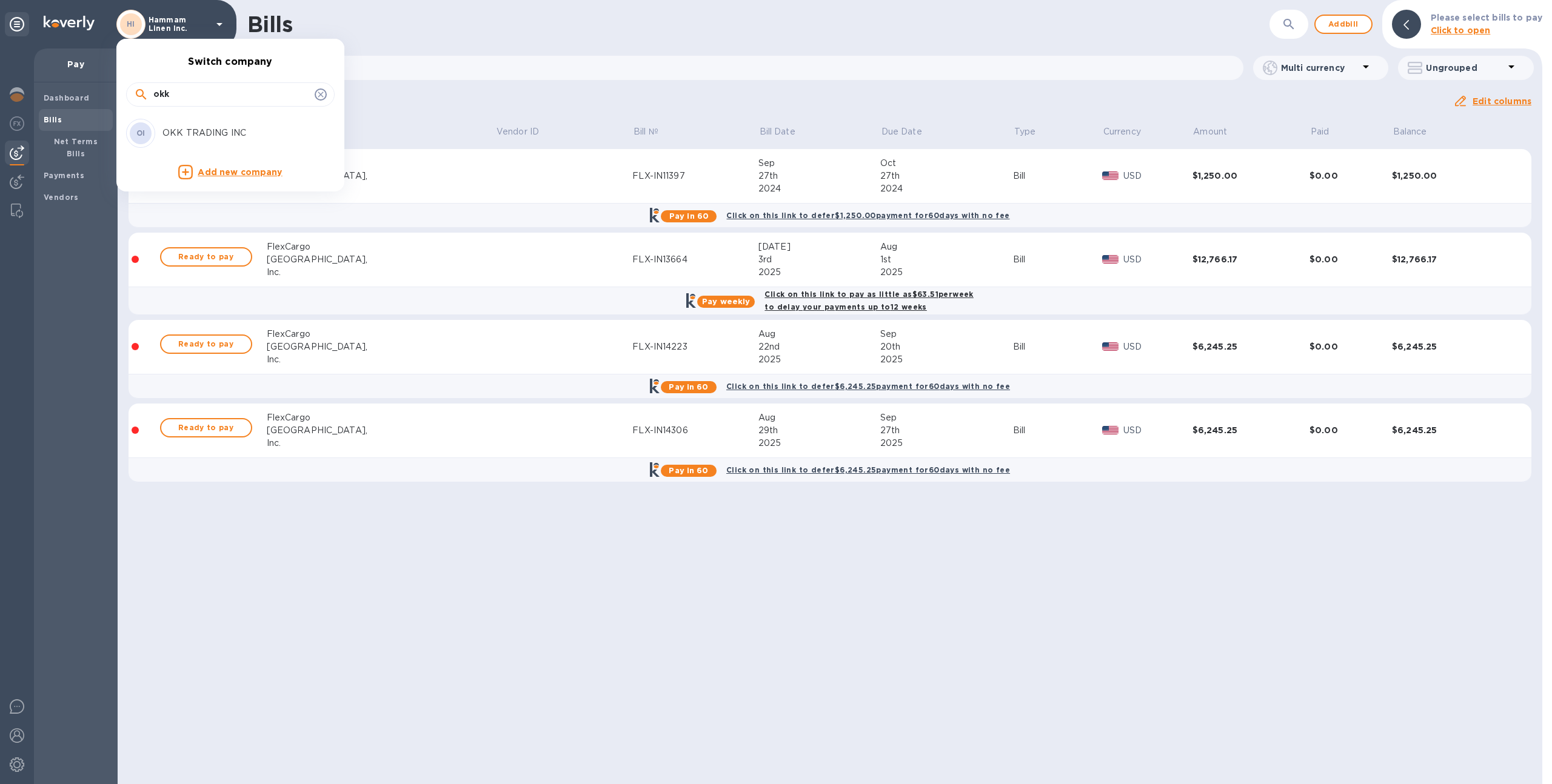
type input "okk"
click at [197, 123] on div "OI OKK TRADING INC" at bounding box center [221, 133] width 189 height 29
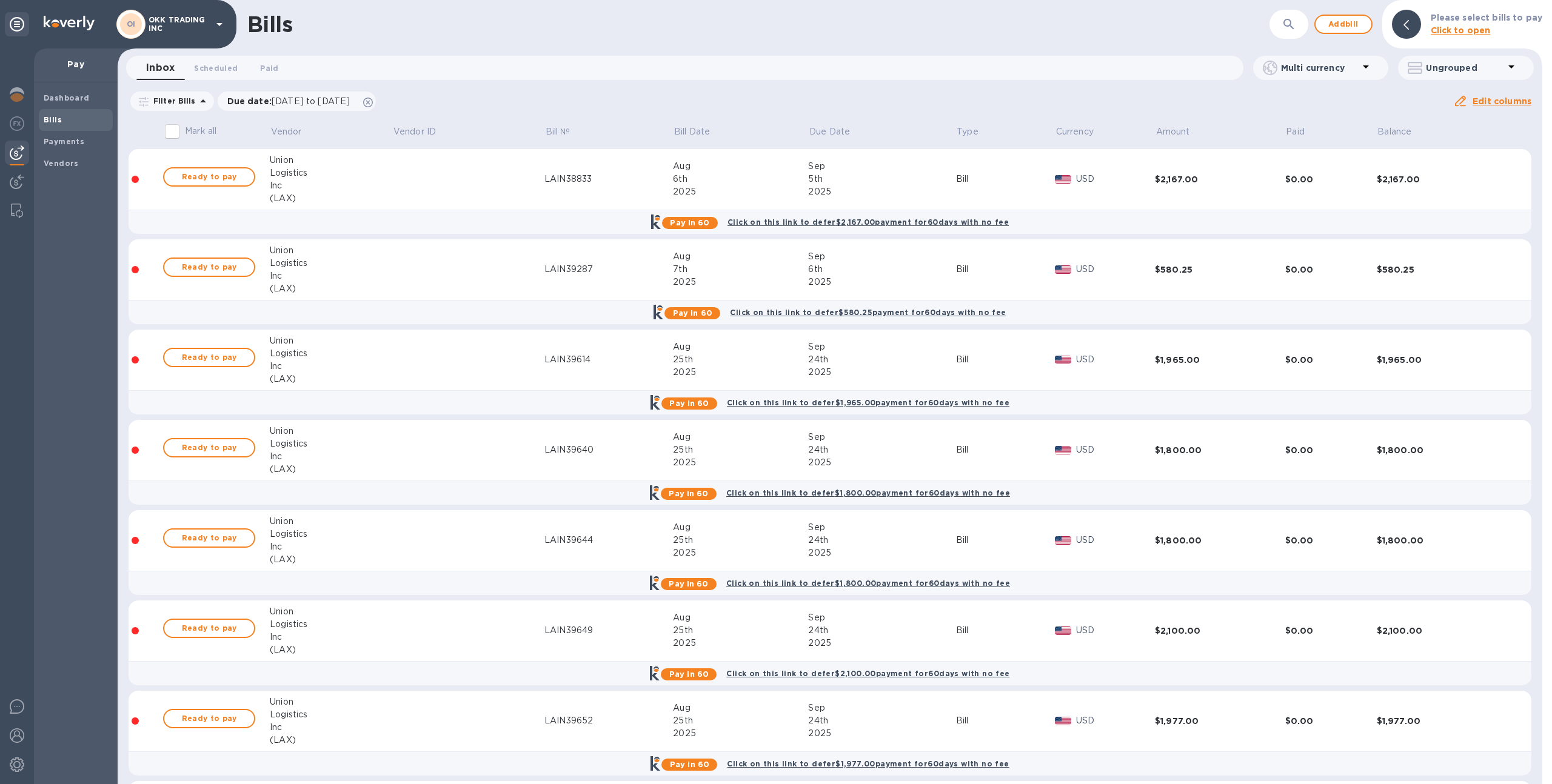
click at [1446, 68] on p "Ungrouped" at bounding box center [1465, 67] width 78 height 12
click at [1446, 94] on li "Group bills by vendors" at bounding box center [1463, 99] width 131 height 39
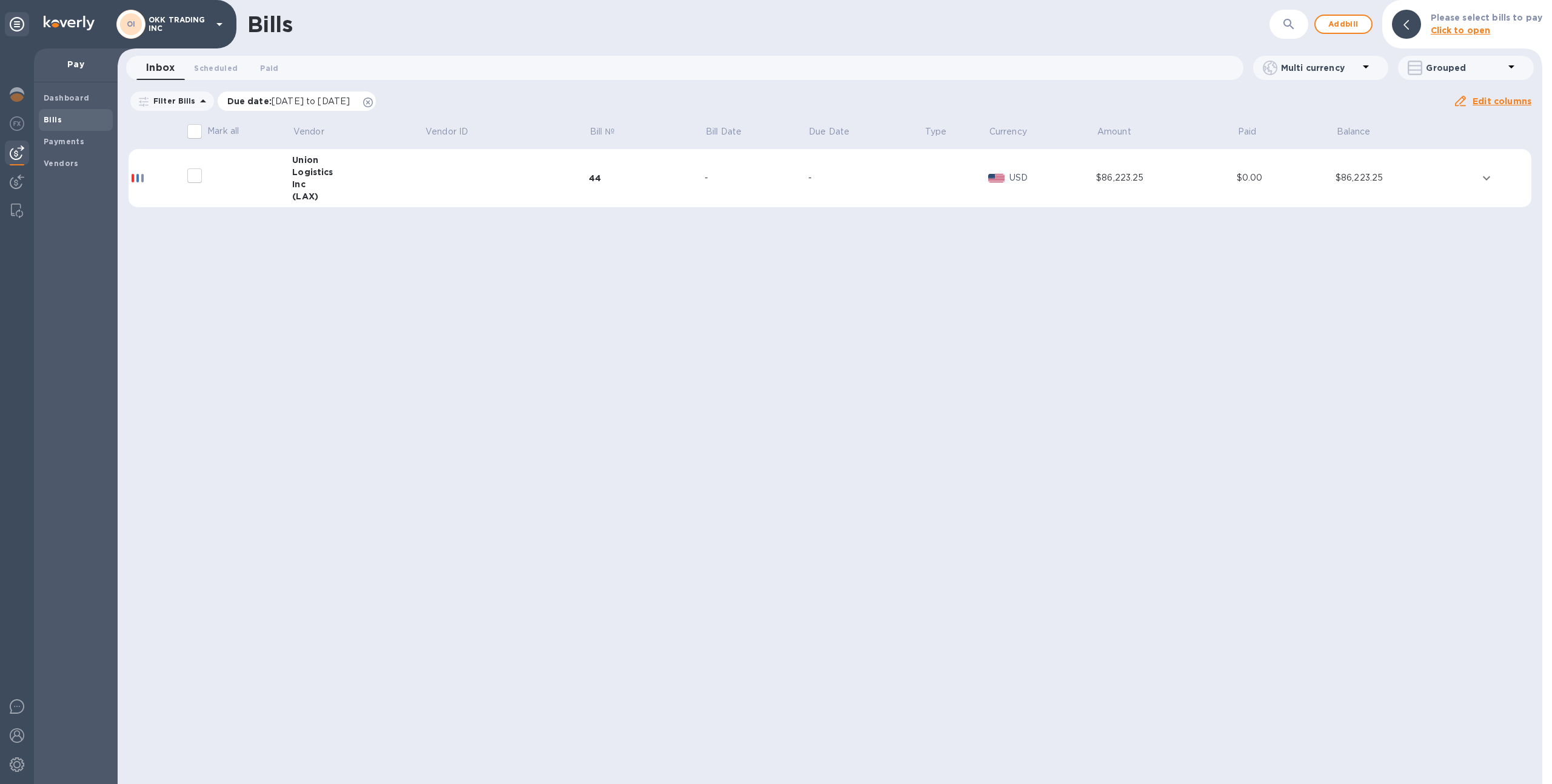
click at [372, 101] on icon at bounding box center [368, 102] width 10 height 10
click at [65, 132] on div "Payments" at bounding box center [75, 142] width 74 height 22
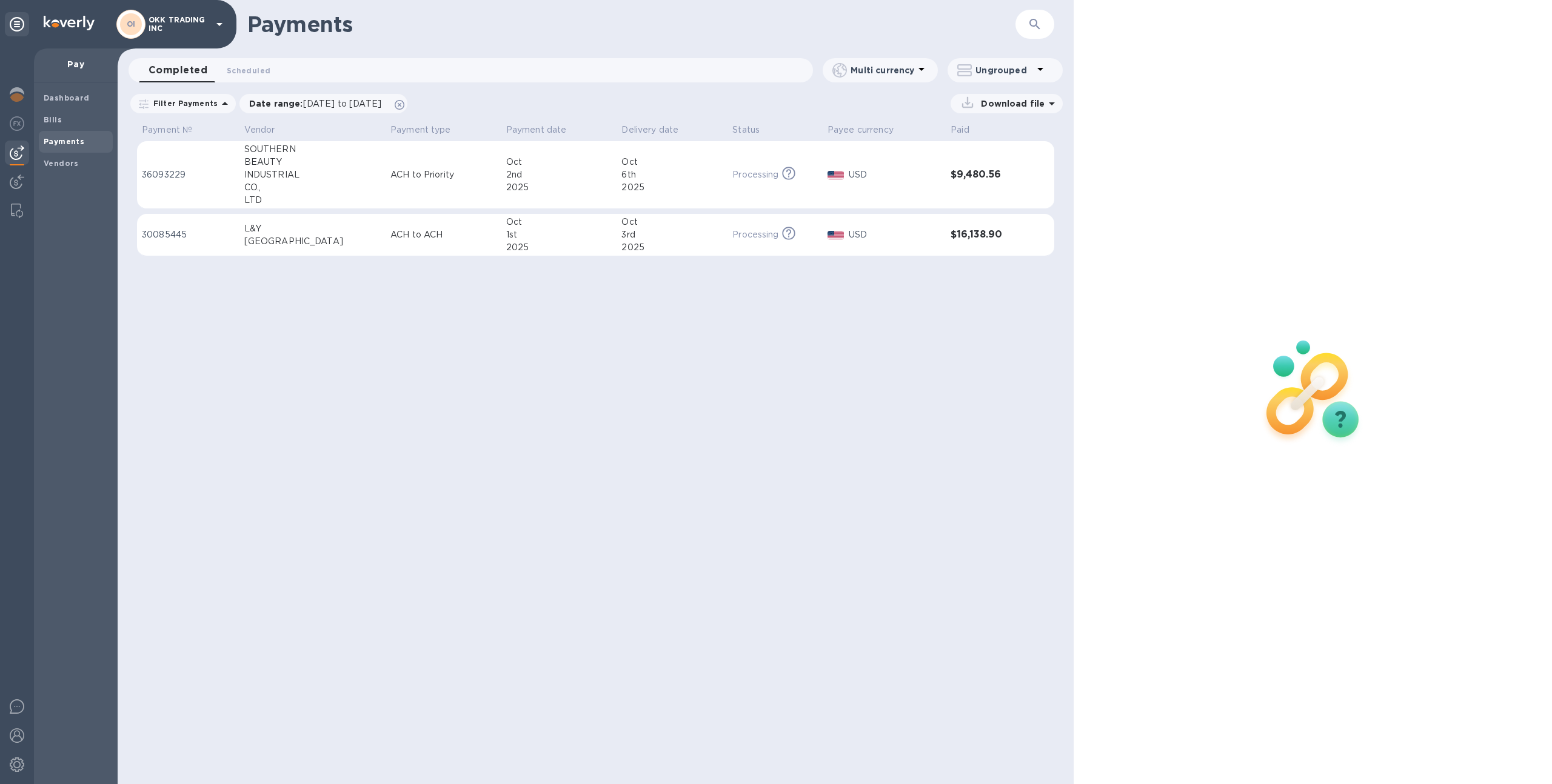
click at [391, 239] on p "ACH to ACH" at bounding box center [443, 235] width 106 height 13
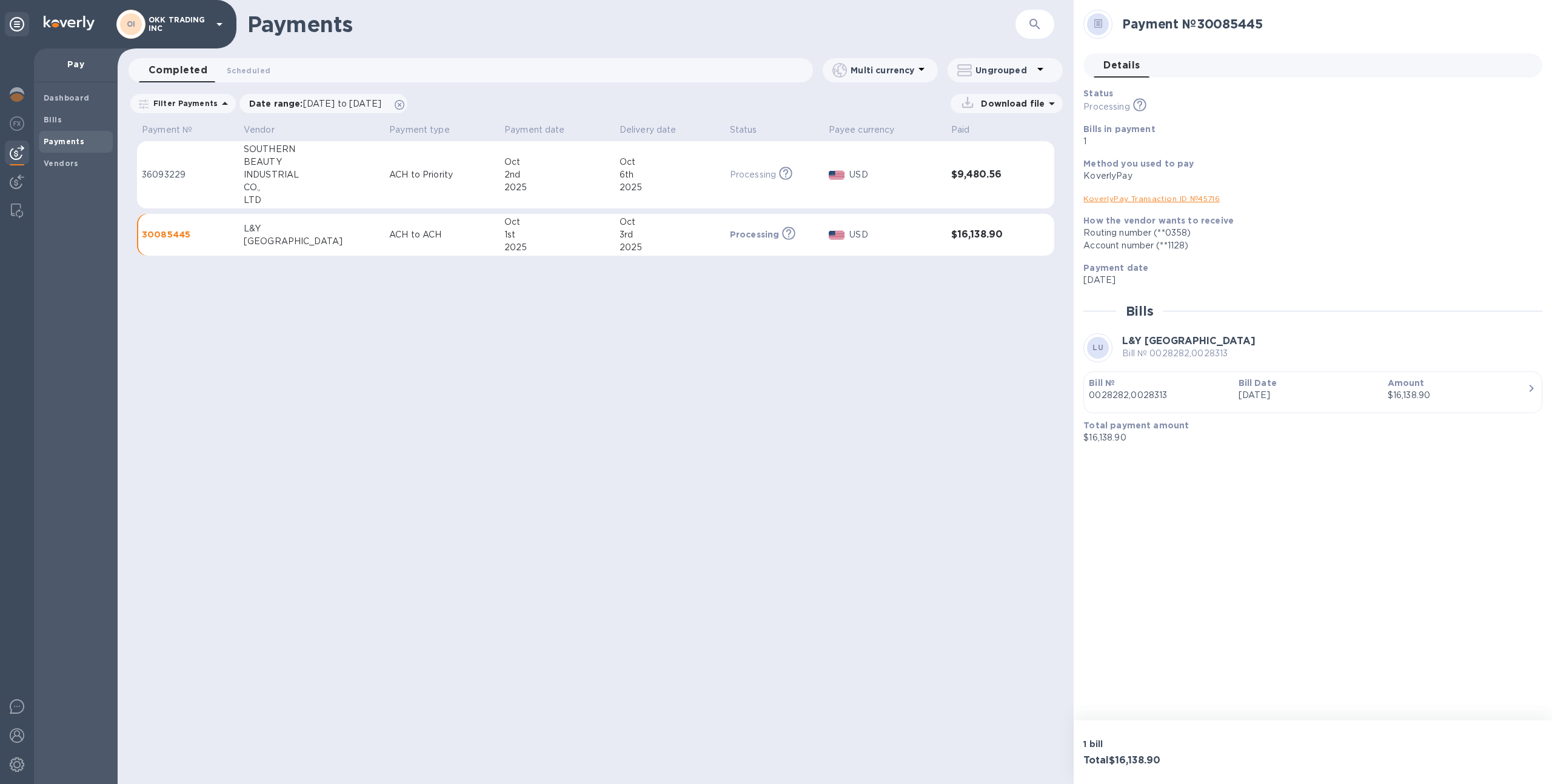
click at [225, 161] on td "36093229" at bounding box center [188, 176] width 102 height 68
click at [64, 156] on div "Vendors" at bounding box center [75, 164] width 74 height 22
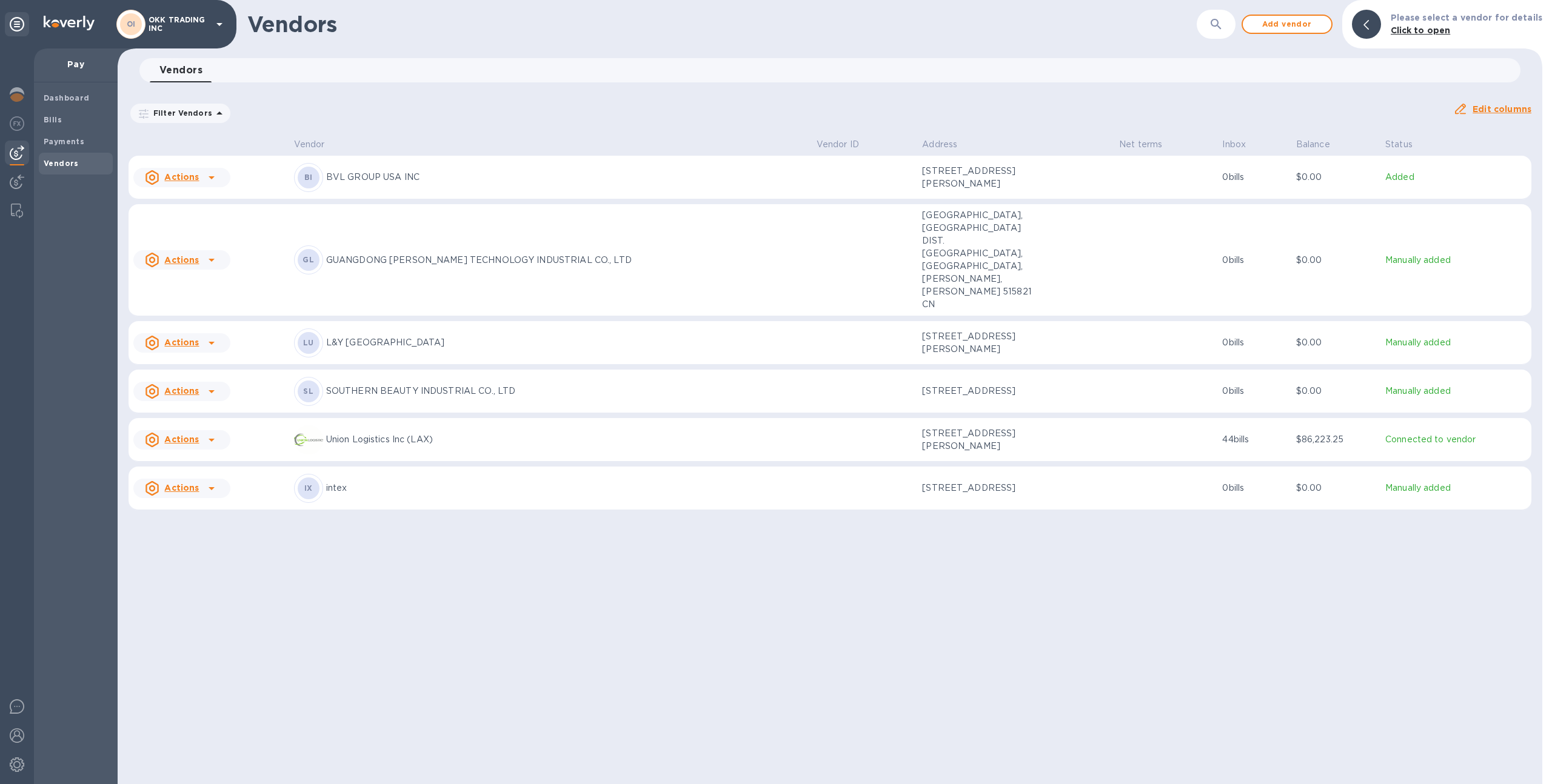
click at [487, 168] on div "BI BVL GROUP USA INC" at bounding box center [551, 177] width 513 height 29
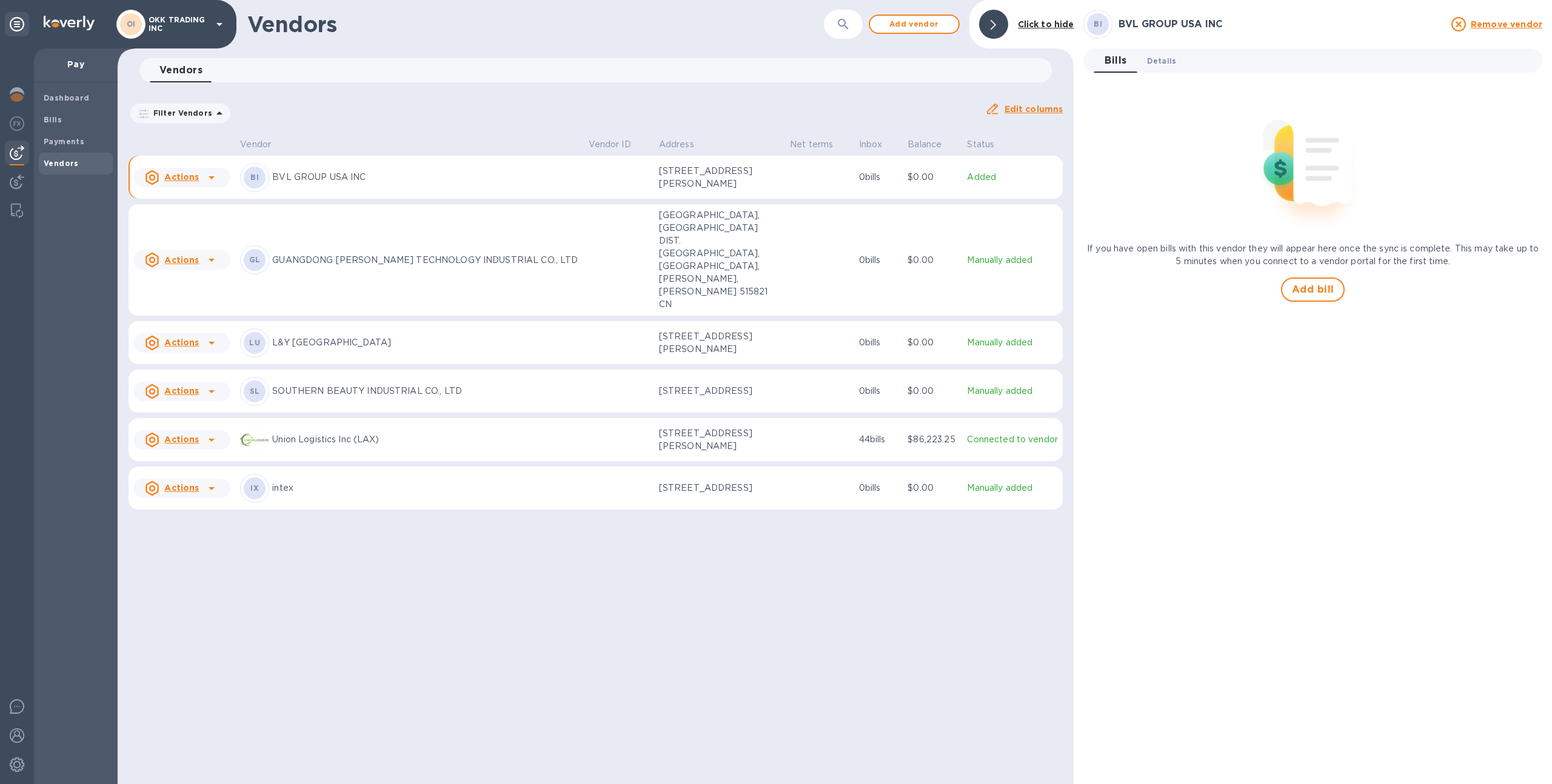
click at [1148, 59] on span "Details 0" at bounding box center [1161, 61] width 29 height 13
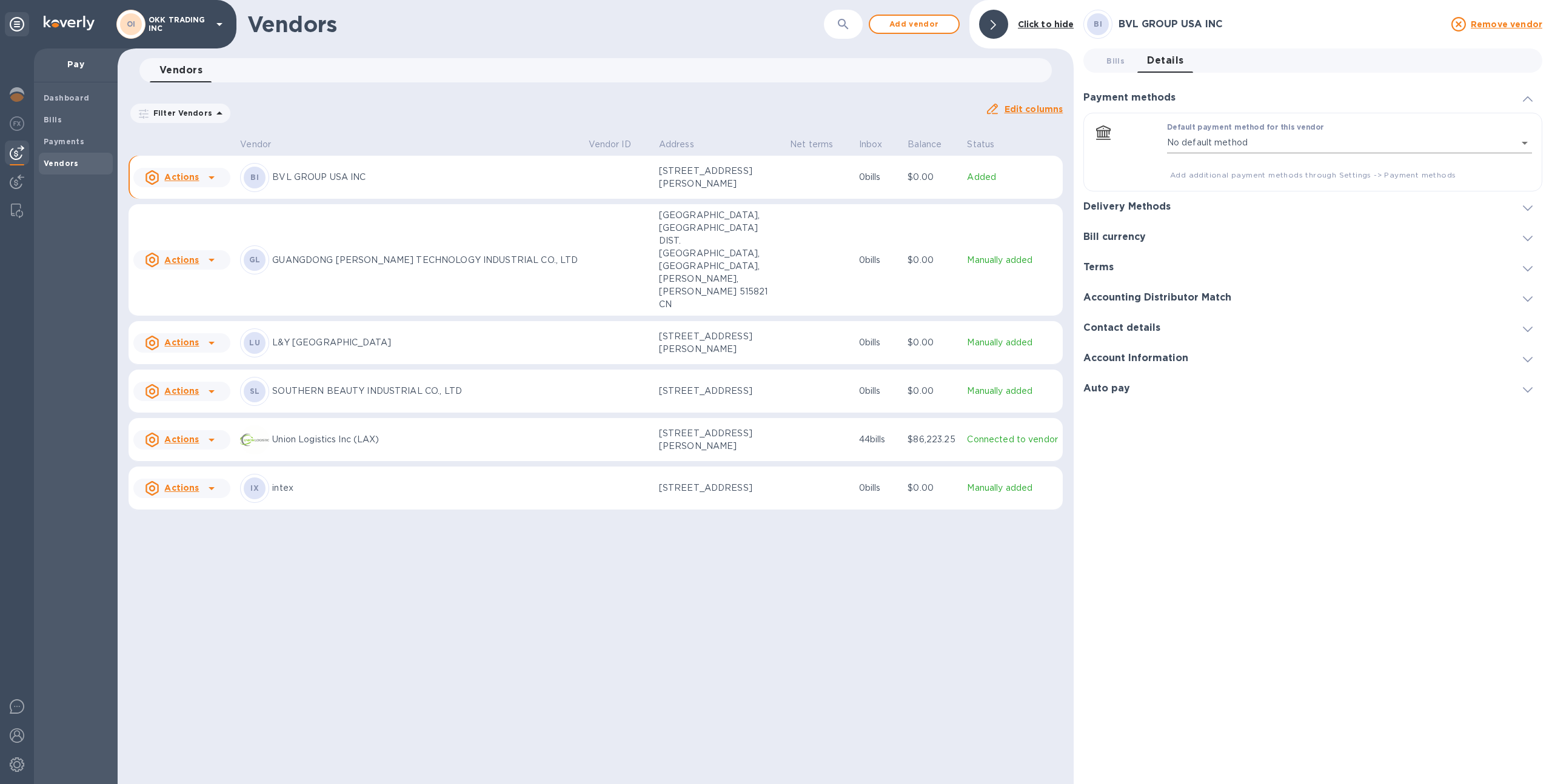
click at [1214, 139] on body "OI OKK TRADING INC Pay Dashboard Bills Payments Vendors Vendors ​ Add vendor Cl…" at bounding box center [776, 392] width 1552 height 784
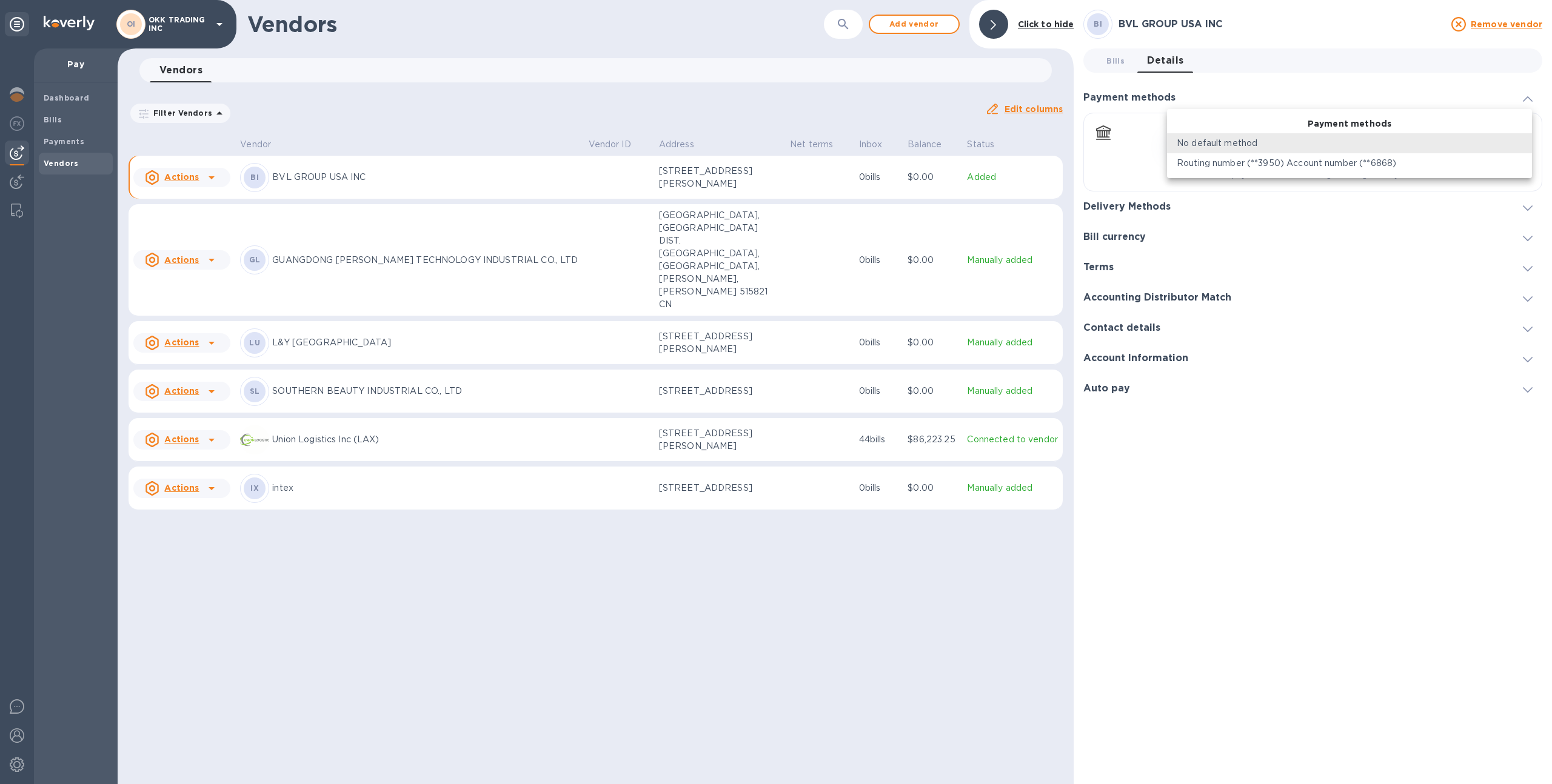
click at [1215, 162] on p "Routing number (**3950) Account number (**6868)" at bounding box center [1286, 164] width 220 height 13
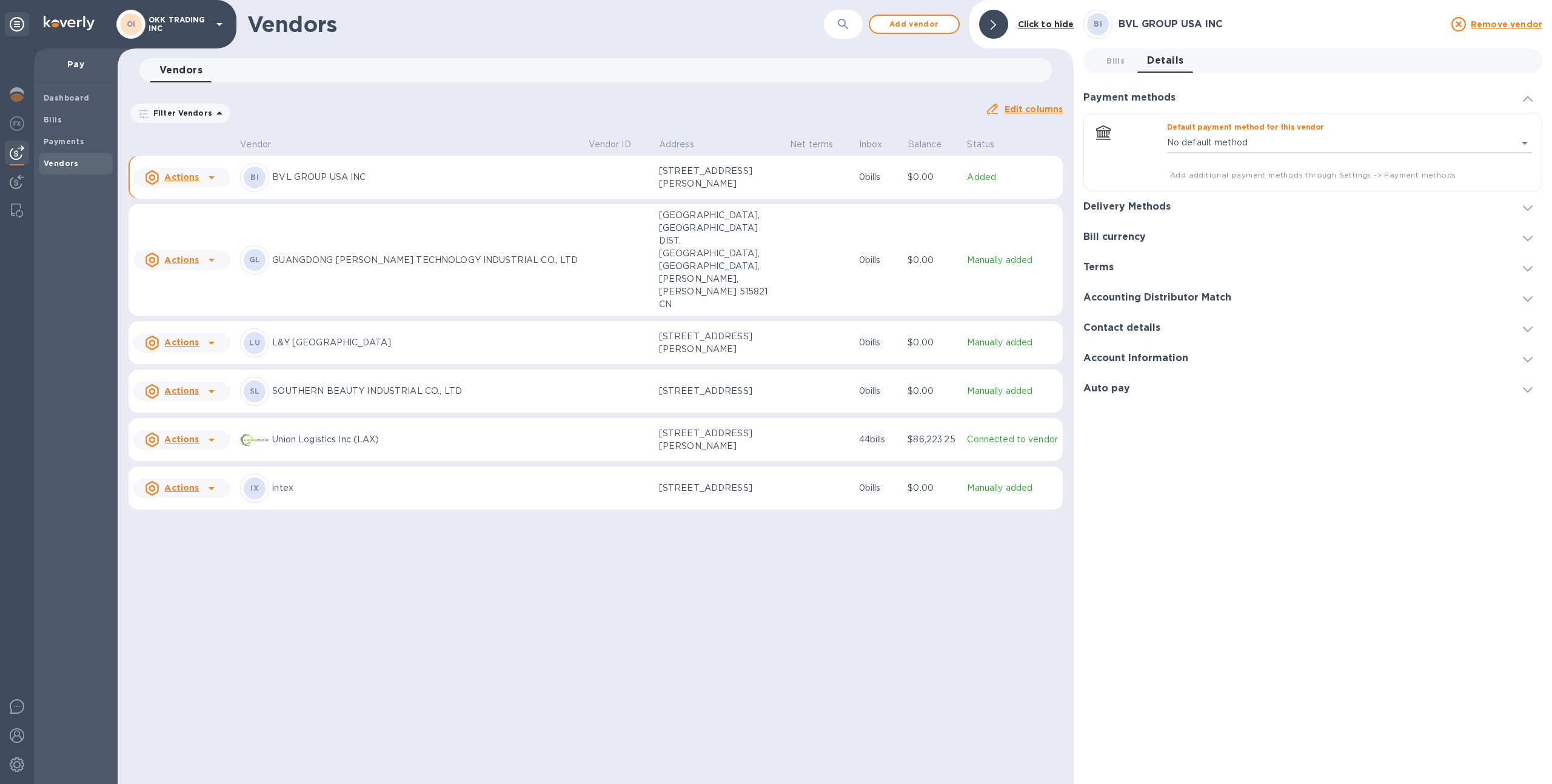
type input "4810036907861363281142633095900016"
click at [1193, 209] on div "Delivery Methods" at bounding box center [1312, 206] width 459 height 30
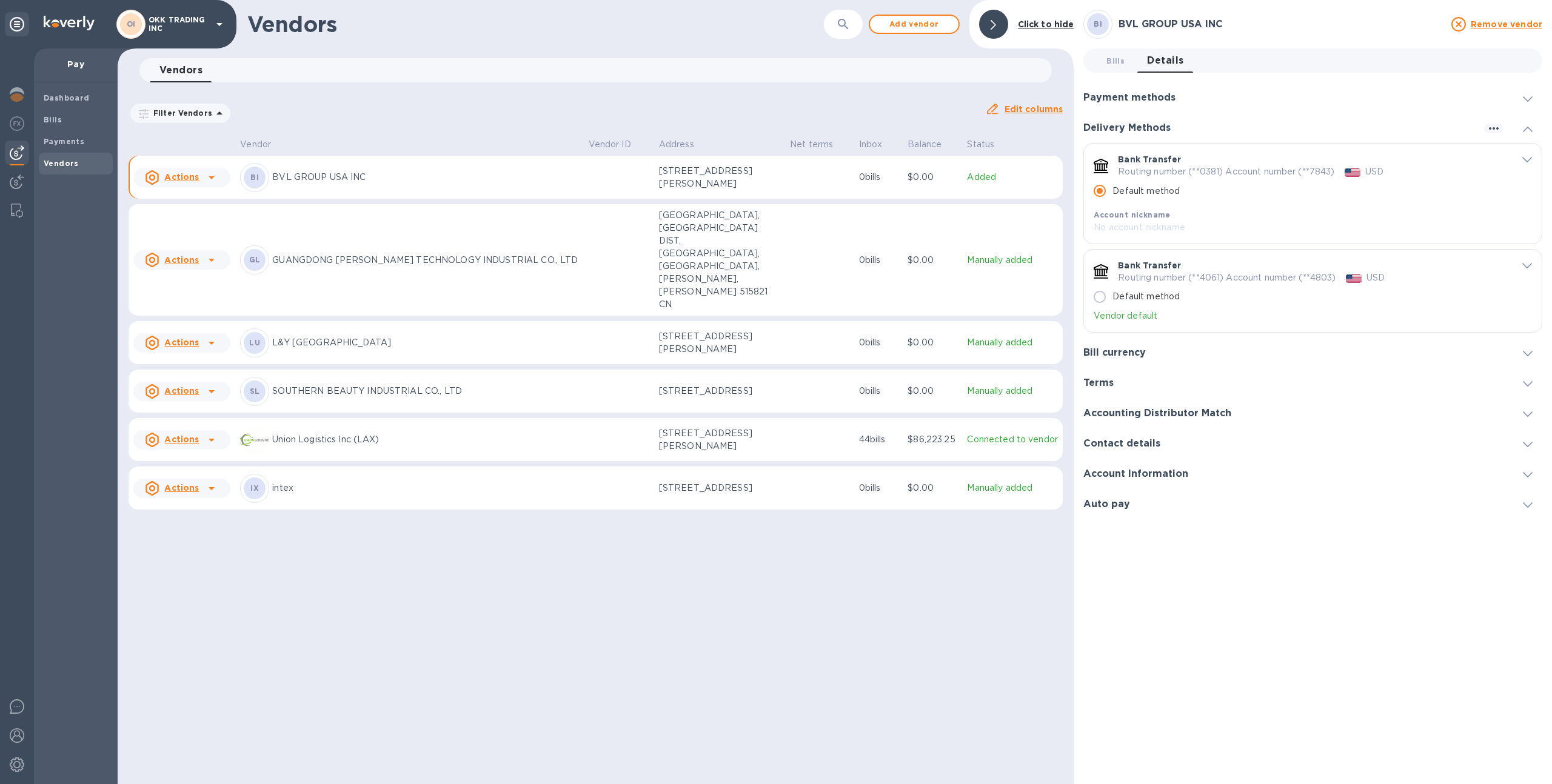
click at [175, 24] on p "OKK TRADING INC" at bounding box center [179, 24] width 61 height 17
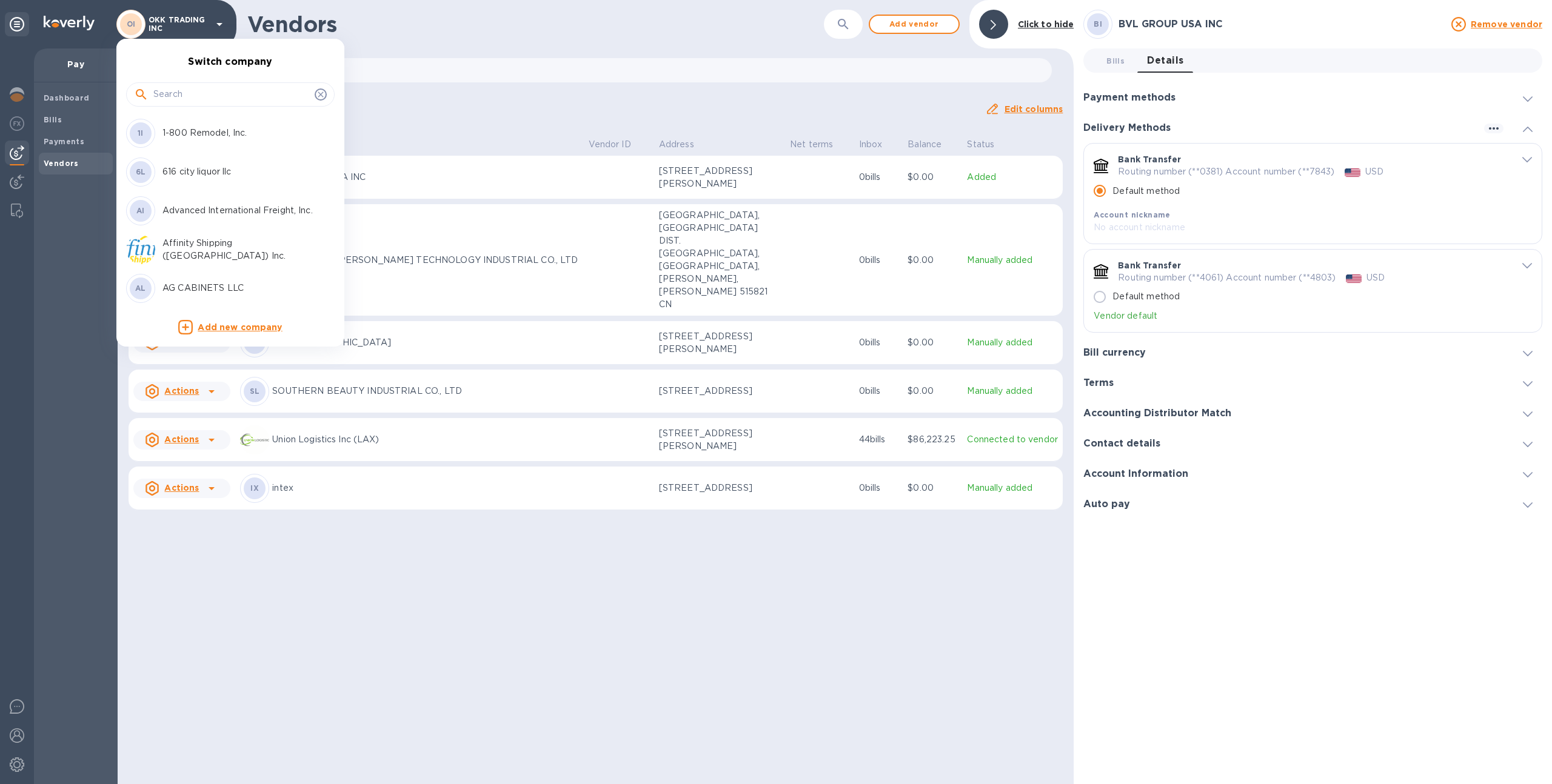
click at [193, 88] on input "text" at bounding box center [232, 95] width 156 height 18
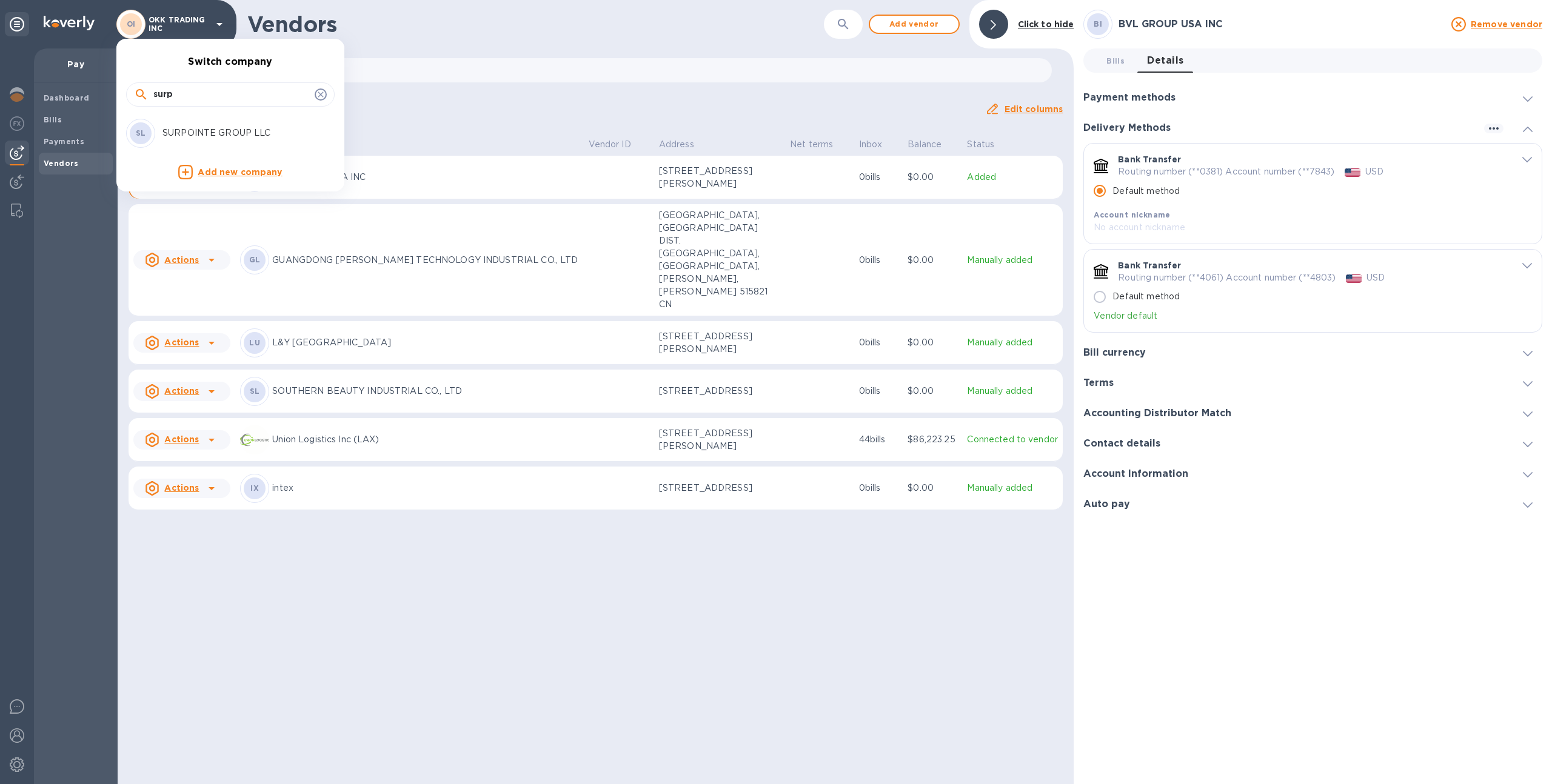
type input "surp"
click at [200, 123] on div "SL SURPOINTE GROUP LLC" at bounding box center [221, 133] width 189 height 29
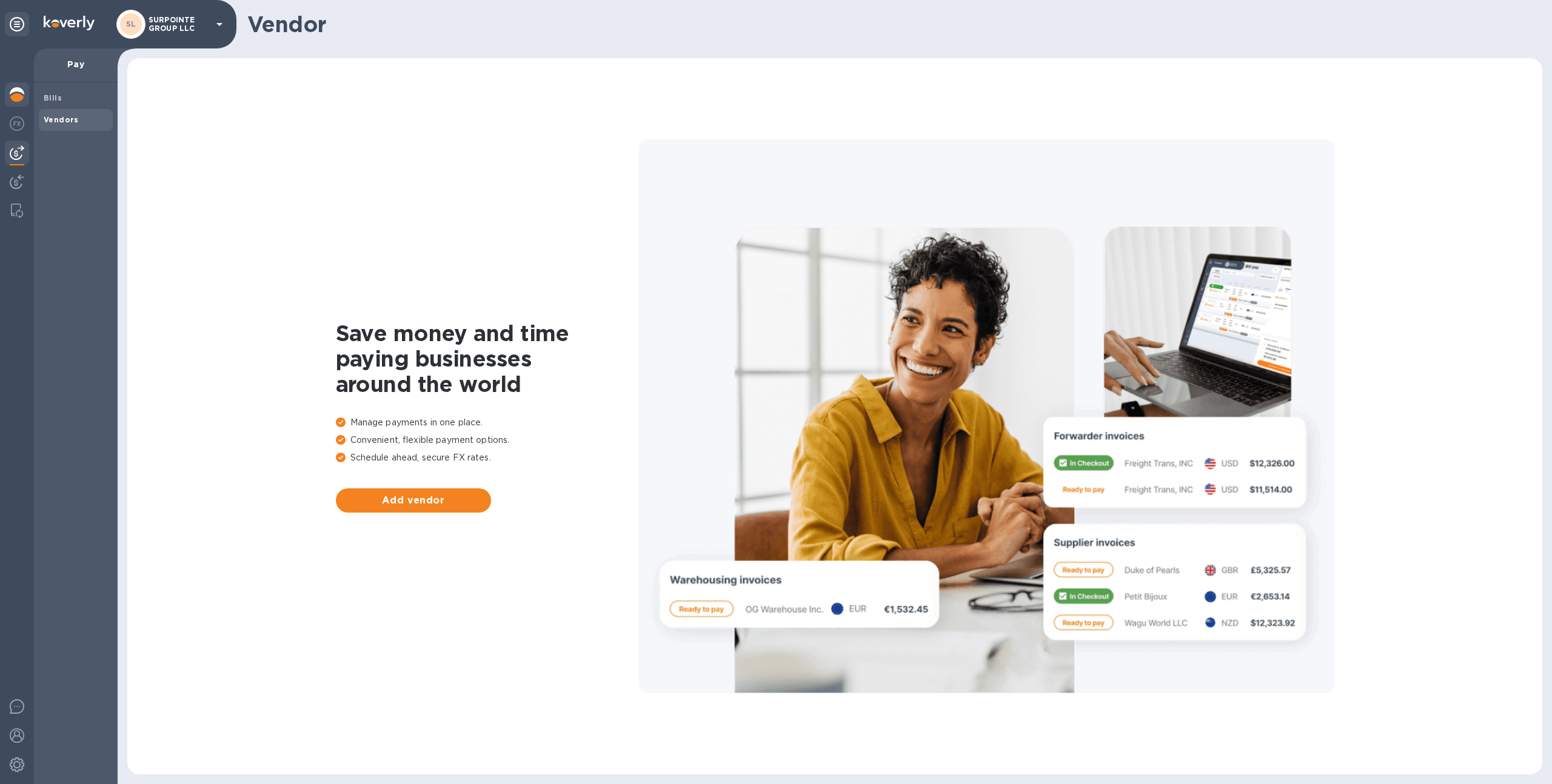
click at [18, 94] on img at bounding box center [17, 95] width 15 height 15
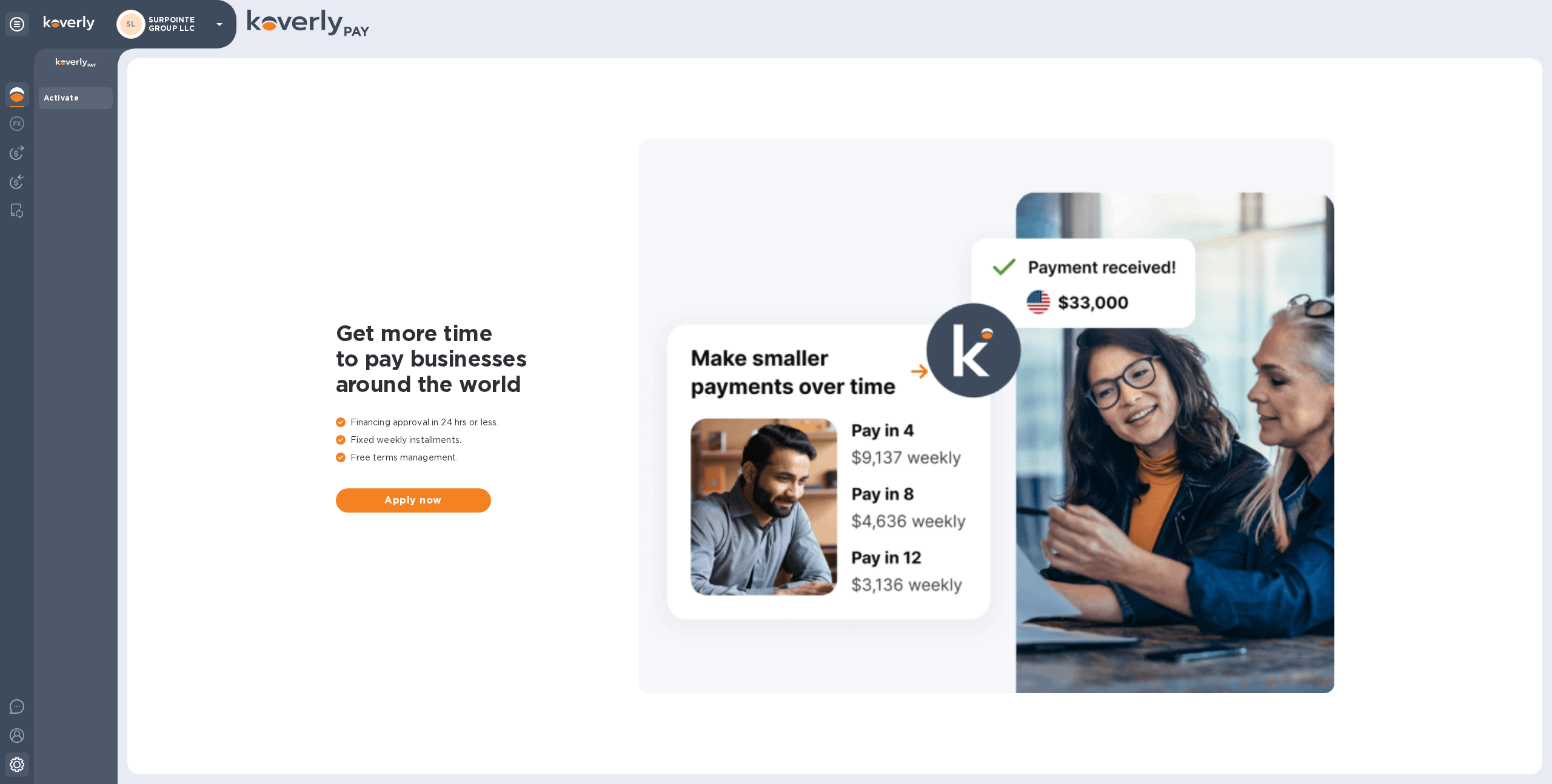
click at [19, 763] on img at bounding box center [17, 765] width 15 height 15
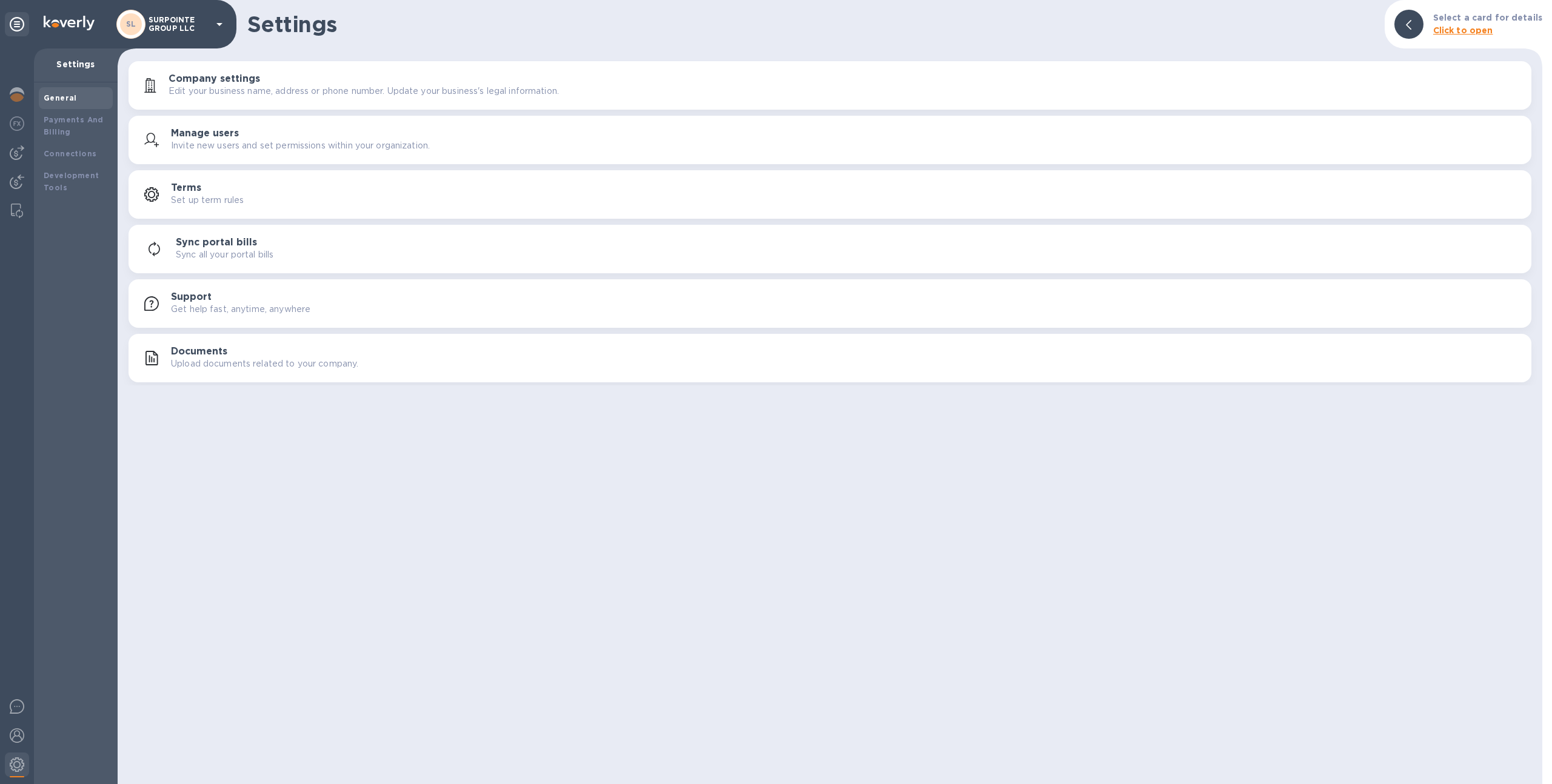
click at [184, 140] on p "Invite new users and set permissions within your organization." at bounding box center [301, 146] width 259 height 13
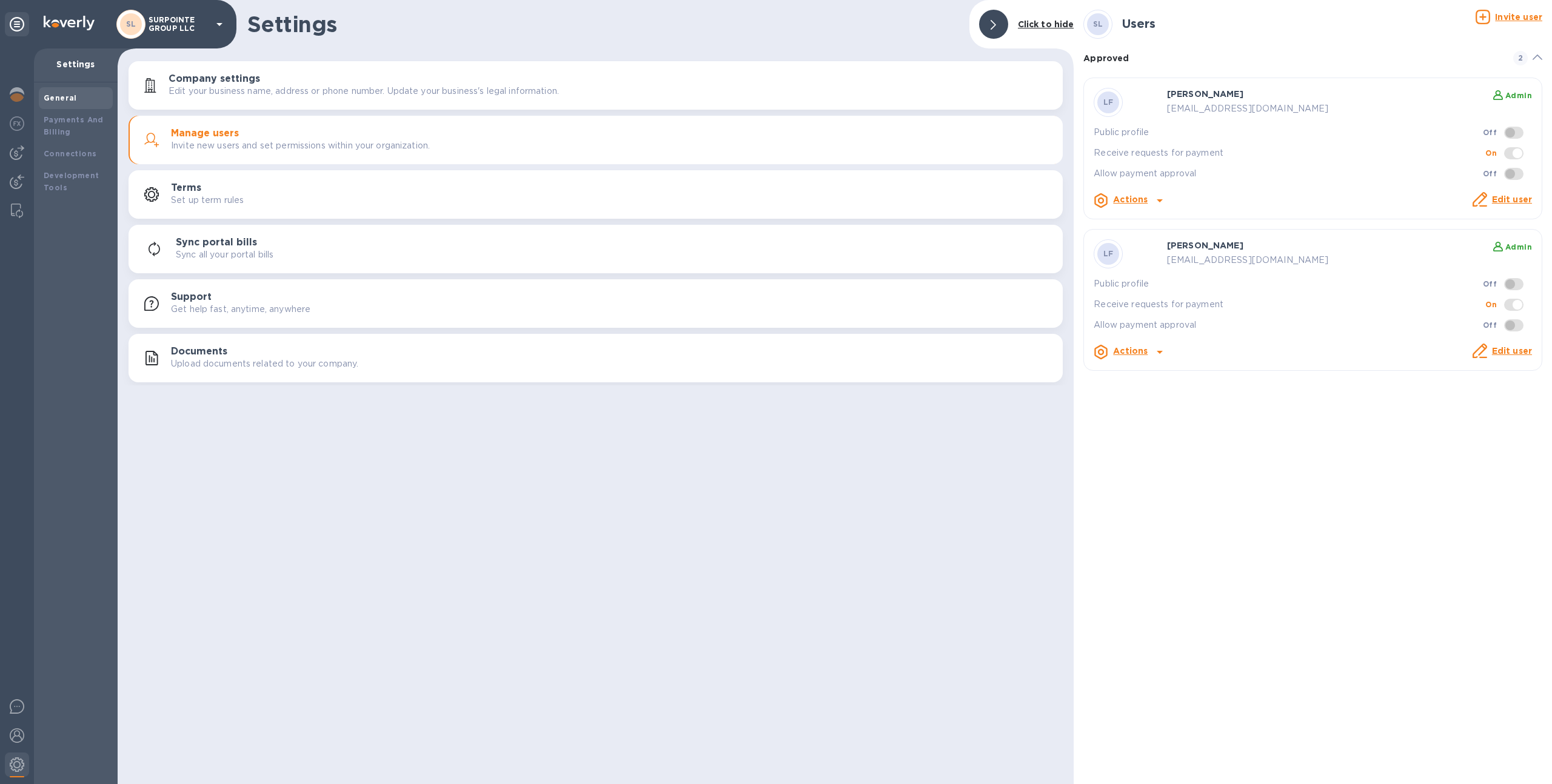
click at [1506, 349] on link "Edit user" at bounding box center [1512, 350] width 40 height 10
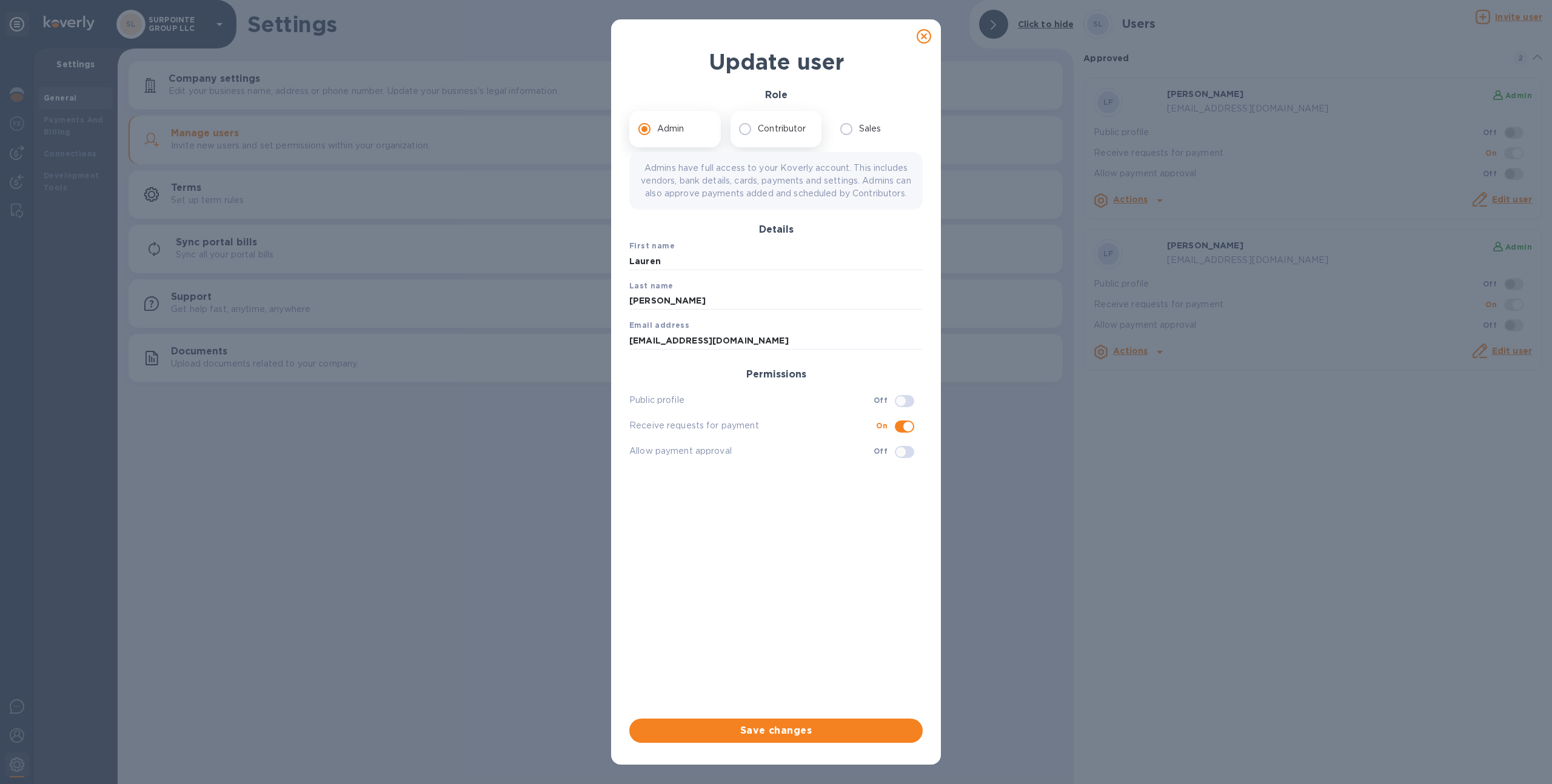
click at [769, 122] on p "Contributor" at bounding box center [782, 129] width 48 height 13
click at [758, 122] on input "Contributor" at bounding box center [745, 130] width 26 height 26
radio input "true"
click at [788, 726] on span "Save changes" at bounding box center [776, 731] width 274 height 15
click at [918, 29] on icon at bounding box center [924, 37] width 15 height 15
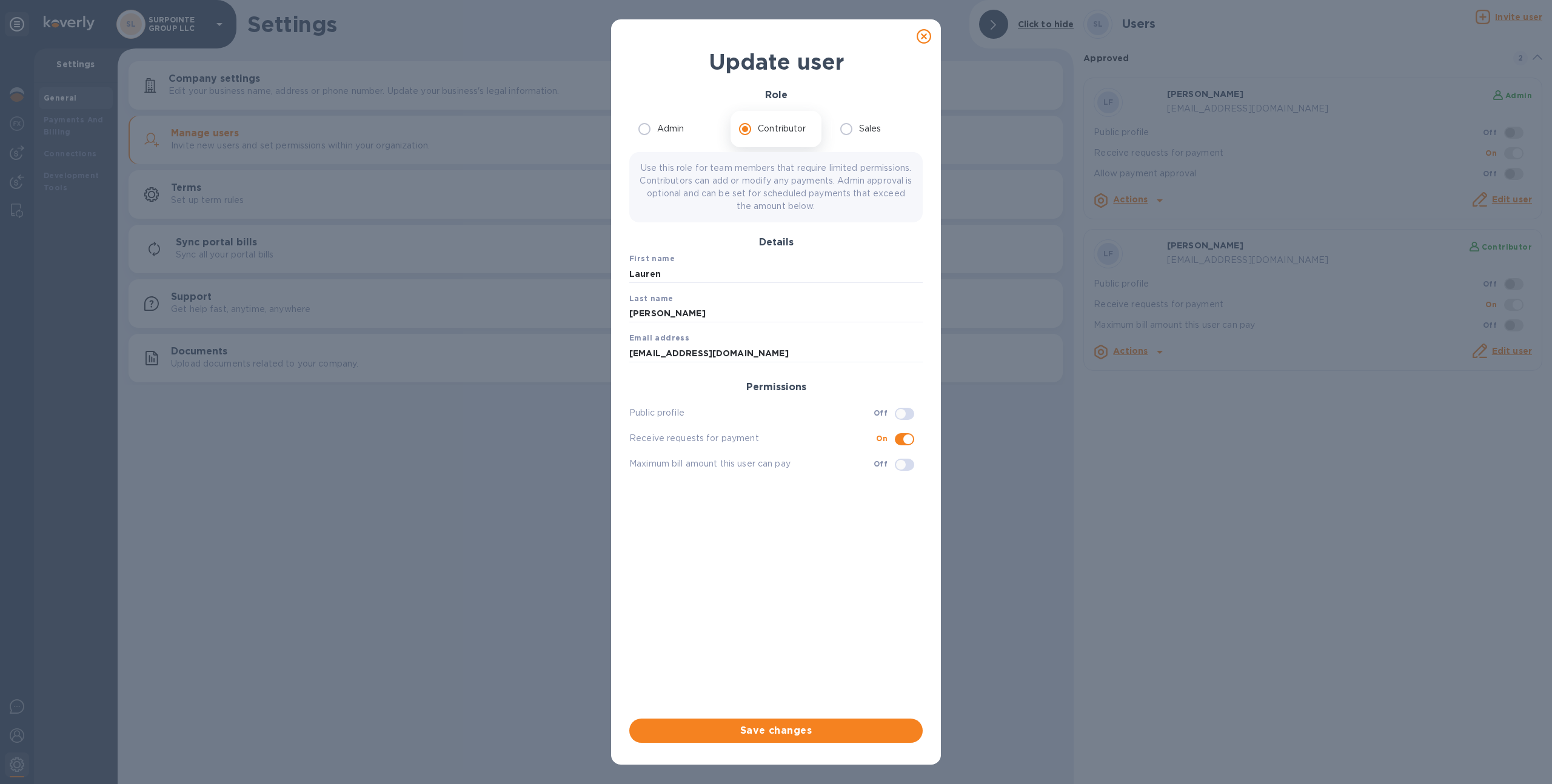
radio input "true"
checkbox input "false"
